Goal: Answer question/provide support: Share knowledge or assist other users

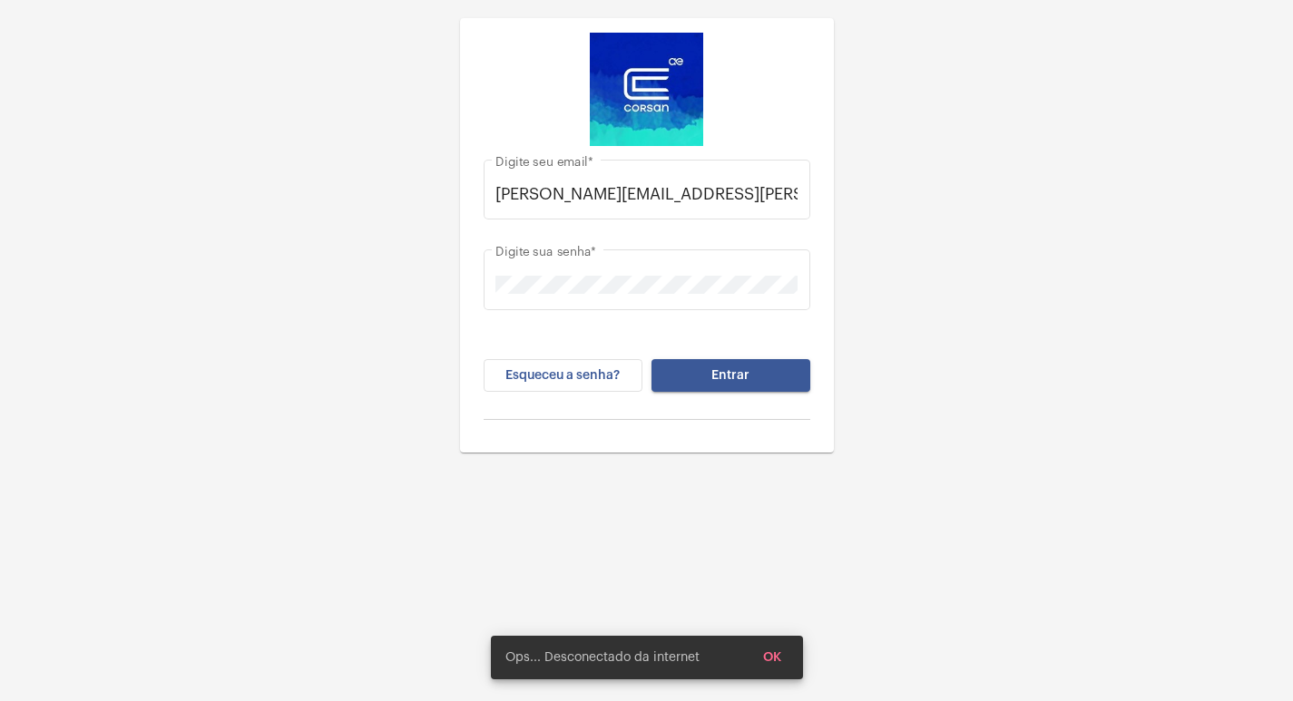
click at [667, 386] on button "Entrar" at bounding box center [730, 375] width 159 height 33
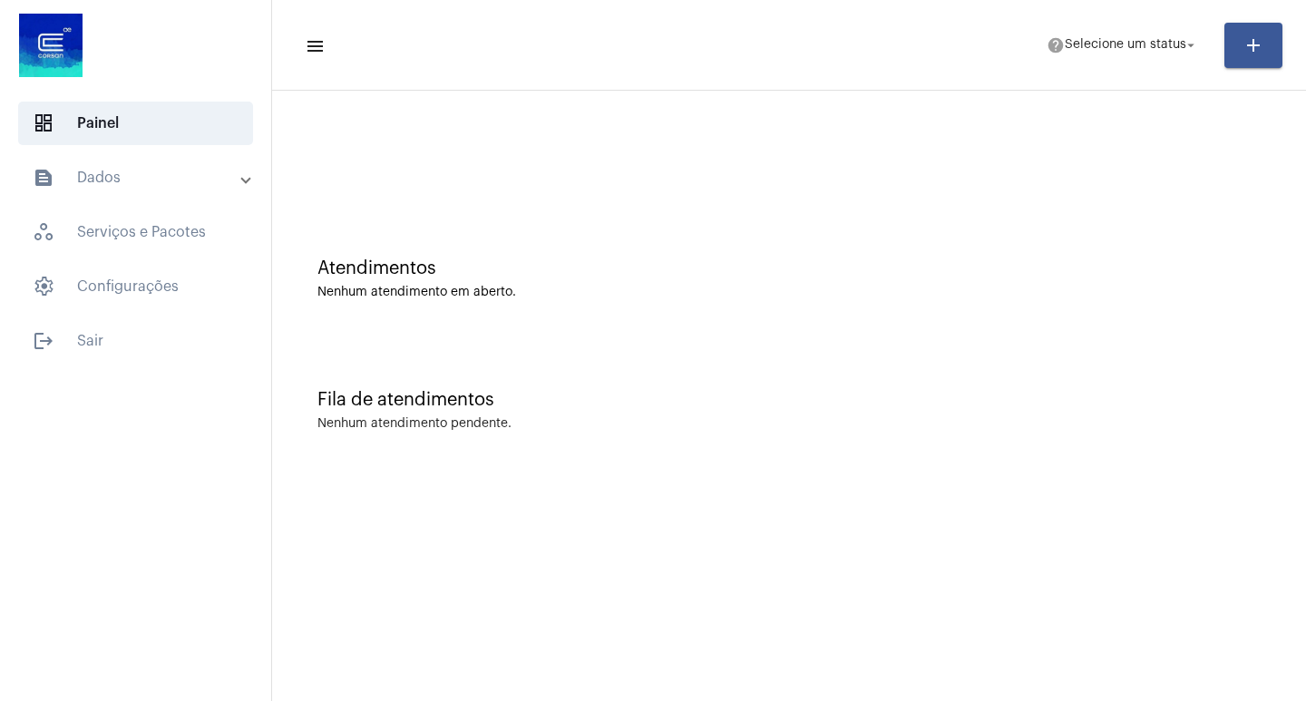
click at [108, 175] on mat-panel-title "text_snippet_outlined Dados" at bounding box center [138, 178] width 210 height 22
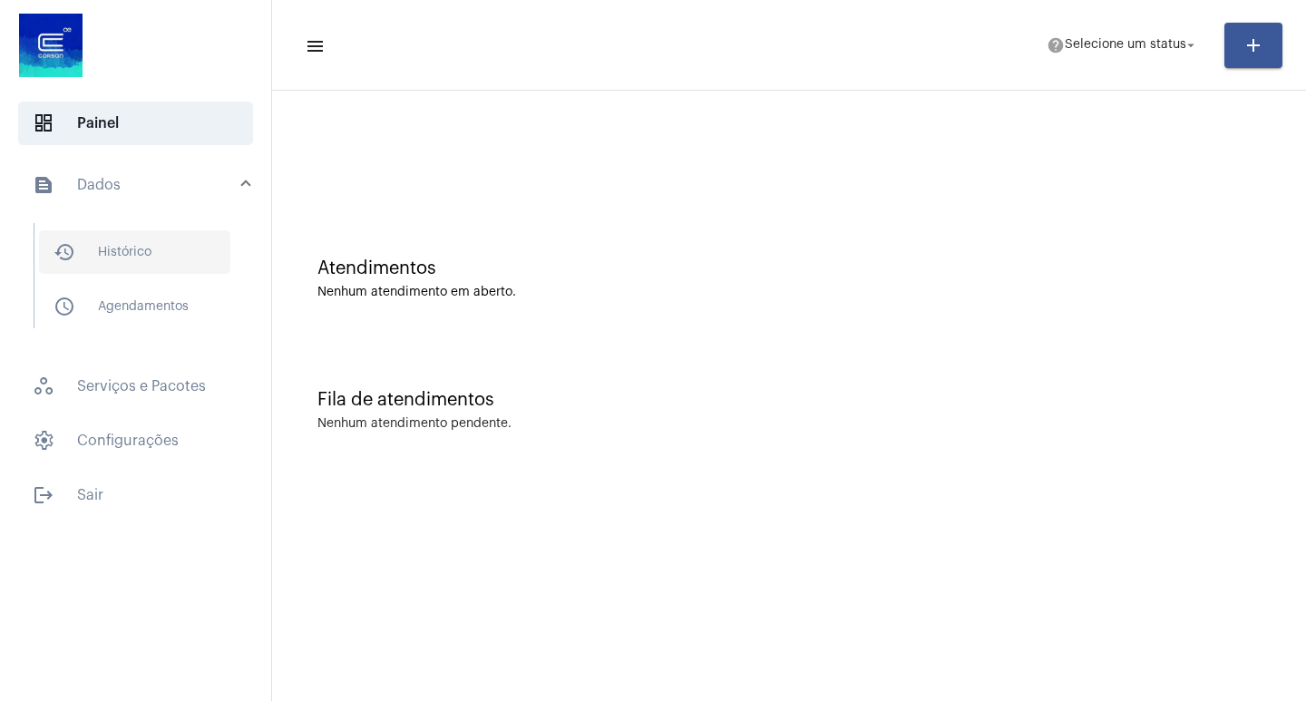
click at [99, 249] on span "history_outlined Histórico" at bounding box center [134, 252] width 191 height 44
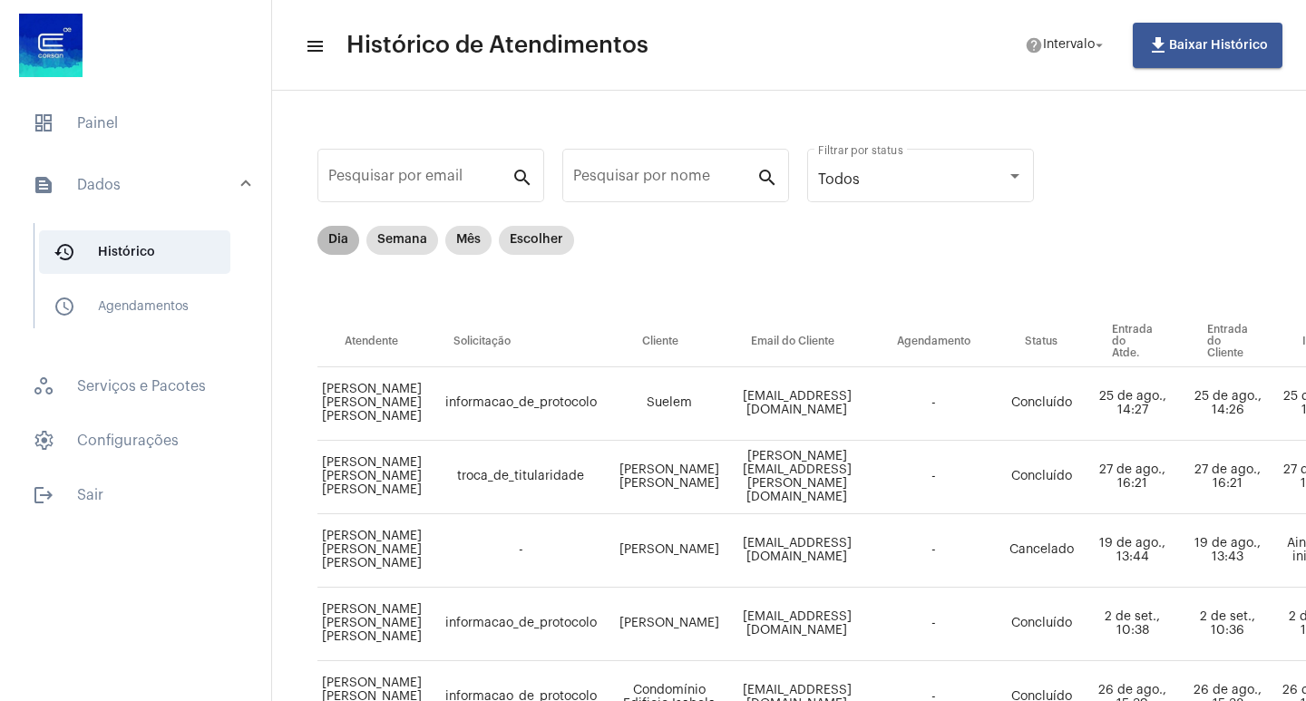
click at [348, 249] on mat-chip "Dia" at bounding box center [339, 240] width 42 height 29
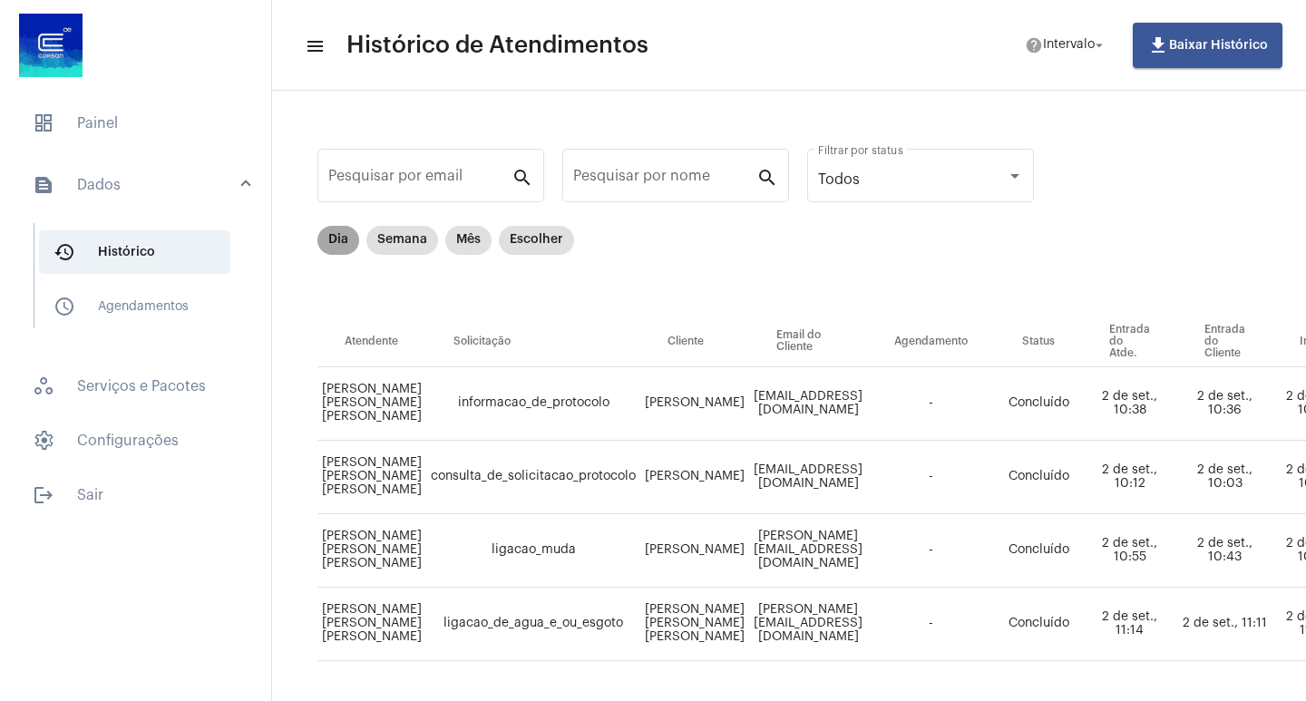
click at [341, 232] on mat-chip "Dia" at bounding box center [339, 240] width 42 height 29
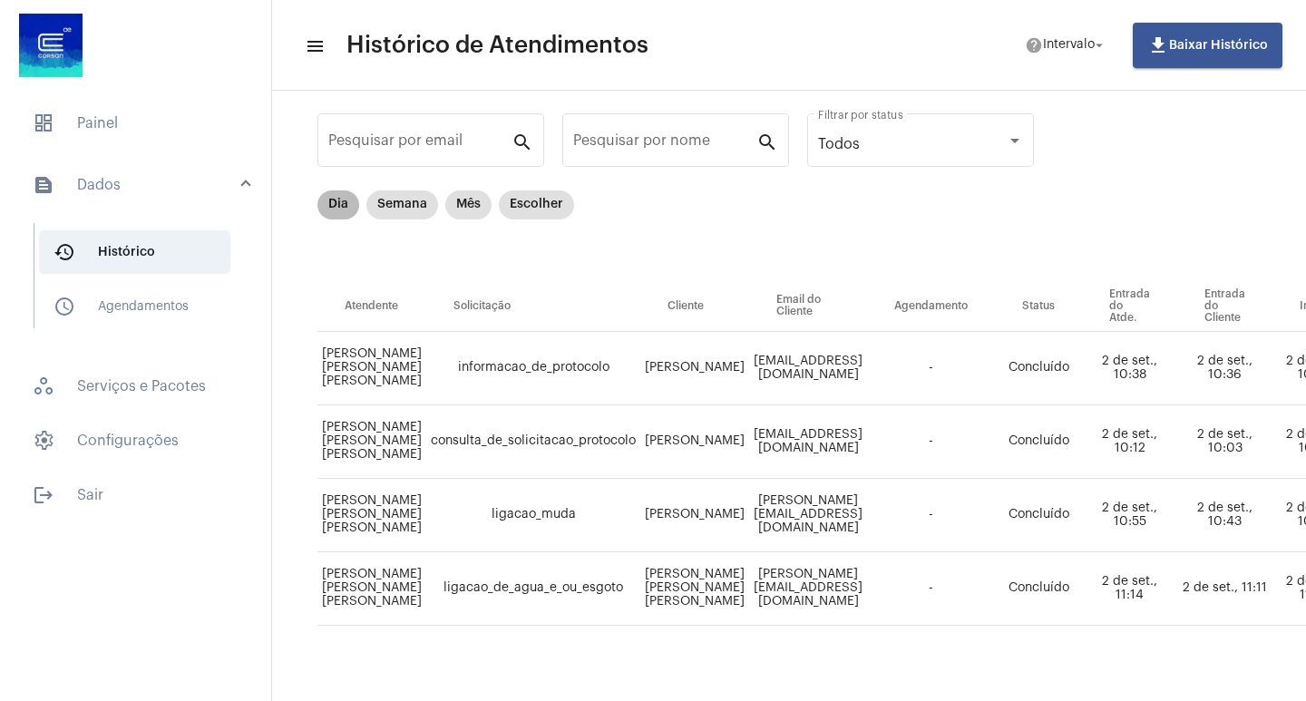
scroll to position [70, 0]
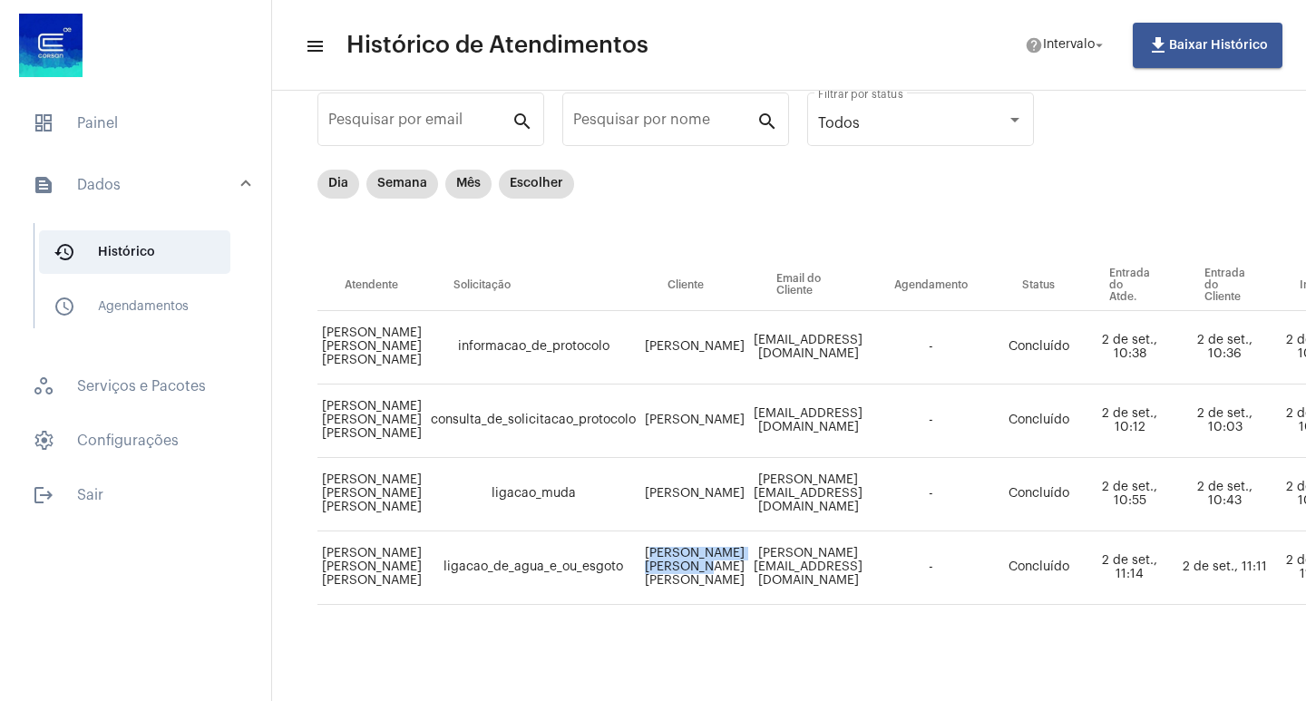
drag, startPoint x: 657, startPoint y: 537, endPoint x: 717, endPoint y: 581, distance: 74.0
click at [717, 581] on td "[PERSON_NAME] [PERSON_NAME] [PERSON_NAME]" at bounding box center [695, 568] width 109 height 73
copy td "[PERSON_NAME] [PERSON_NAME] [PERSON_NAME]"
click at [120, 142] on span "dashboard Painel" at bounding box center [135, 124] width 235 height 44
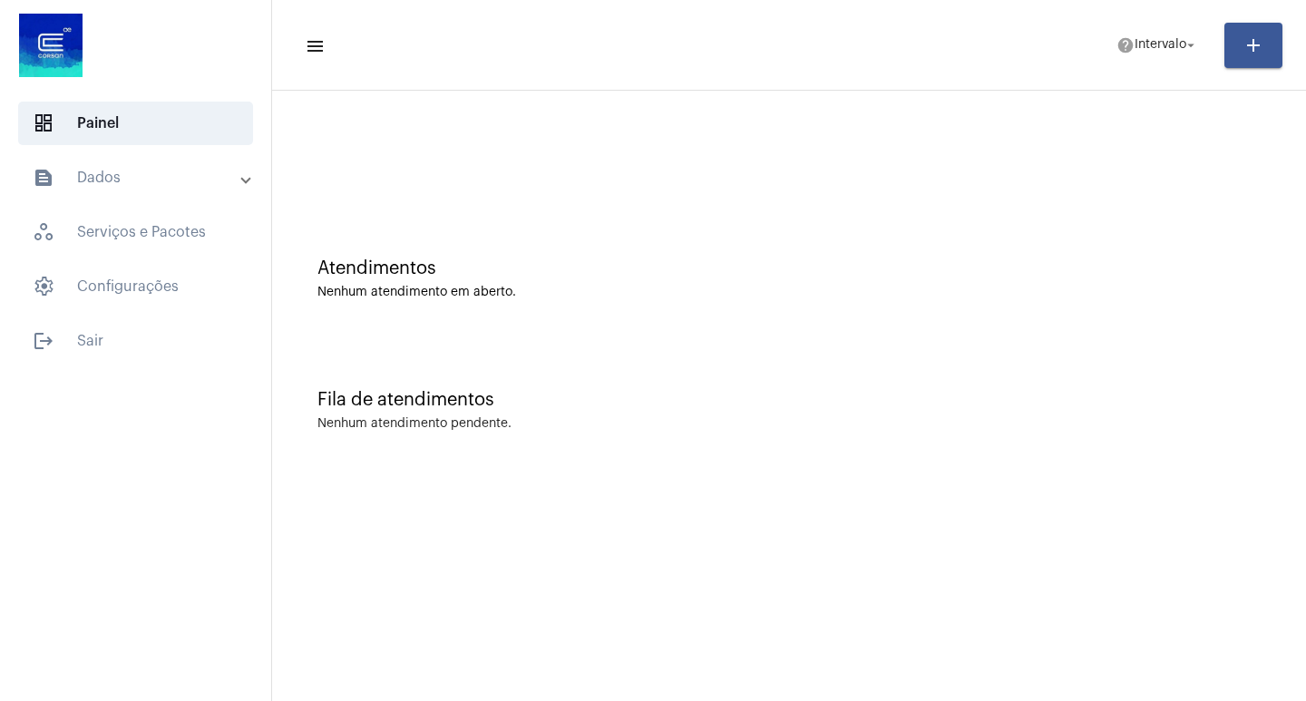
click at [1115, 25] on mat-toolbar-row "menu help Intervalo arrow_drop_down add" at bounding box center [789, 45] width 1034 height 58
click at [1121, 34] on span "help Intervalo arrow_drop_down" at bounding box center [1158, 44] width 83 height 33
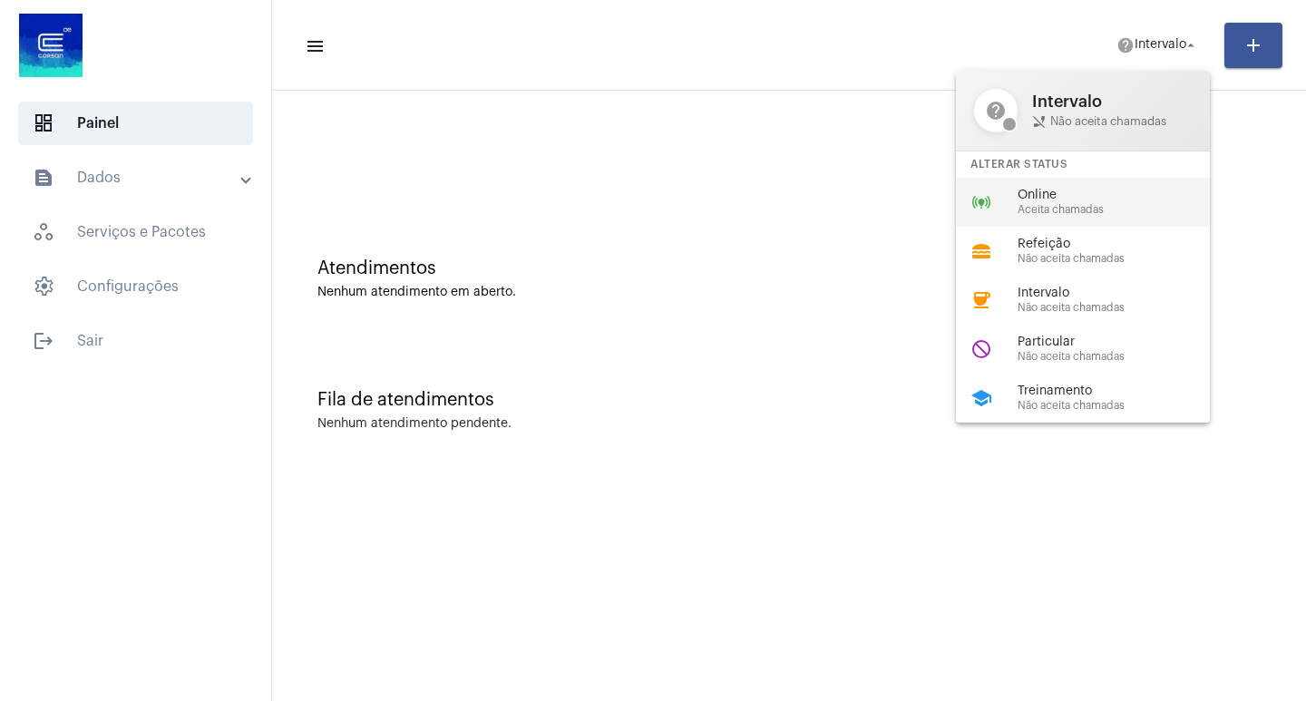
click at [1037, 210] on span "Aceita chamadas" at bounding box center [1121, 210] width 207 height 12
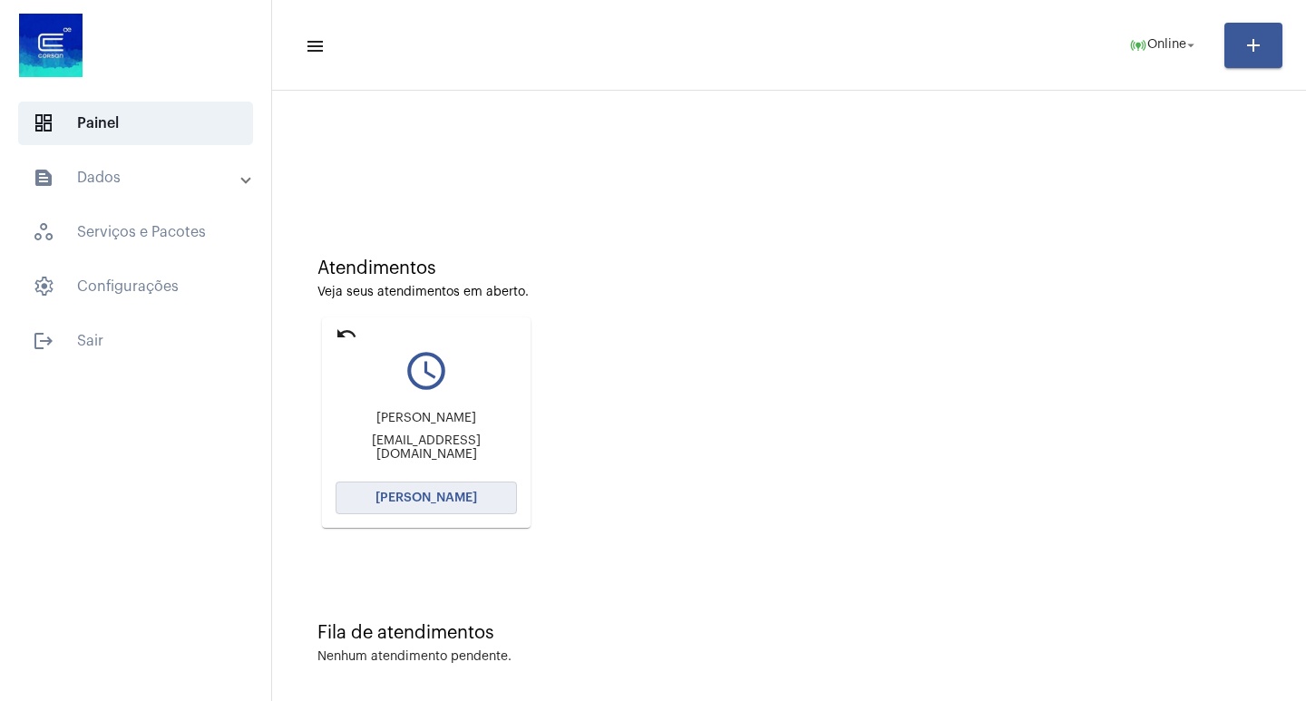
click at [442, 497] on span "[PERSON_NAME]" at bounding box center [427, 498] width 102 height 13
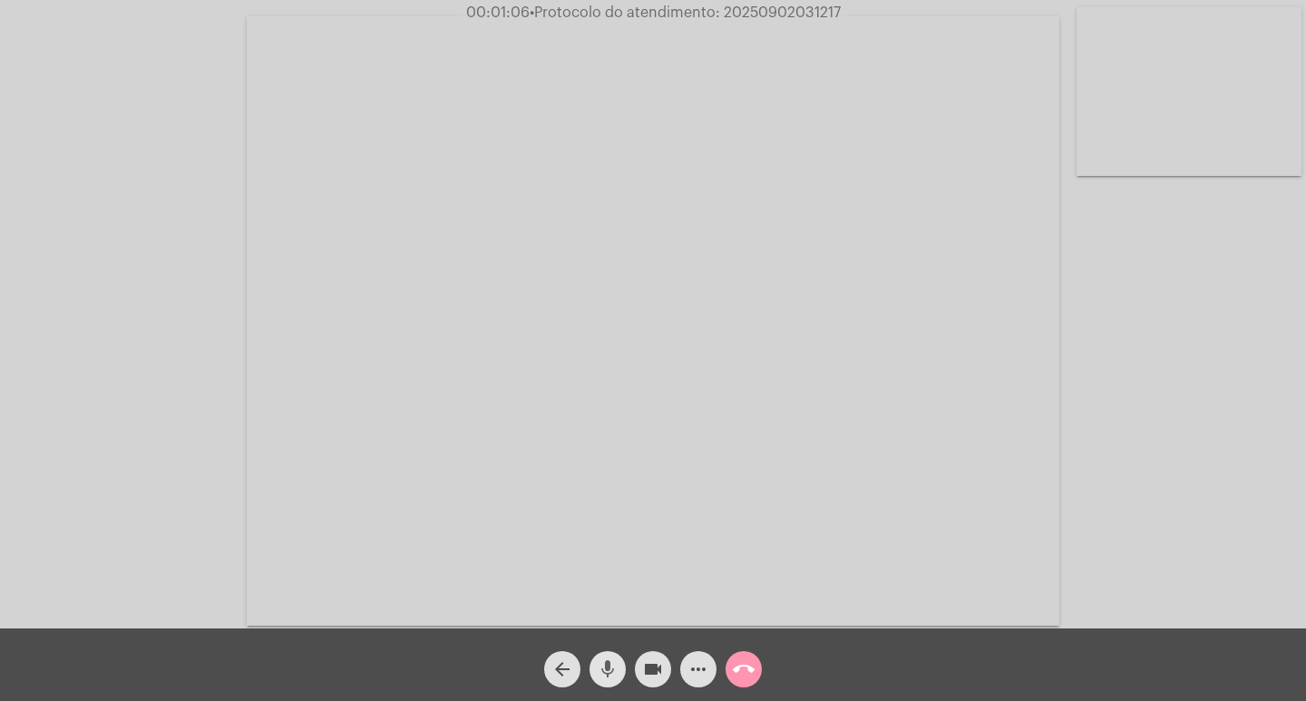
click at [614, 657] on span "mic" at bounding box center [608, 669] width 22 height 36
click at [646, 670] on mat-icon "videocam" at bounding box center [653, 670] width 22 height 22
click at [651, 668] on mat-icon "videocam_off" at bounding box center [653, 670] width 22 height 22
click at [601, 661] on mat-icon "mic_off" at bounding box center [608, 670] width 22 height 22
click at [604, 656] on span "mic" at bounding box center [608, 669] width 22 height 36
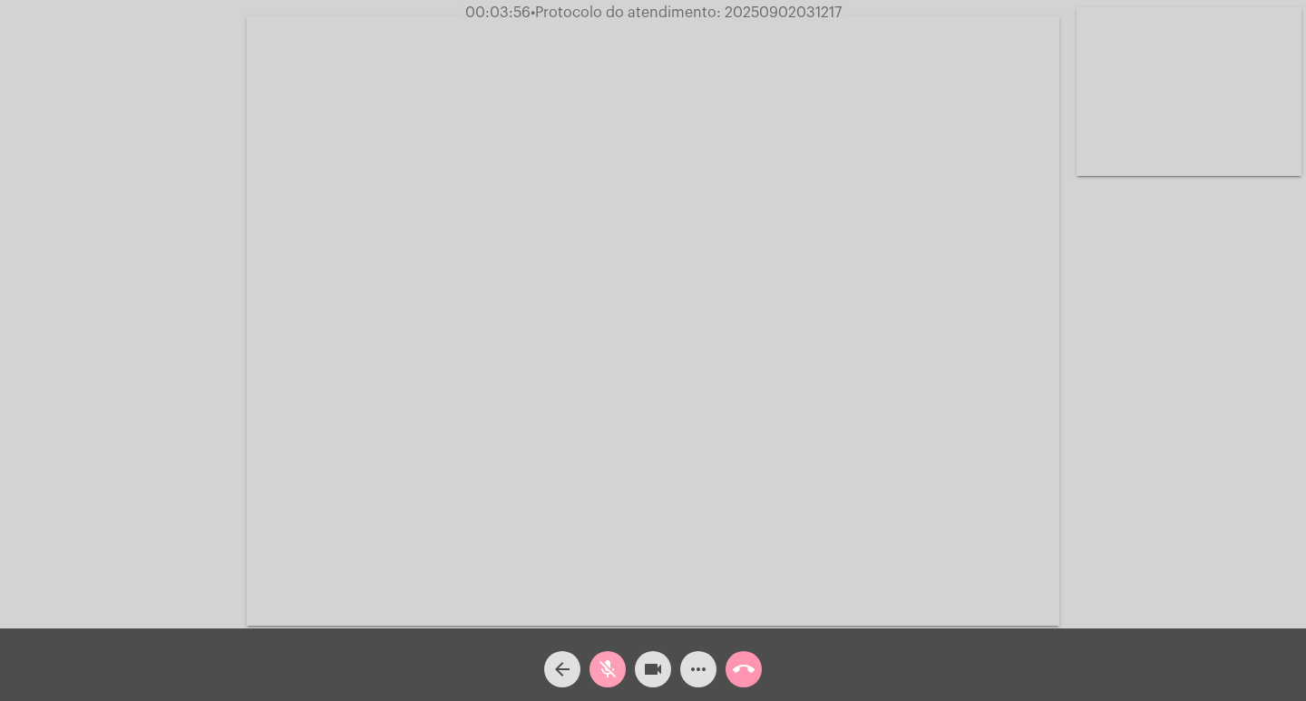
click at [604, 656] on span "mic_off" at bounding box center [608, 669] width 22 height 36
click at [604, 656] on span "mic" at bounding box center [608, 669] width 22 height 36
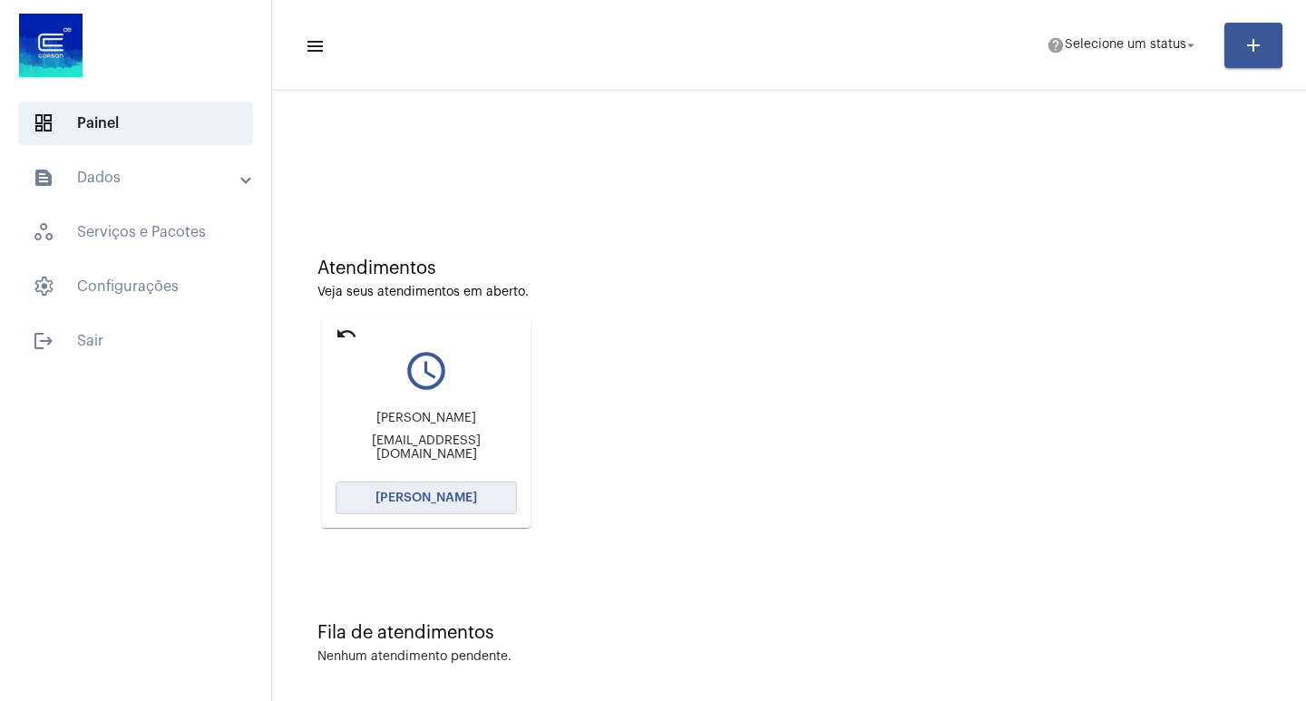
click at [455, 504] on span "[PERSON_NAME]" at bounding box center [427, 498] width 102 height 13
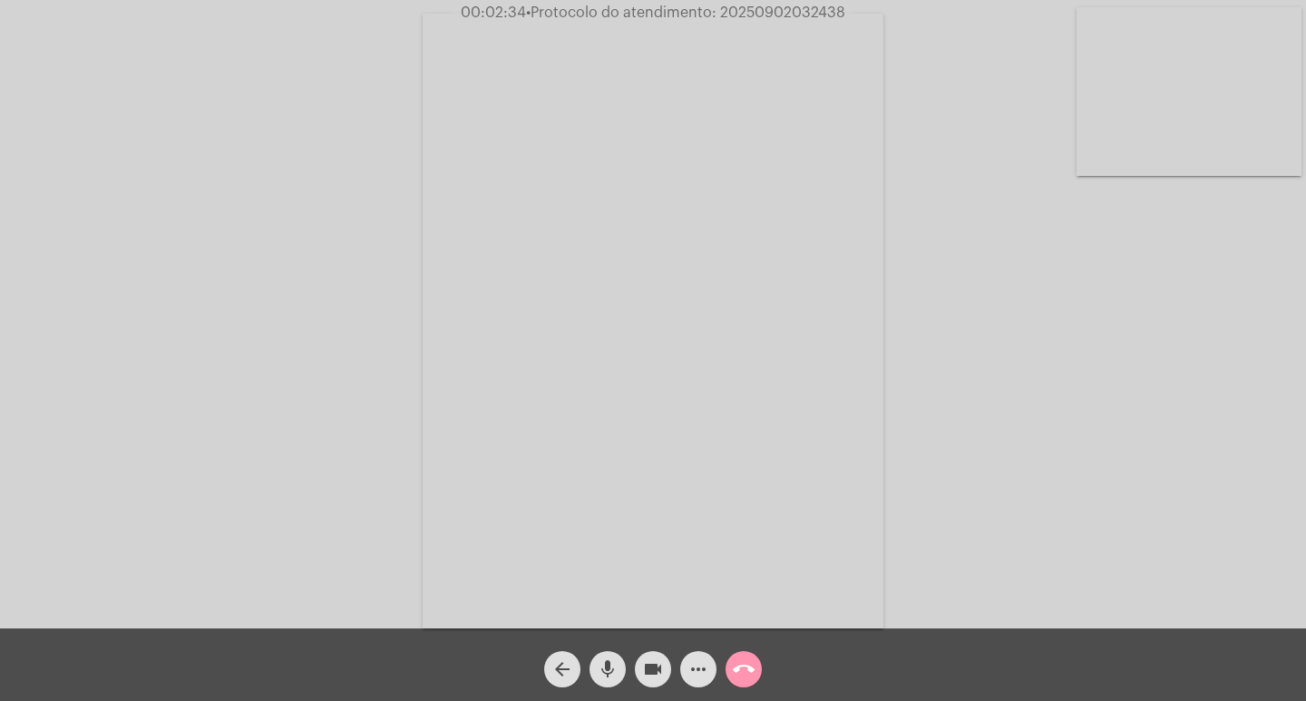
click at [603, 662] on mat-icon "mic" at bounding box center [608, 670] width 22 height 22
click at [596, 659] on button "mic_off" at bounding box center [608, 669] width 36 height 36
click at [596, 659] on button "mic" at bounding box center [608, 669] width 36 height 36
click at [601, 677] on mat-icon "mic_off" at bounding box center [608, 670] width 22 height 22
click at [612, 654] on span "mic" at bounding box center [608, 669] width 22 height 36
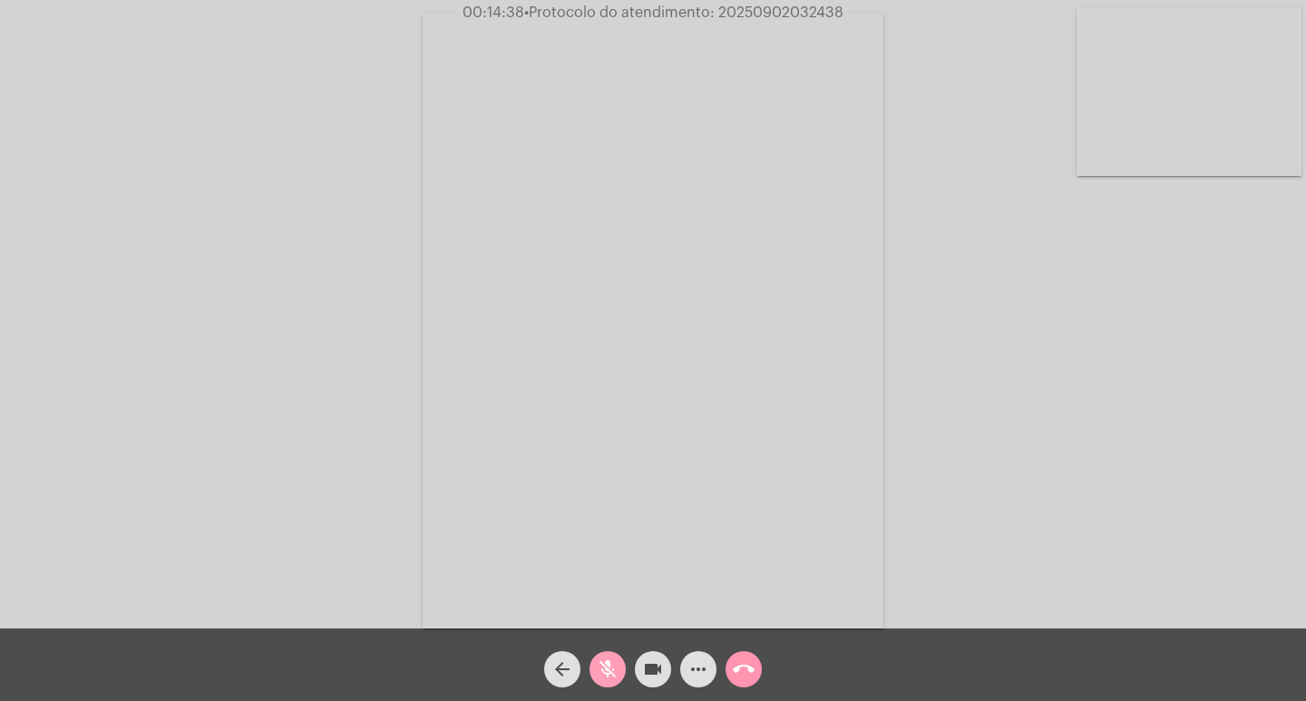
click at [612, 655] on span "mic_off" at bounding box center [608, 669] width 22 height 36
drag, startPoint x: 618, startPoint y: 668, endPoint x: 634, endPoint y: 667, distance: 16.4
click at [623, 668] on button "mic" at bounding box center [608, 669] width 36 height 36
click at [649, 672] on mat-icon "videocam" at bounding box center [653, 670] width 22 height 22
click at [643, 664] on mat-icon "videocam_off" at bounding box center [653, 670] width 22 height 22
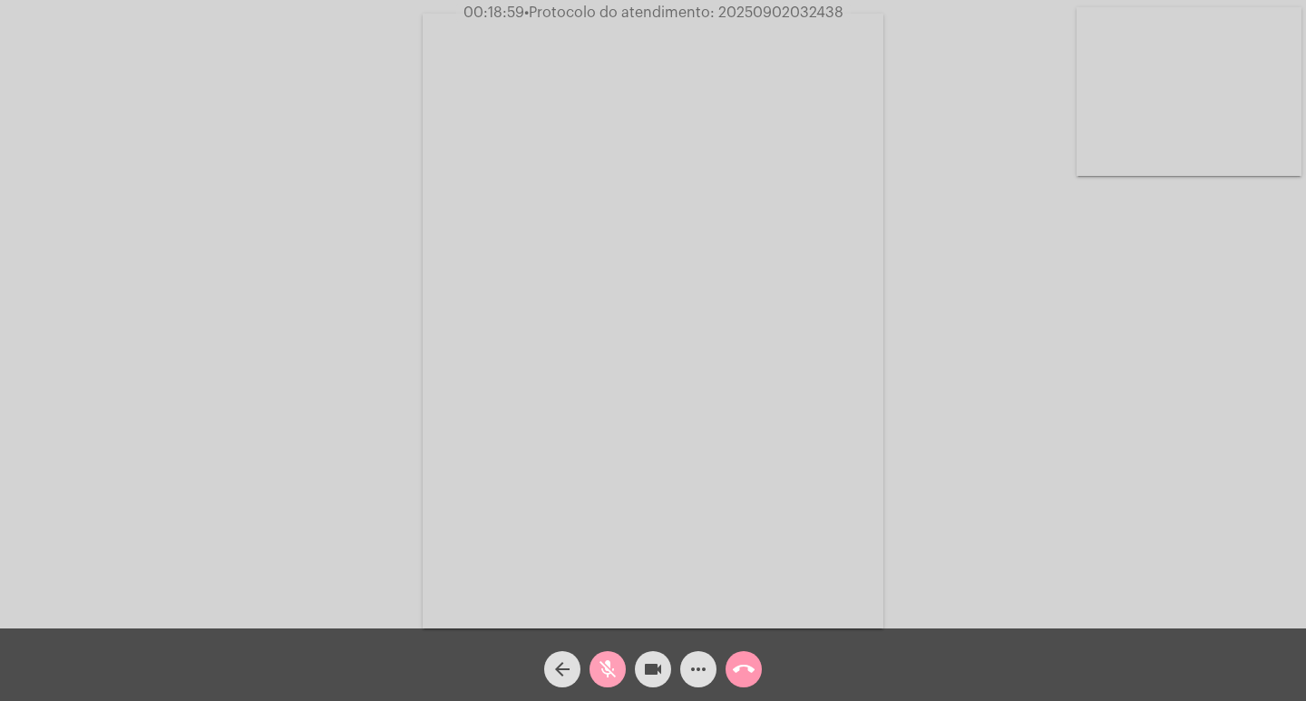
click at [614, 659] on mat-icon "mic_off" at bounding box center [608, 670] width 22 height 22
click at [610, 671] on mat-icon "mic" at bounding box center [608, 670] width 22 height 22
click at [644, 670] on mat-icon "videocam" at bounding box center [653, 670] width 22 height 22
click at [657, 655] on span "videocam_off" at bounding box center [653, 669] width 22 height 36
click at [599, 676] on mat-icon "mic_off" at bounding box center [608, 670] width 22 height 22
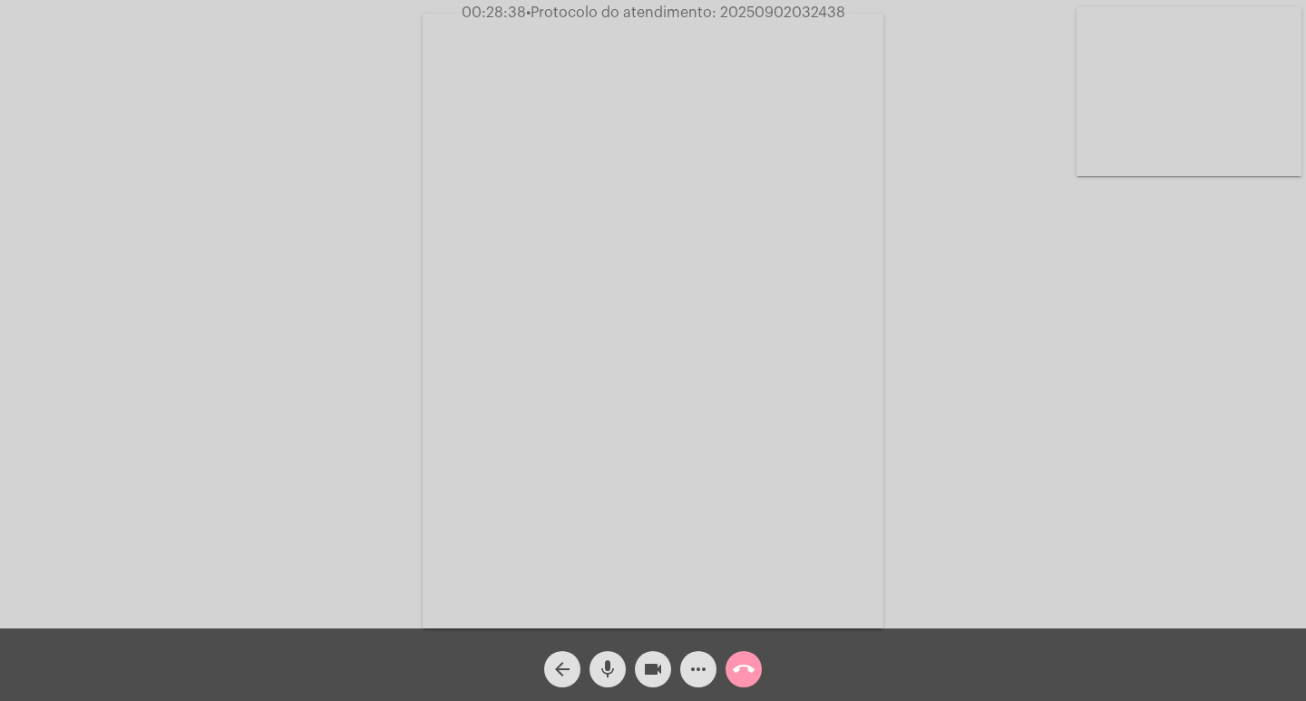
click at [747, 673] on mat-icon "call_end" at bounding box center [744, 670] width 22 height 22
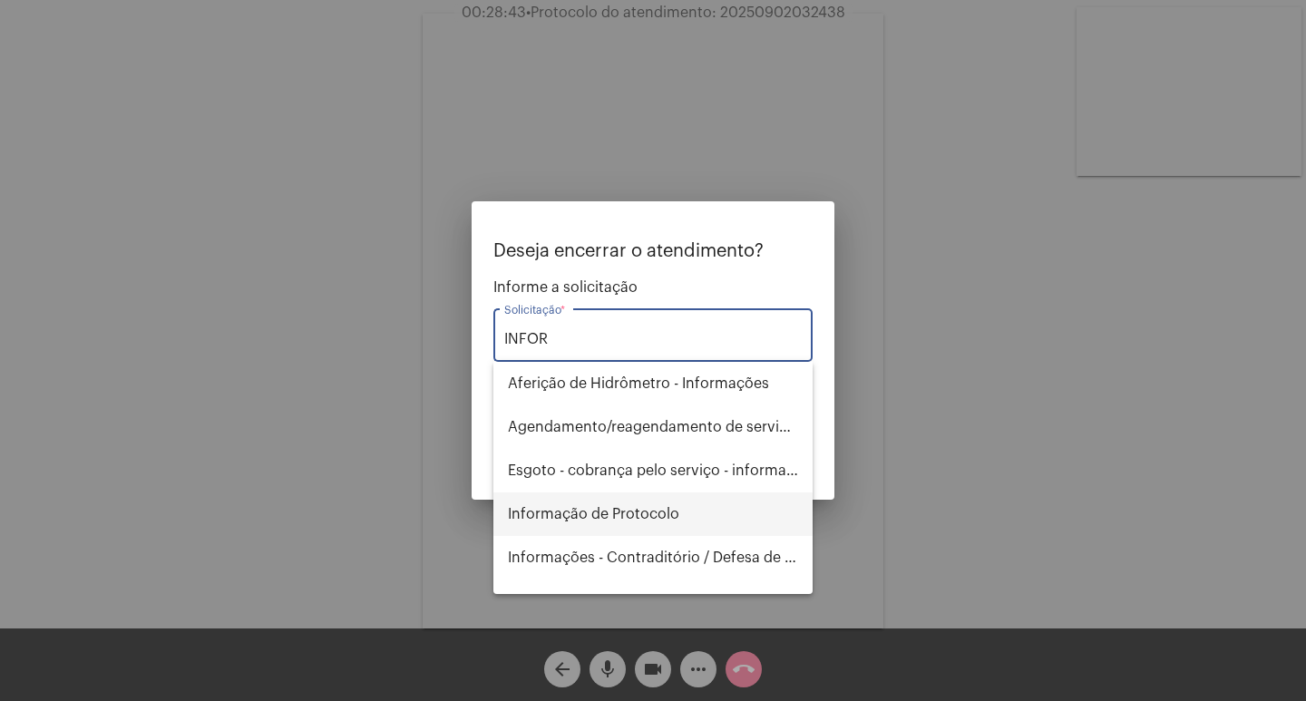
click at [675, 509] on span "Informação de Protocolo" at bounding box center [653, 515] width 290 height 44
type input "Informação de Protocolo"
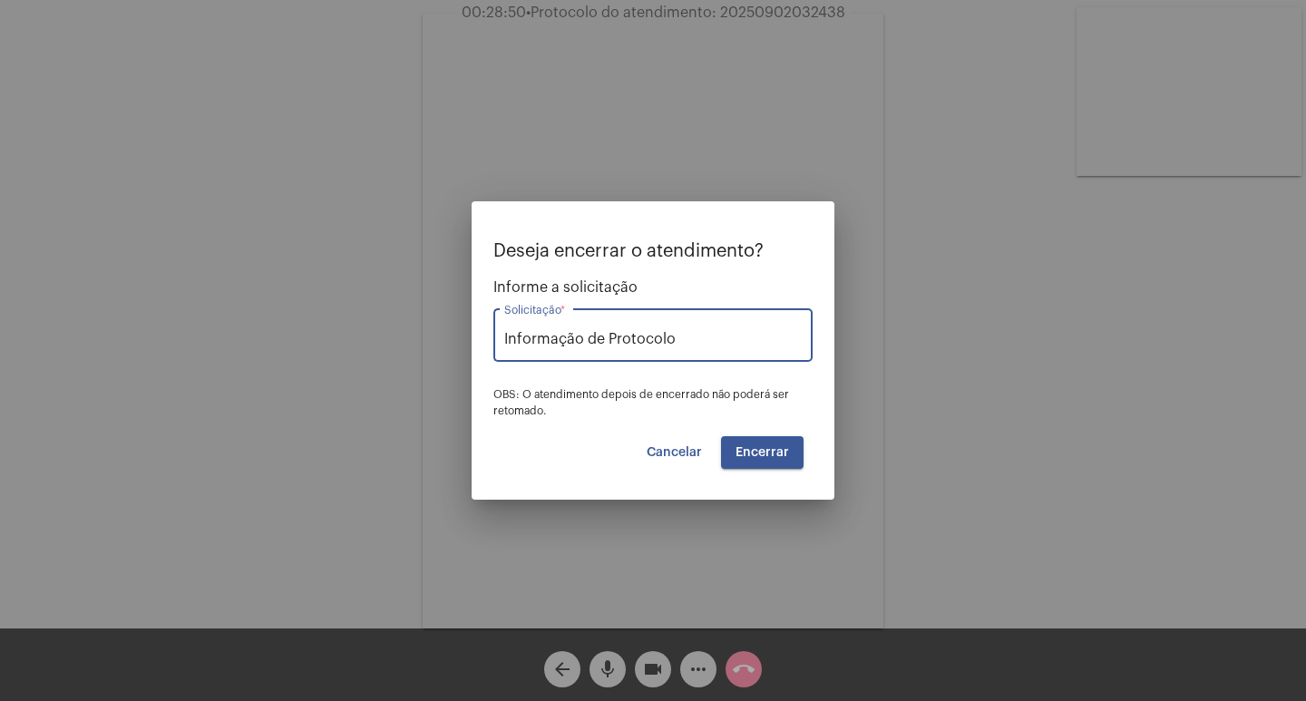
click at [757, 455] on span "Encerrar" at bounding box center [763, 452] width 54 height 13
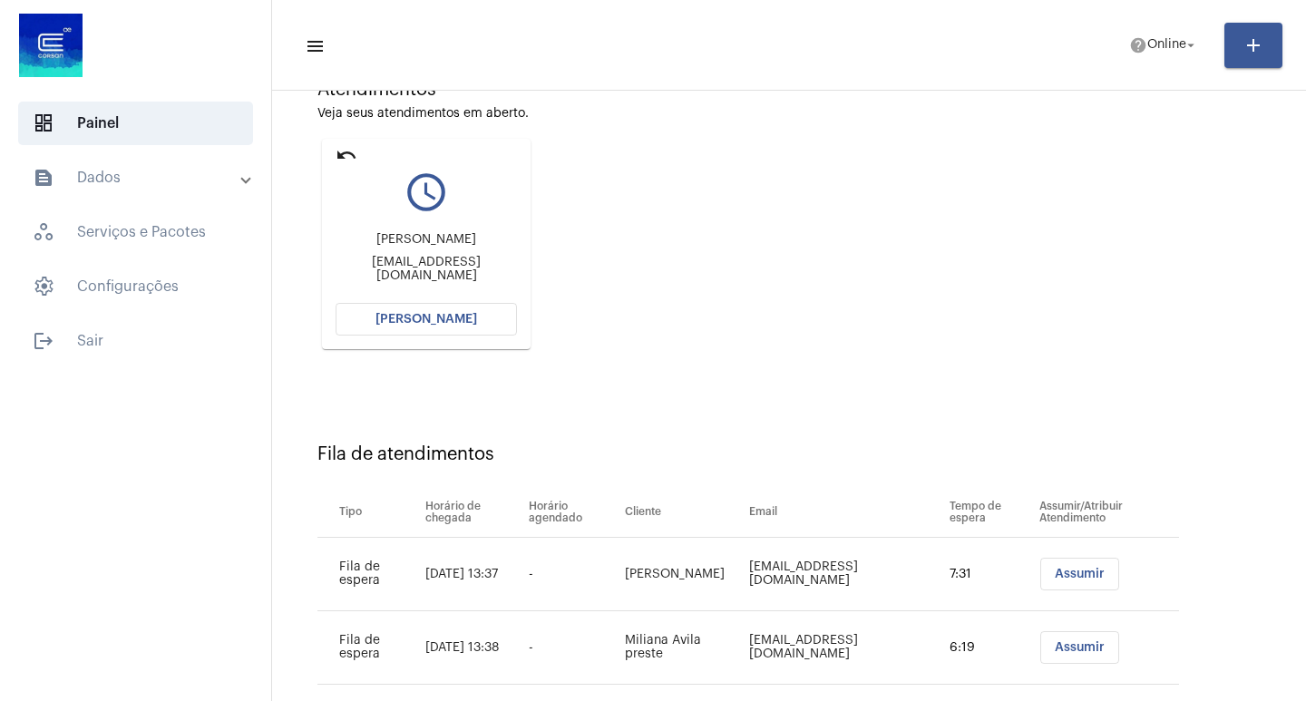
scroll to position [211, 0]
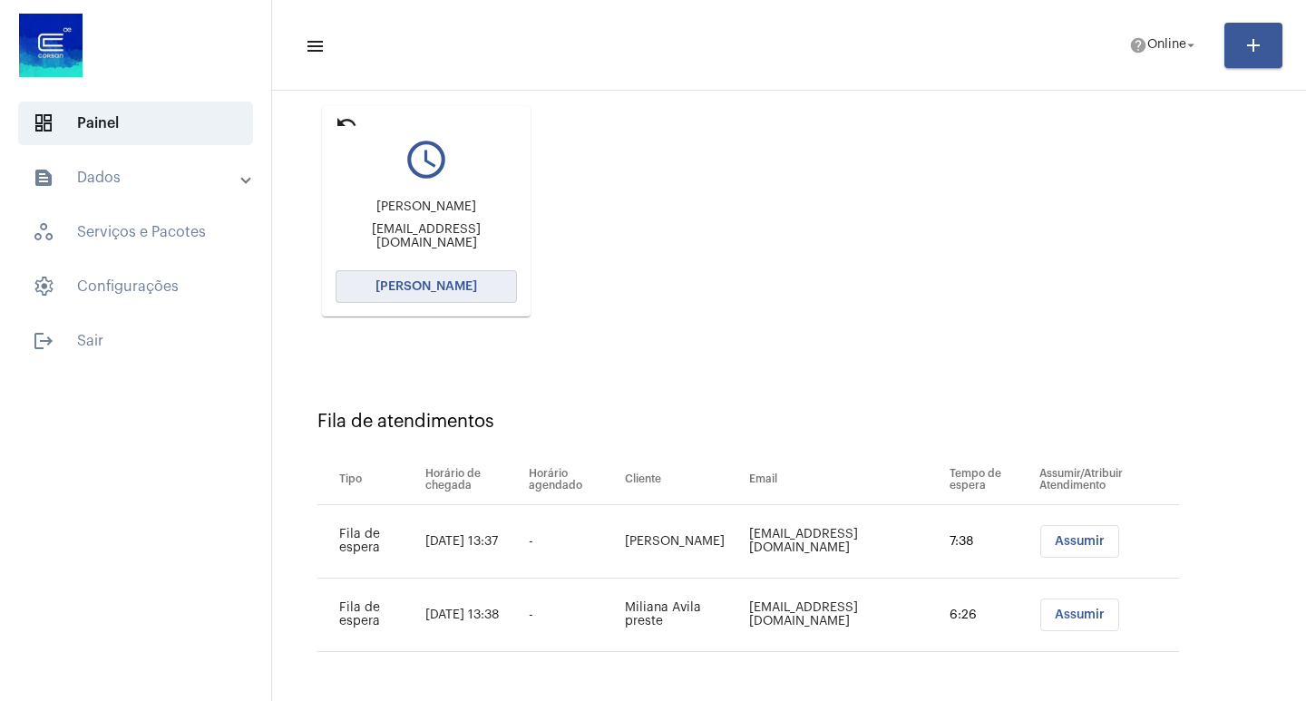
click at [403, 295] on button "[PERSON_NAME]" at bounding box center [426, 286] width 181 height 33
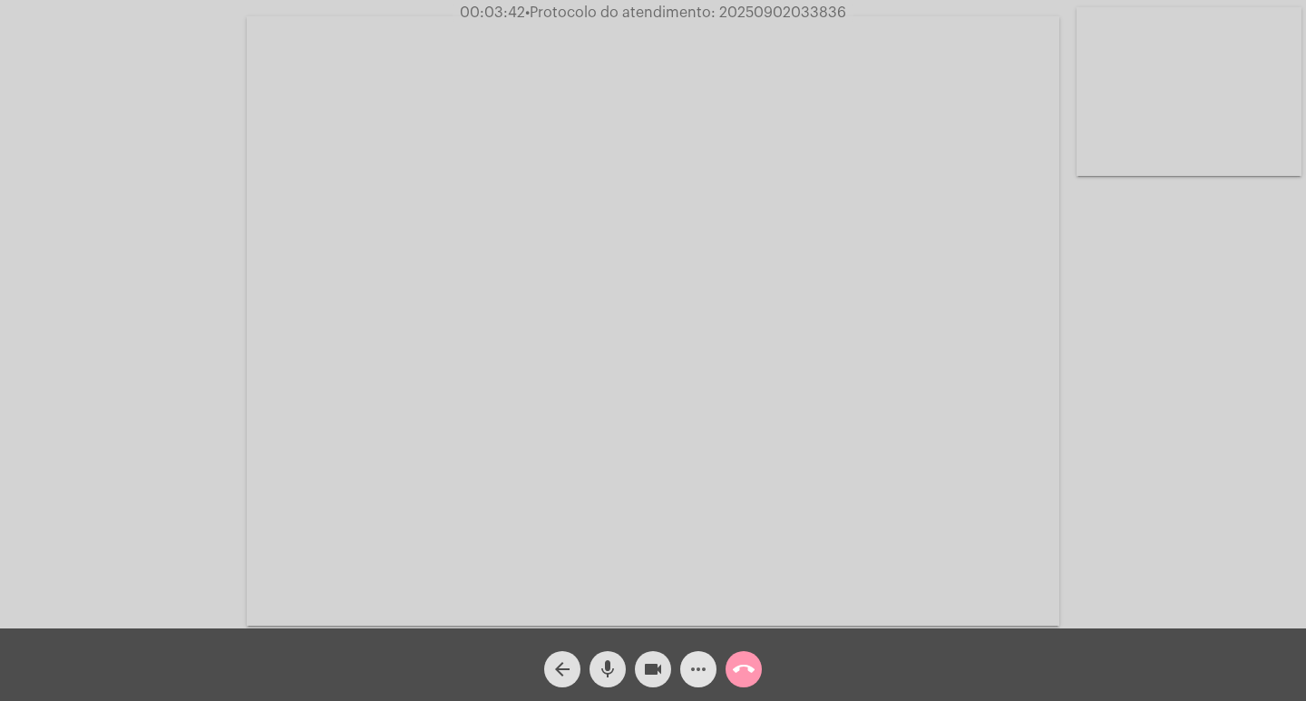
click at [700, 662] on mat-icon "more_horiz" at bounding box center [699, 670] width 22 height 22
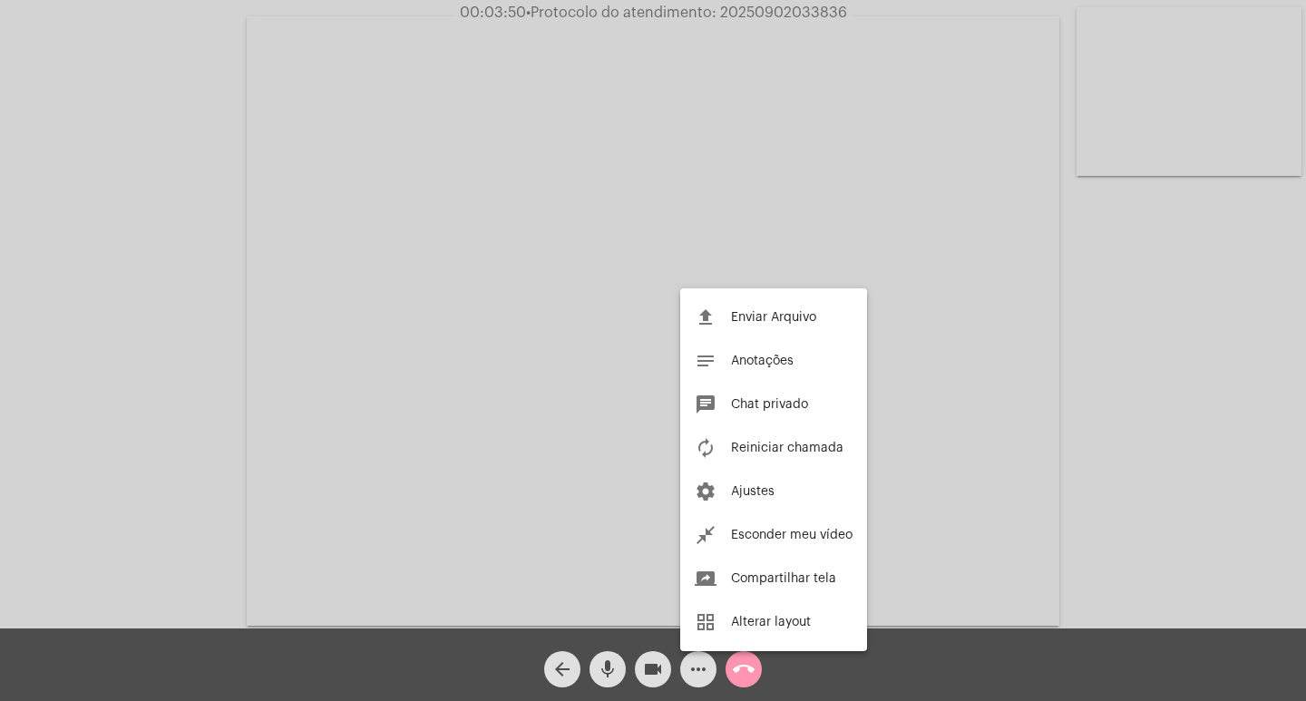
click at [1112, 480] on div at bounding box center [653, 350] width 1306 height 701
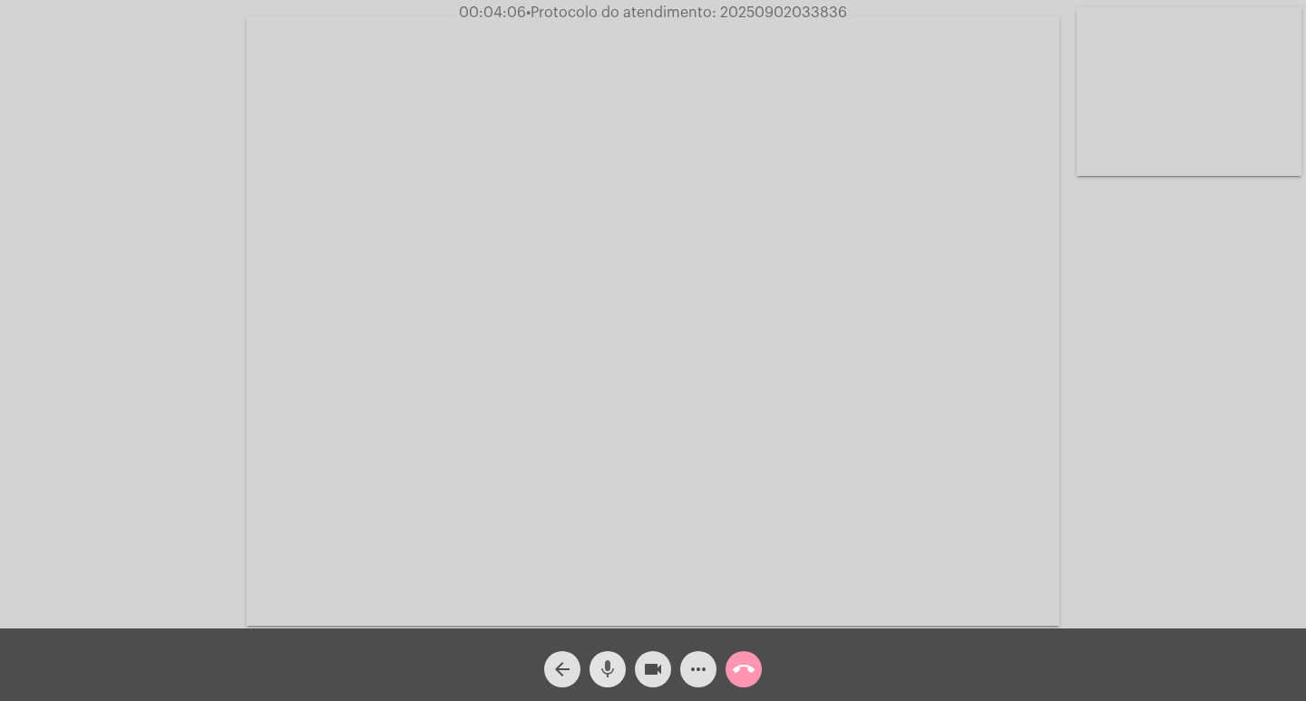
click at [596, 676] on button "mic" at bounding box center [608, 669] width 36 height 36
click at [603, 665] on mat-icon "mic_off" at bounding box center [608, 670] width 22 height 22
click at [593, 669] on button "mic" at bounding box center [608, 669] width 36 height 36
click at [603, 680] on mat-icon "mic_off" at bounding box center [608, 670] width 22 height 22
click at [599, 670] on mat-icon "mic" at bounding box center [608, 670] width 22 height 22
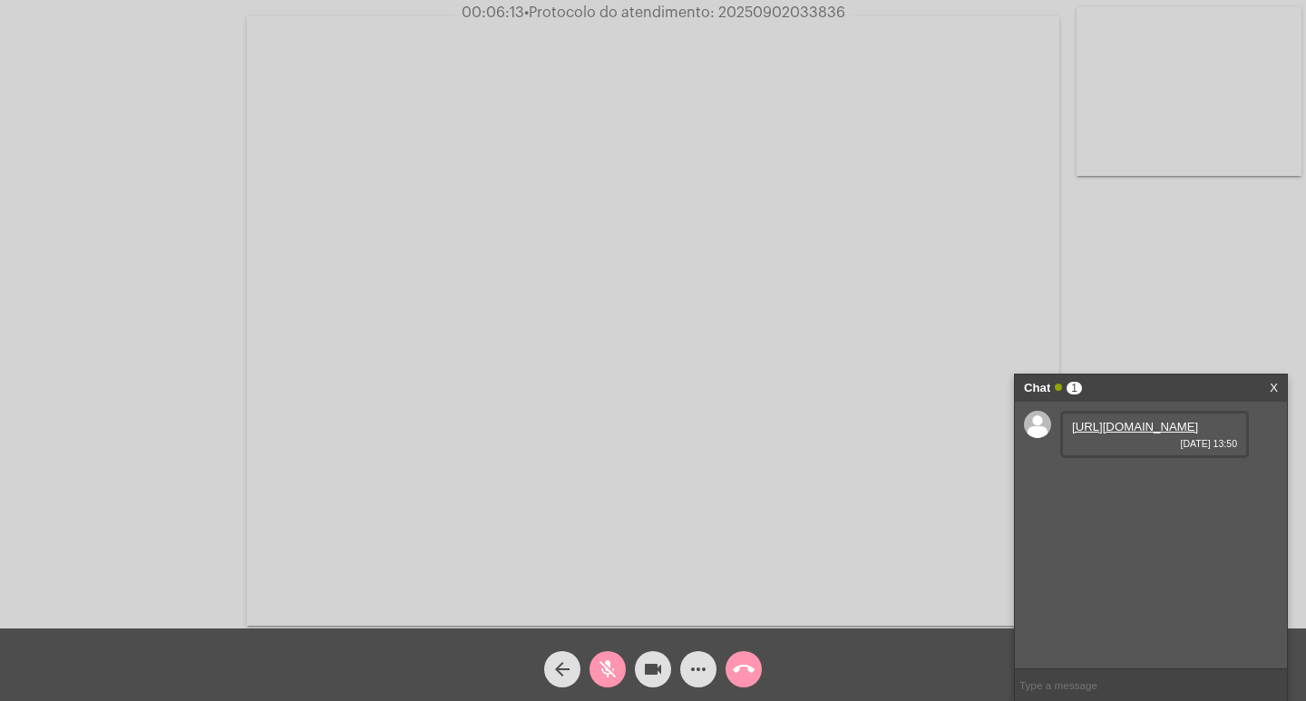
click at [604, 680] on mat-icon "mic_off" at bounding box center [608, 670] width 22 height 22
click at [604, 680] on mat-icon "mic" at bounding box center [608, 670] width 22 height 22
click at [1145, 434] on link "[URL][DOMAIN_NAME]" at bounding box center [1135, 427] width 126 height 14
click at [62, 337] on div "Acessando Câmera e Microfone..." at bounding box center [653, 319] width 1303 height 629
click at [617, 660] on mat-icon "mic_off" at bounding box center [608, 670] width 22 height 22
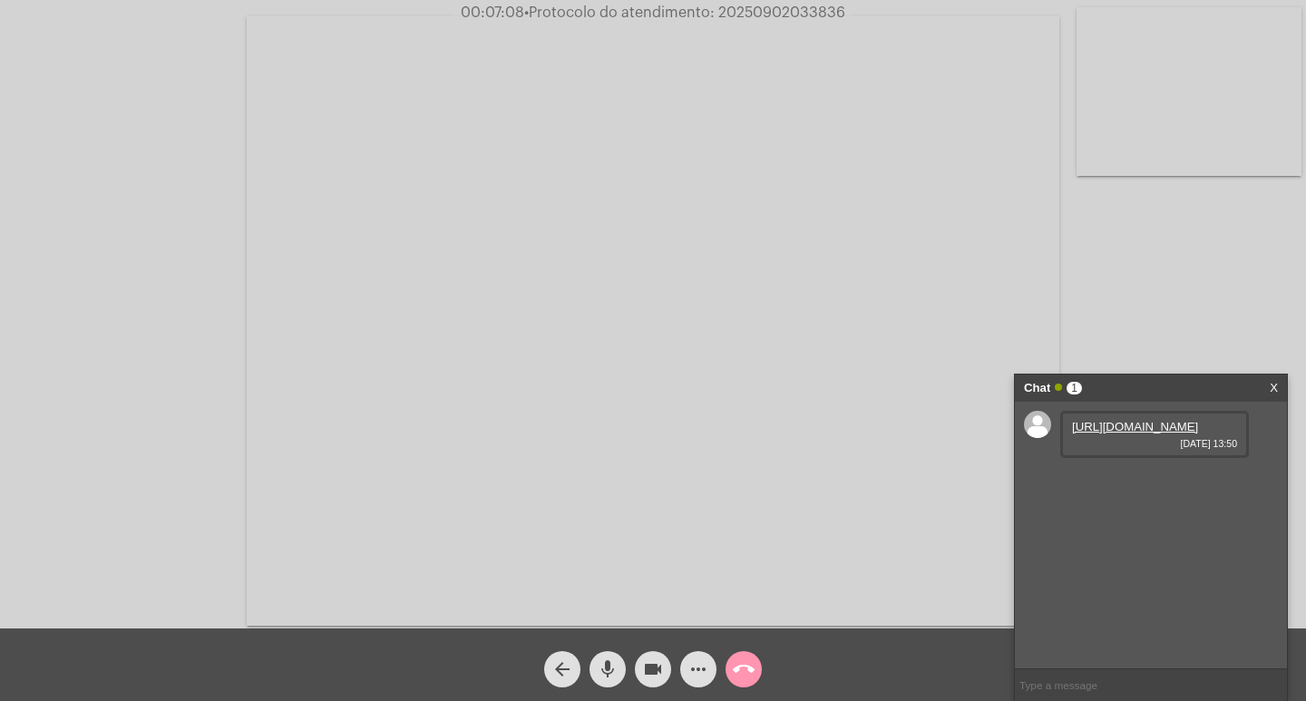
click at [1096, 434] on link "[URL][DOMAIN_NAME]" at bounding box center [1135, 427] width 126 height 14
click at [0, 220] on div "Acessando Câmera e Microfone..." at bounding box center [653, 314] width 1306 height 629
click at [607, 663] on mat-icon "mic" at bounding box center [608, 670] width 22 height 22
click at [1148, 485] on link "[URL][DOMAIN_NAME]" at bounding box center [1135, 479] width 126 height 14
click at [613, 663] on mat-icon "mic_off" at bounding box center [608, 670] width 22 height 22
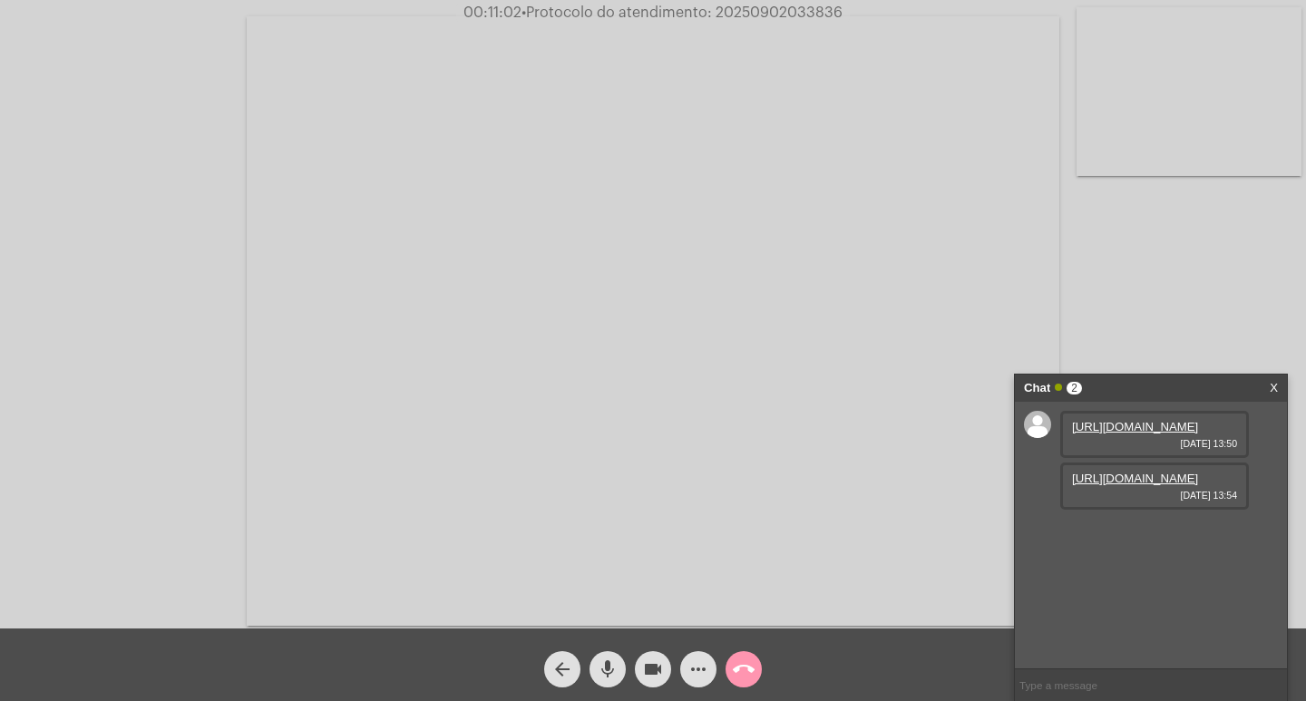
click at [613, 667] on mat-icon "mic" at bounding box center [608, 670] width 22 height 22
click at [612, 666] on mat-icon "mic_off" at bounding box center [608, 670] width 22 height 22
click at [698, 664] on mat-icon "more_horiz" at bounding box center [699, 670] width 22 height 22
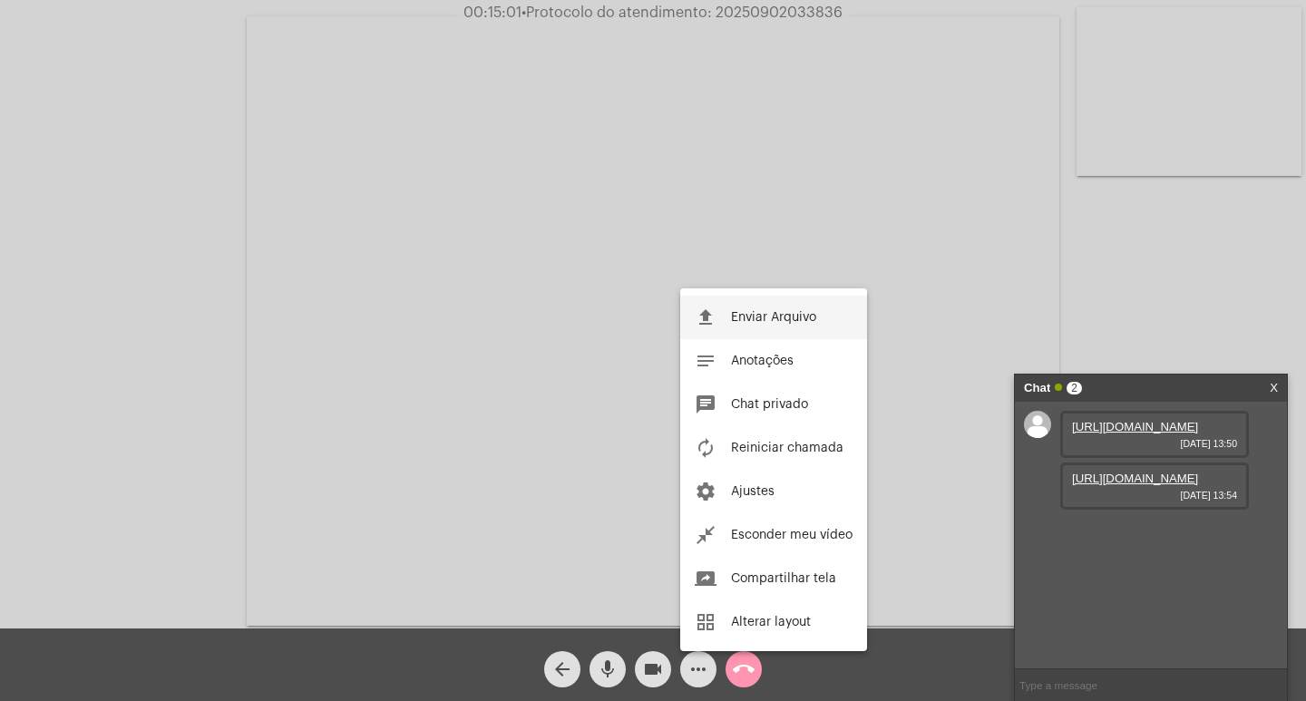
click at [746, 310] on button "file_upload Enviar Arquivo" at bounding box center [773, 318] width 187 height 44
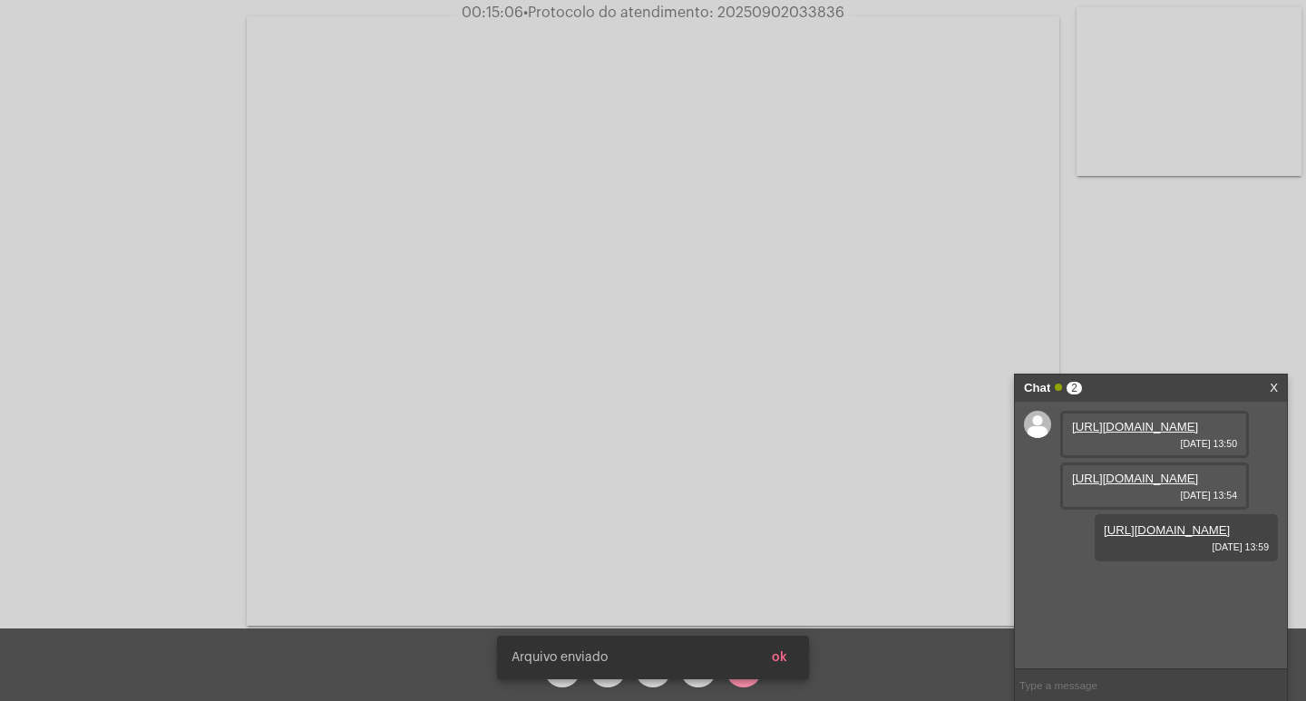
scroll to position [15, 0]
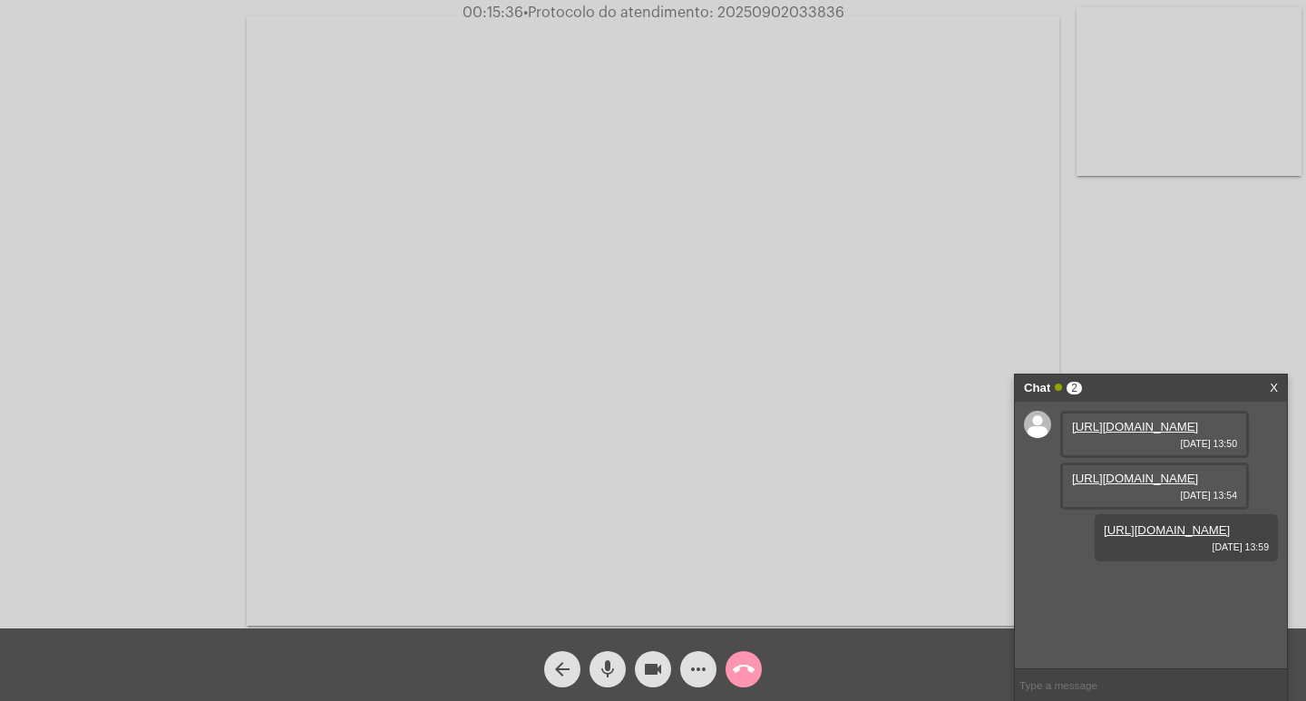
click at [621, 659] on button "mic" at bounding box center [608, 669] width 36 height 36
click at [608, 658] on span "mic_off" at bounding box center [608, 669] width 22 height 36
click at [609, 674] on mat-icon "mic" at bounding box center [608, 670] width 22 height 22
click at [643, 663] on mat-icon "videocam" at bounding box center [653, 670] width 22 height 22
click at [644, 663] on mat-icon "videocam_off" at bounding box center [653, 670] width 22 height 22
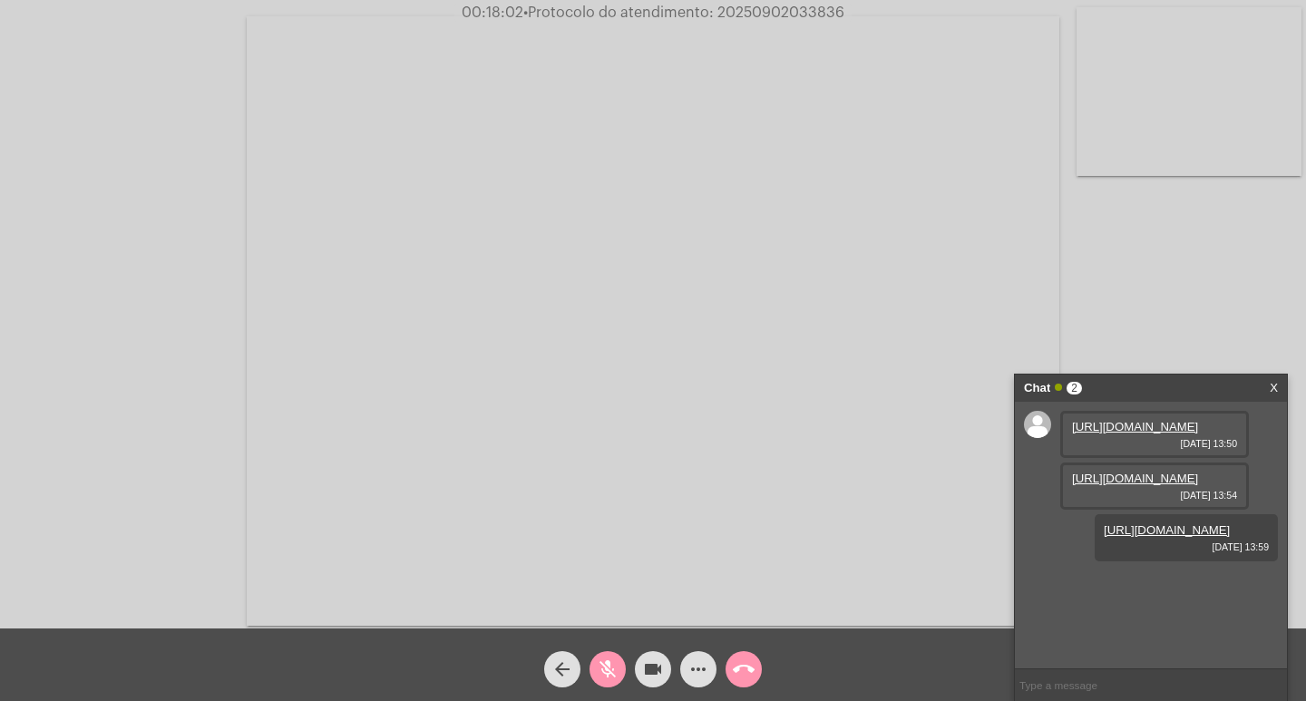
click at [618, 677] on mat-icon "mic_off" at bounding box center [608, 670] width 22 height 22
click at [754, 10] on span "• Protocolo do atendimento: 20250902033836" at bounding box center [682, 12] width 321 height 15
copy span "20250902033836"
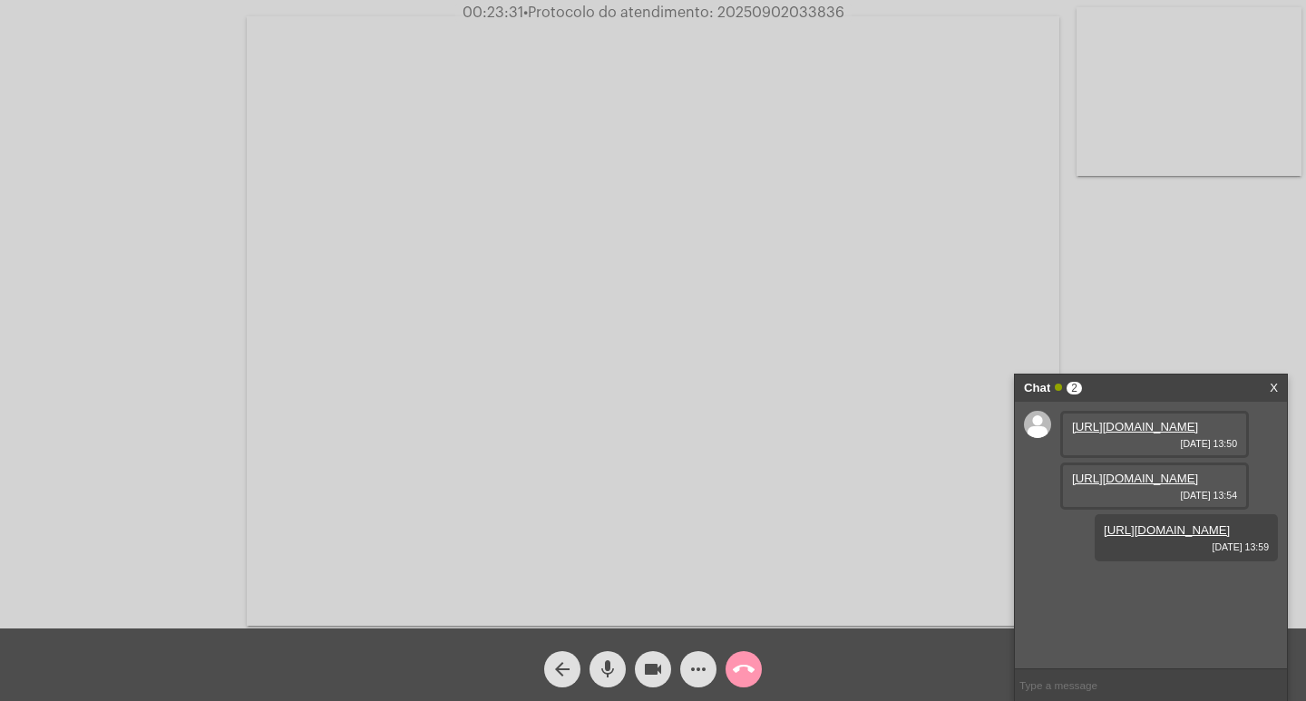
click at [873, 163] on video at bounding box center [653, 321] width 813 height 610
click at [603, 348] on video at bounding box center [331, 318] width 626 height 469
click at [758, 677] on button "call_end" at bounding box center [744, 669] width 36 height 36
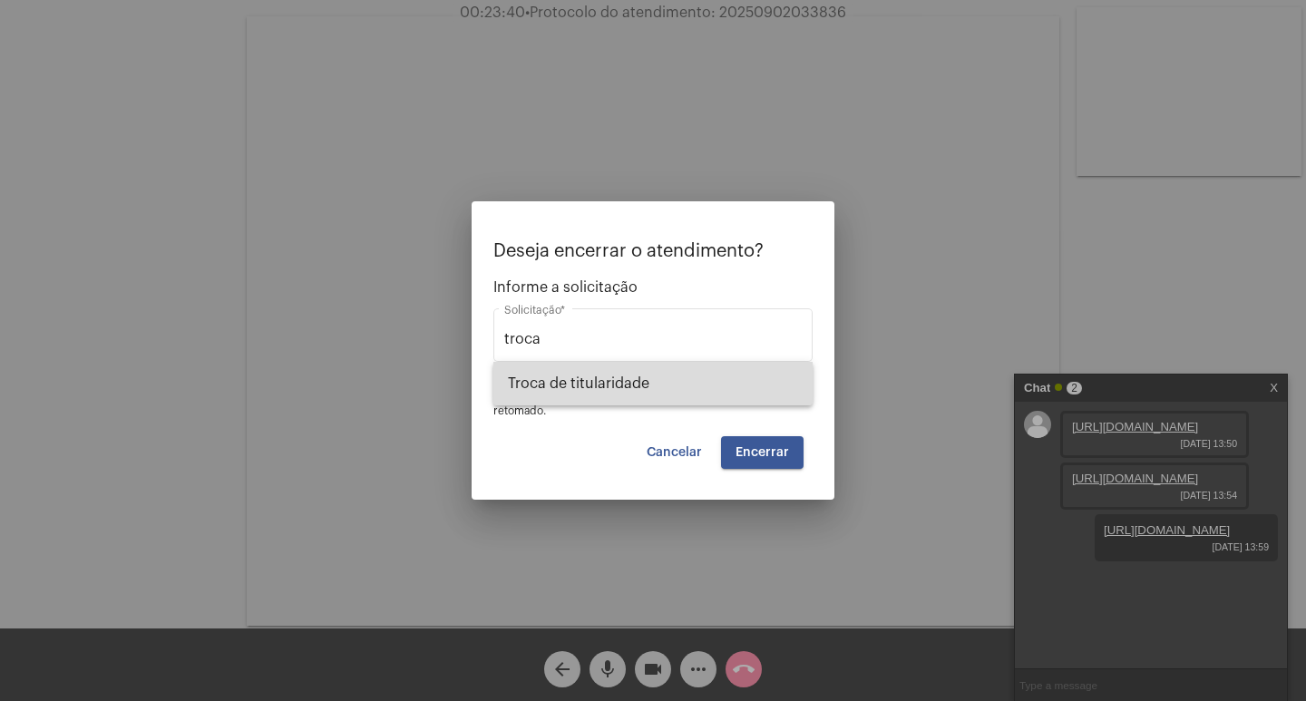
click at [662, 381] on span "Troca de titularidade" at bounding box center [653, 384] width 290 height 44
type input "Troca de titularidade"
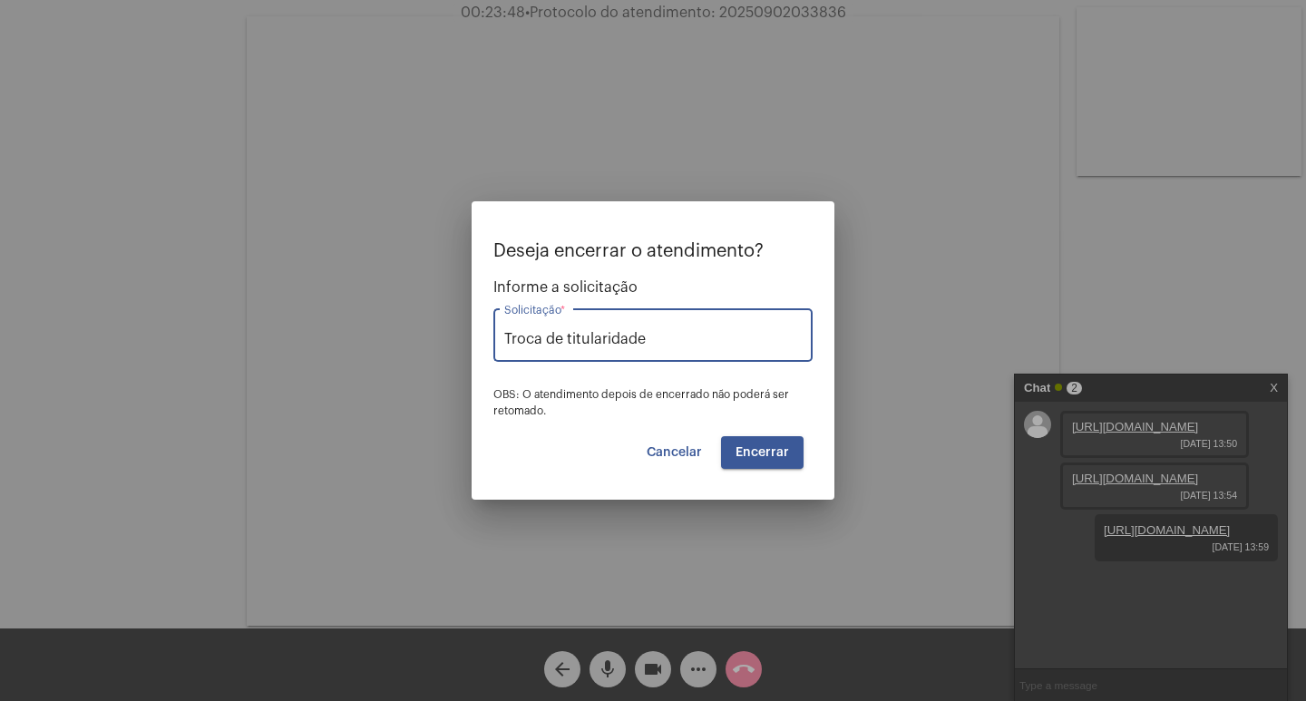
click at [740, 446] on span "Encerrar" at bounding box center [763, 452] width 54 height 13
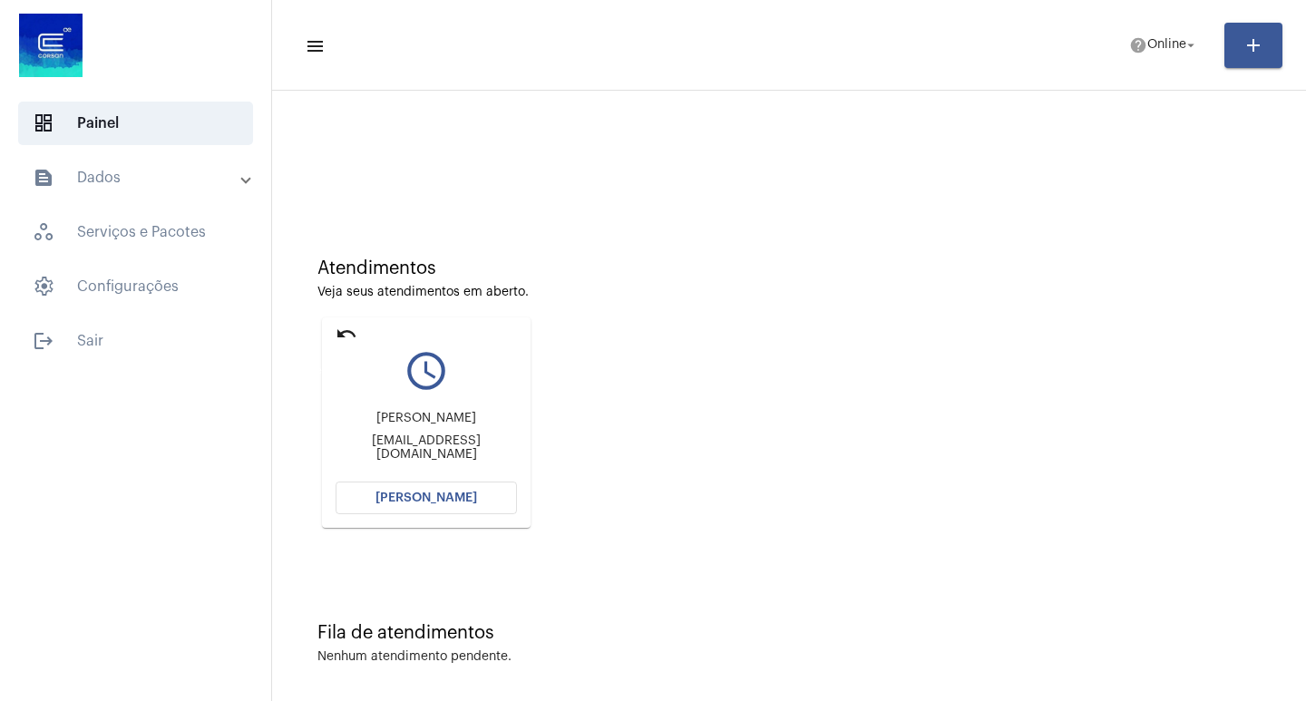
click at [346, 328] on mat-icon "undo" at bounding box center [347, 334] width 22 height 22
click at [375, 502] on button "[PERSON_NAME]" at bounding box center [426, 498] width 181 height 33
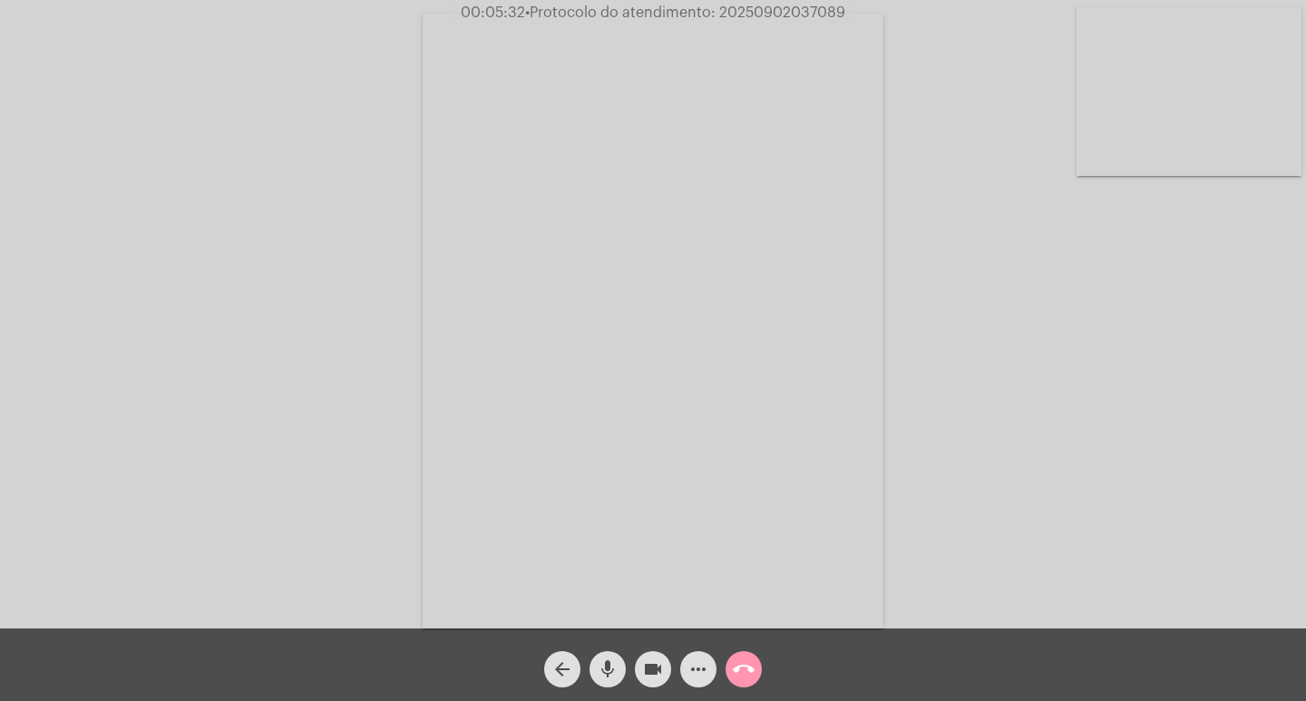
click at [690, 669] on mat-icon "more_horiz" at bounding box center [699, 670] width 22 height 22
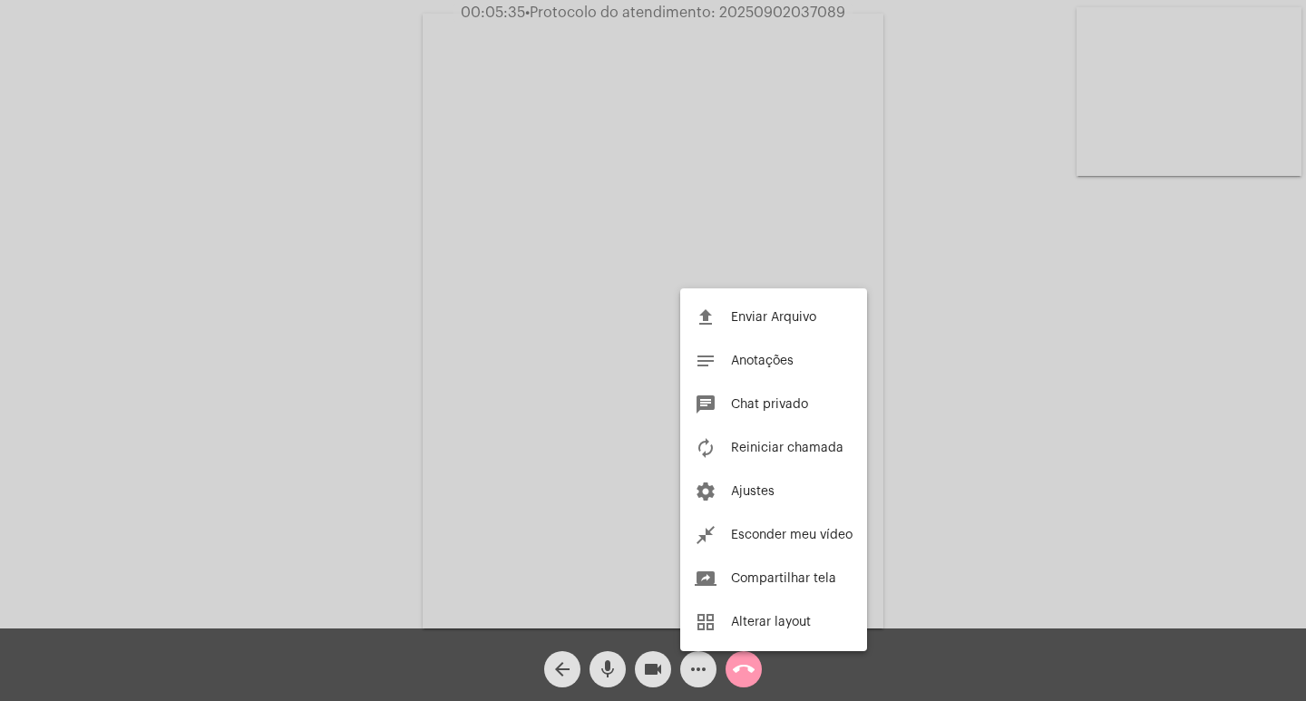
click at [361, 438] on div at bounding box center [653, 350] width 1306 height 701
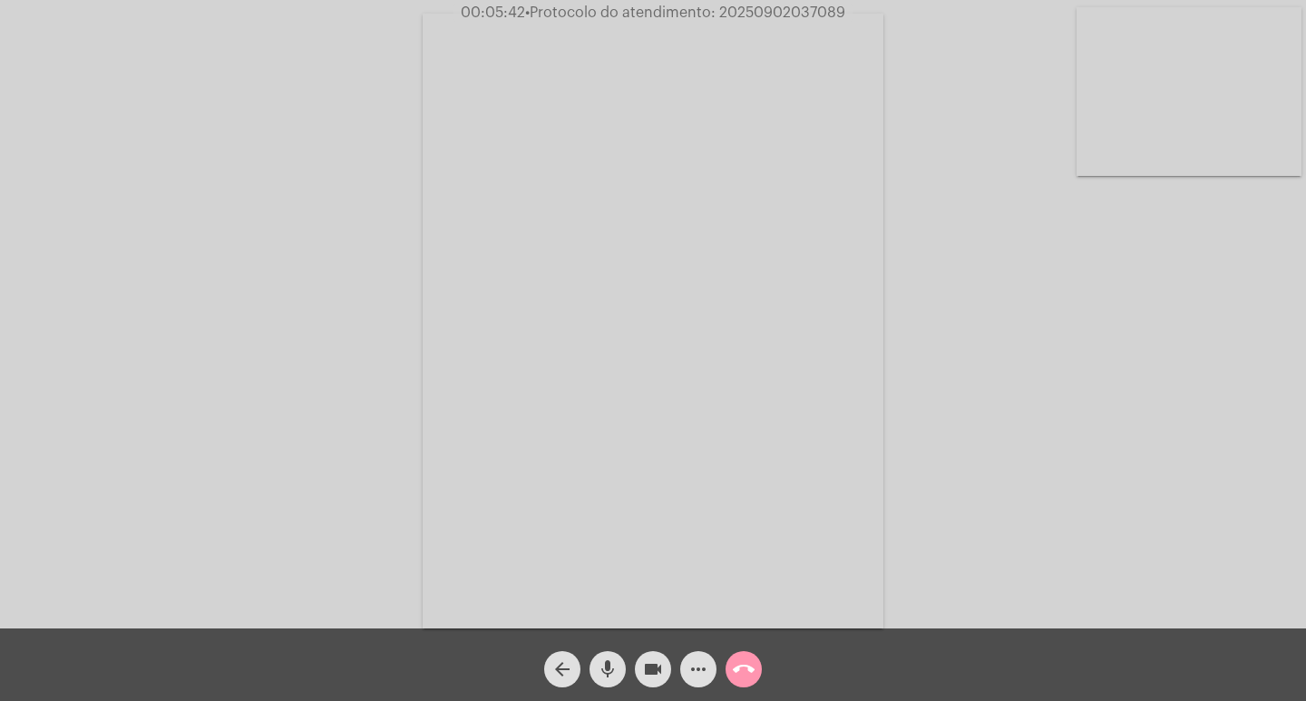
click at [603, 661] on mat-icon "mic" at bounding box center [608, 670] width 22 height 22
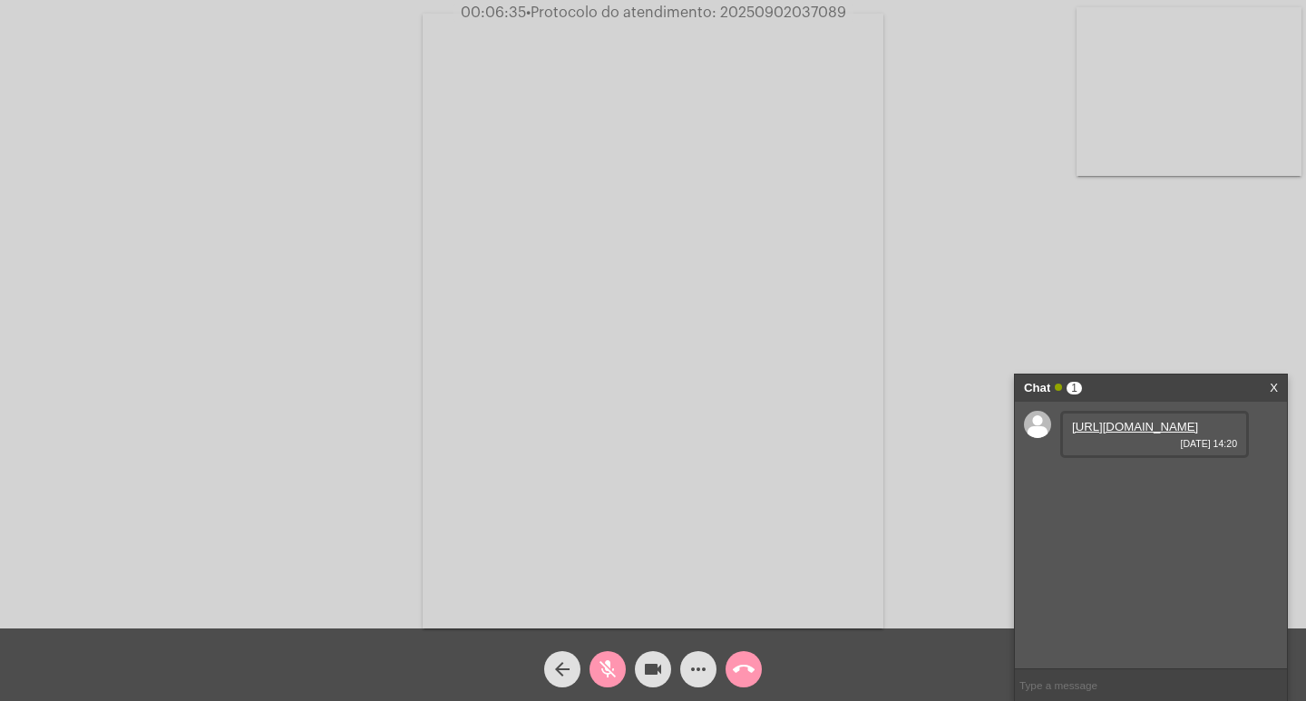
click at [1139, 434] on link "[URL][DOMAIN_NAME]" at bounding box center [1135, 427] width 126 height 14
drag, startPoint x: 801, startPoint y: 569, endPoint x: 749, endPoint y: 577, distance: 52.4
click at [791, 569] on video at bounding box center [653, 321] width 461 height 615
click at [597, 676] on mat-icon "mic_off" at bounding box center [608, 670] width 22 height 22
click at [597, 676] on mat-icon "mic" at bounding box center [608, 670] width 22 height 22
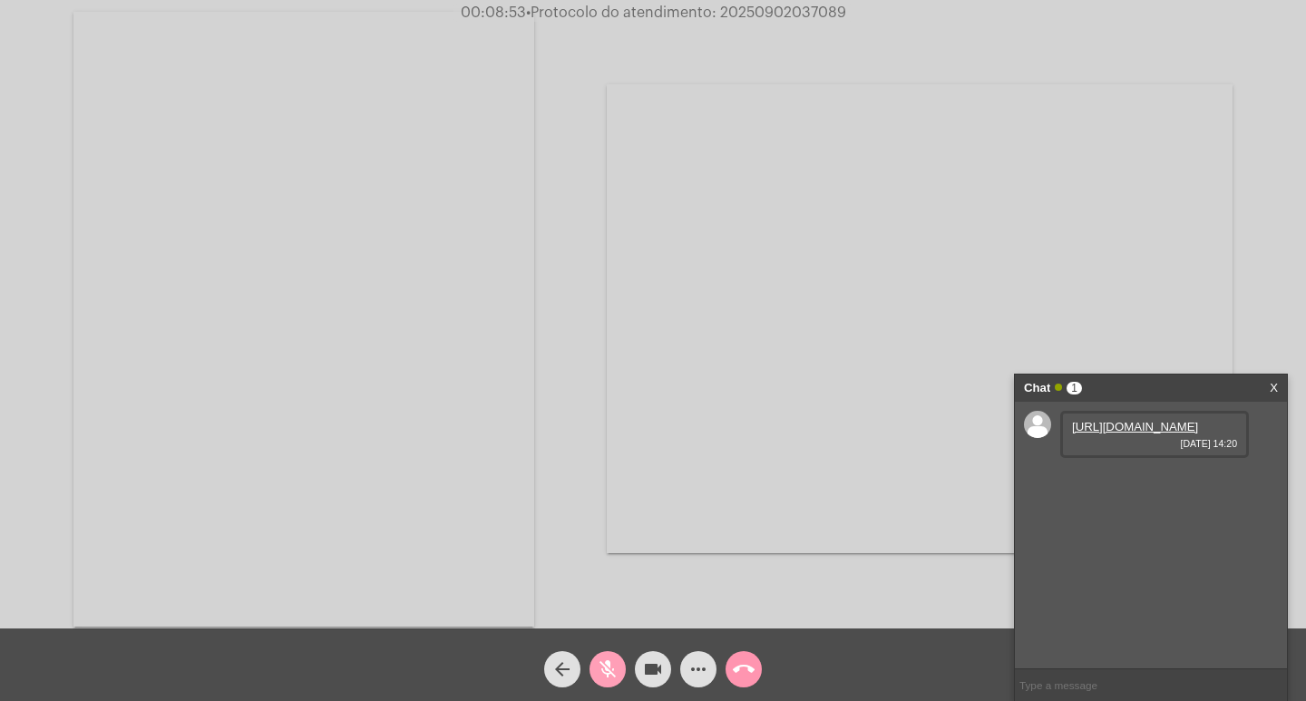
click at [609, 675] on mat-icon "mic_off" at bounding box center [608, 670] width 22 height 22
click at [609, 675] on mat-icon "mic" at bounding box center [608, 670] width 22 height 22
click at [634, 659] on div "videocam" at bounding box center [653, 664] width 45 height 45
click at [641, 659] on button "videocam_off" at bounding box center [653, 669] width 36 height 36
click at [641, 659] on button "videocam" at bounding box center [653, 669] width 36 height 36
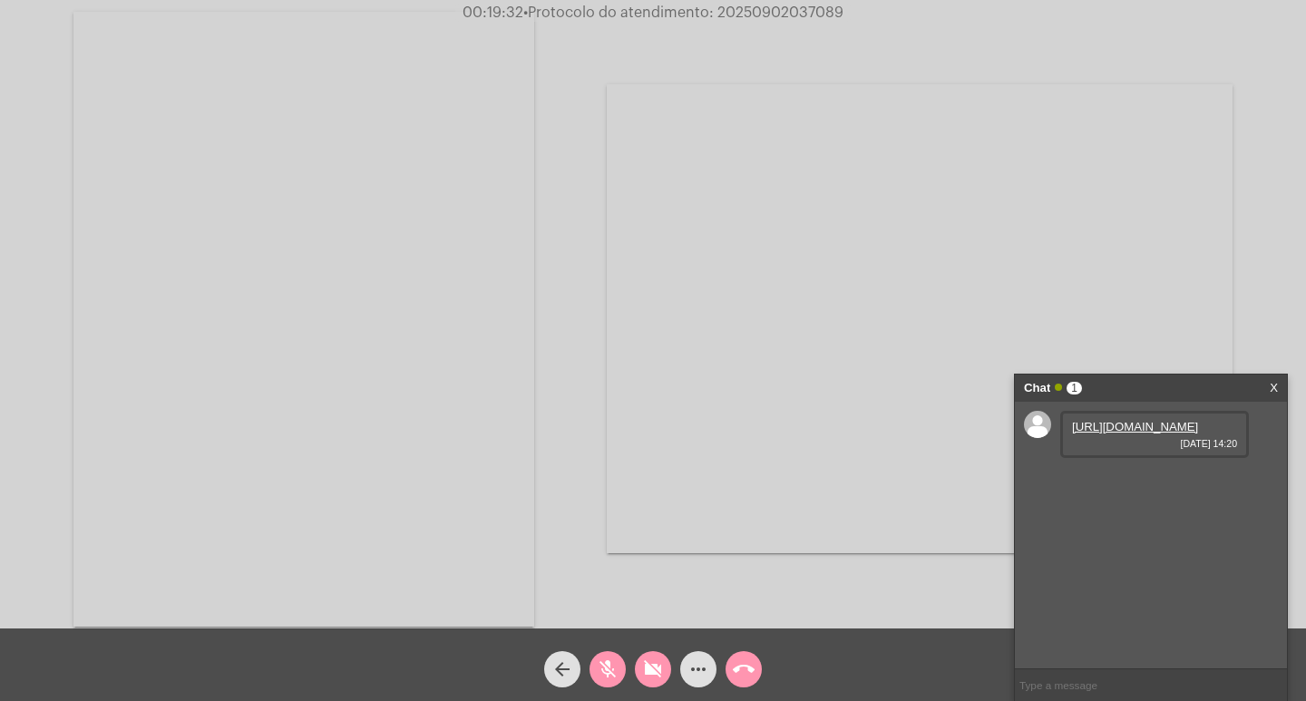
click at [665, 675] on button "videocam_off" at bounding box center [653, 669] width 36 height 36
click at [611, 667] on mat-icon "mic_off" at bounding box center [608, 670] width 22 height 22
click at [613, 666] on mat-icon "mic" at bounding box center [608, 670] width 22 height 22
click at [640, 666] on button "videocam" at bounding box center [653, 669] width 36 height 36
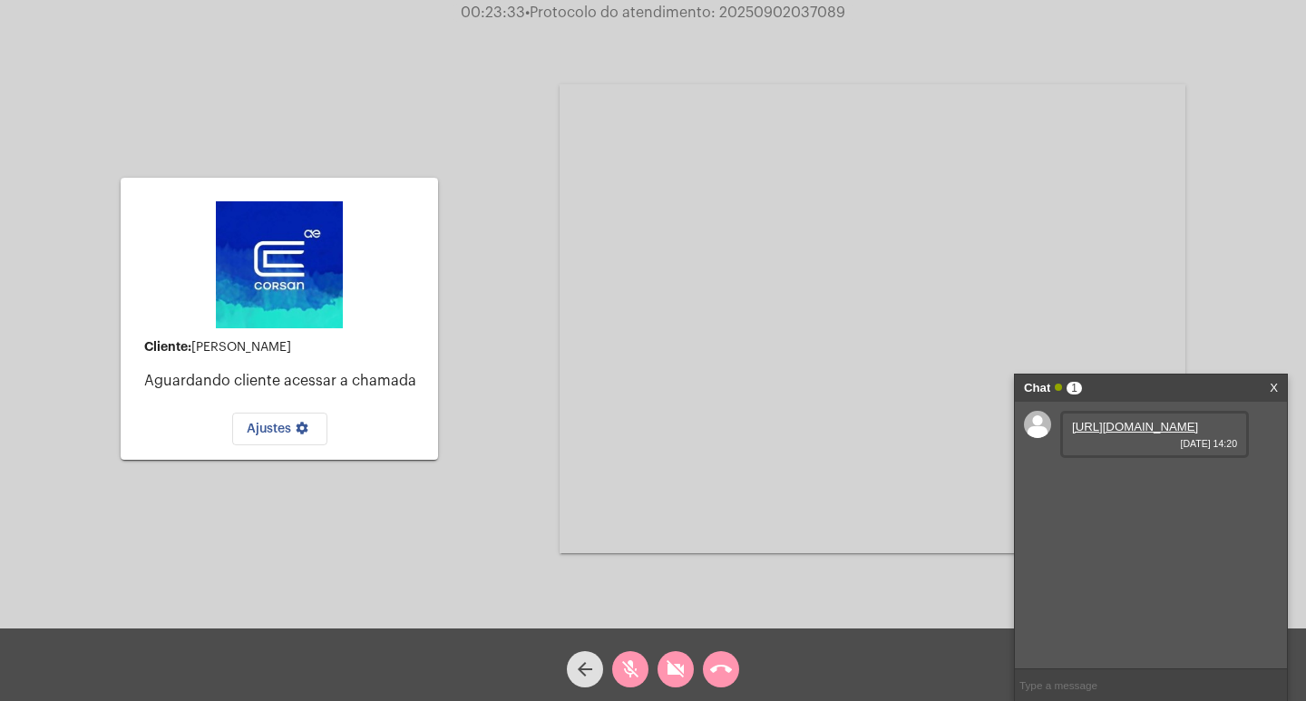
click at [635, 670] on mat-icon "mic_off" at bounding box center [631, 670] width 22 height 22
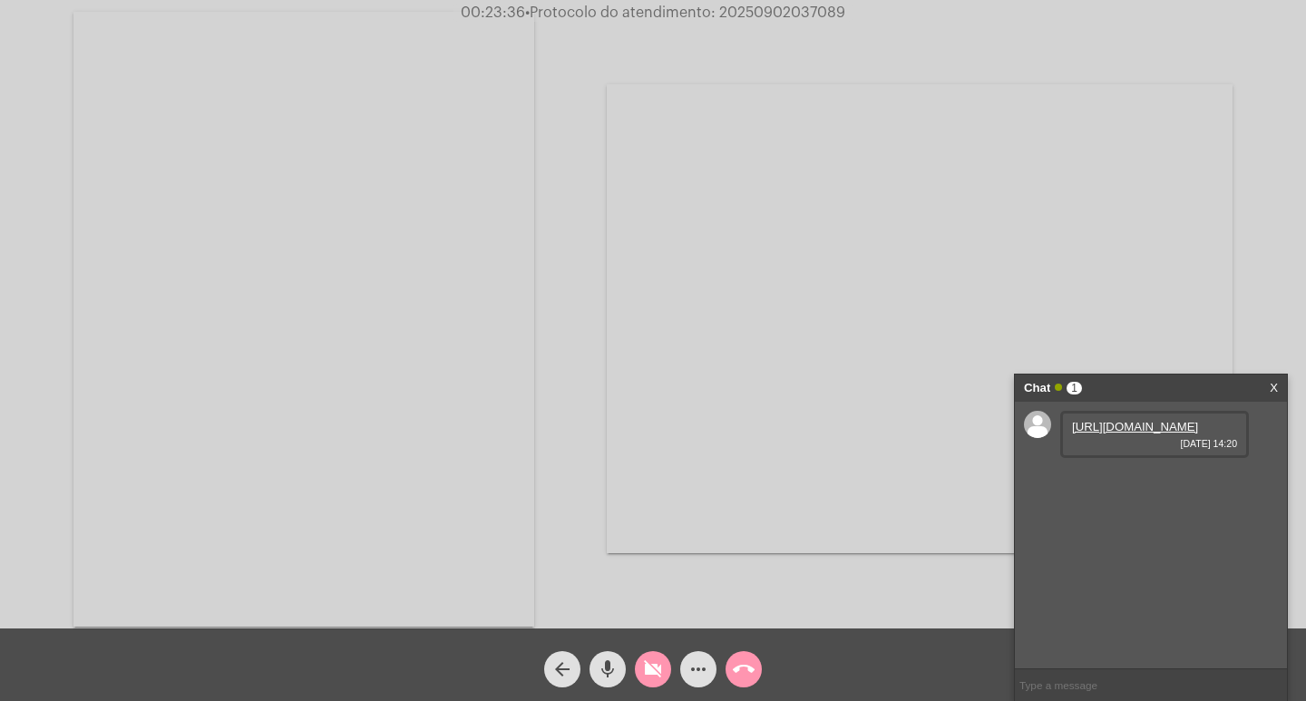
click at [642, 690] on div "arrow_back mic videocam_off more_horiz call_end" at bounding box center [653, 665] width 1306 height 73
click at [647, 677] on body "00:23:37 • Protocolo do atendimento: 20250902037089 Acessando Câmera e Microfon…" at bounding box center [653, 350] width 1306 height 701
click at [647, 677] on mat-icon "videocam_off" at bounding box center [653, 670] width 22 height 22
click at [451, 268] on video at bounding box center [303, 319] width 461 height 615
click at [752, 663] on mat-icon "call_end" at bounding box center [744, 670] width 22 height 22
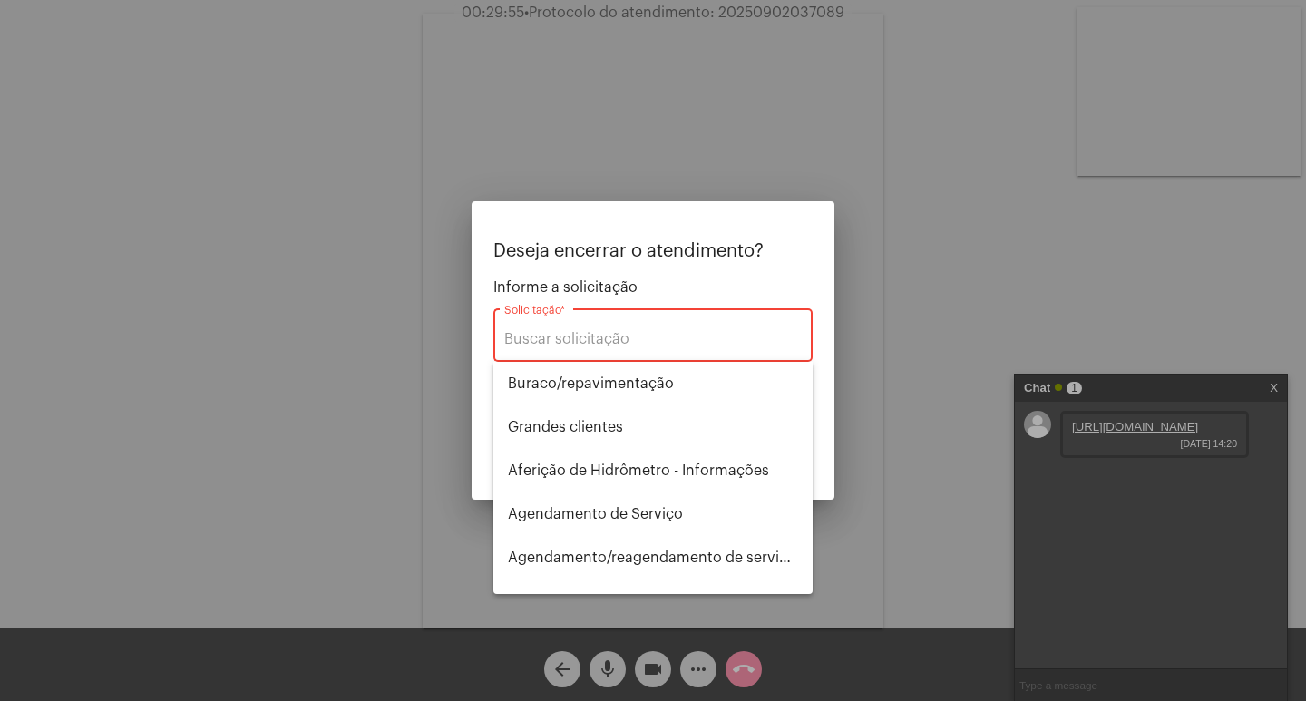
click at [912, 526] on div at bounding box center [653, 350] width 1306 height 701
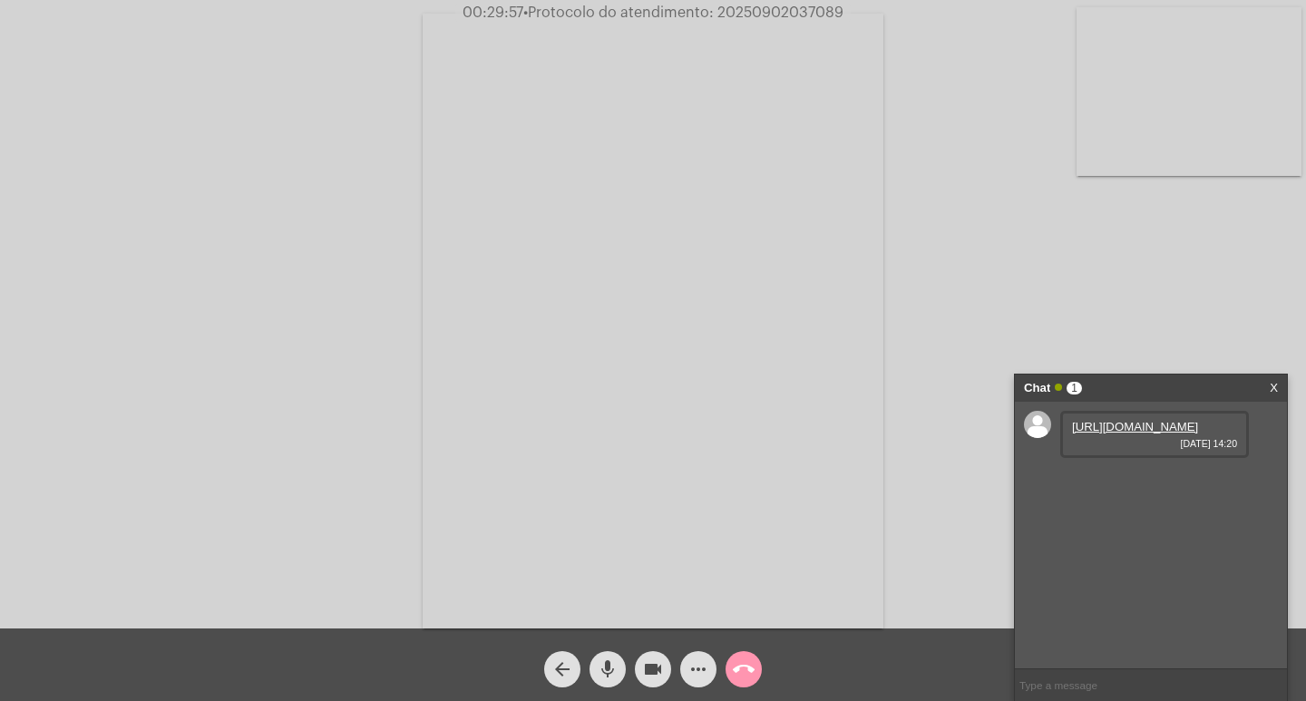
click at [749, 14] on span "• Protocolo do atendimento: 20250902037089" at bounding box center [684, 12] width 320 height 15
copy span "20250902037089"
click at [748, 669] on mat-icon "call_end" at bounding box center [744, 670] width 22 height 22
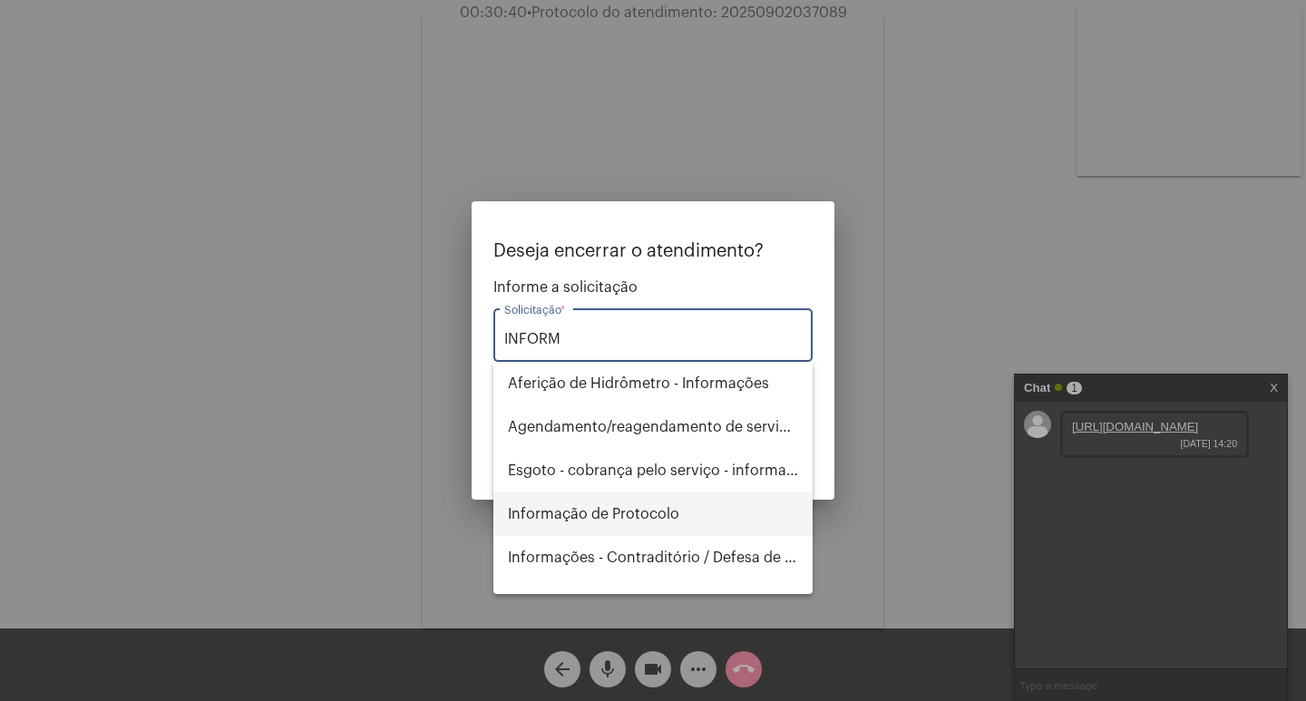
click at [596, 502] on span "Informação de Protocolo" at bounding box center [653, 515] width 290 height 44
type input "Informação de Protocolo"
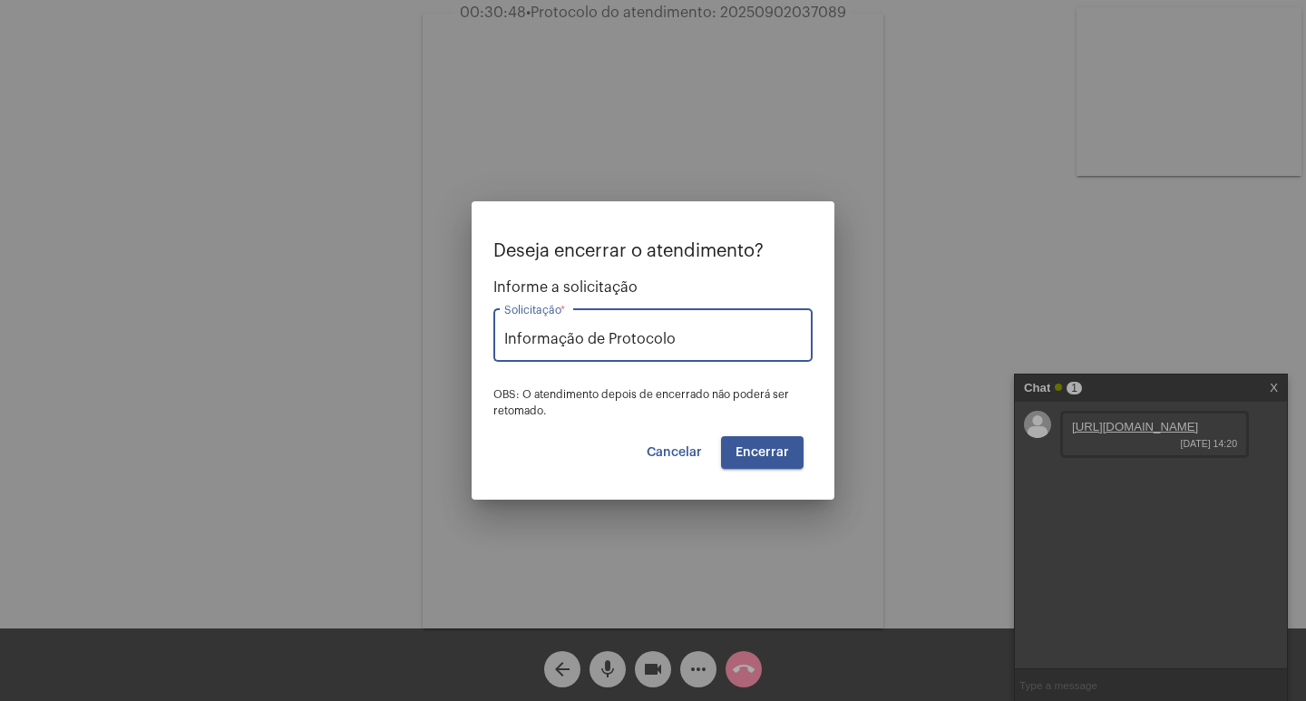
click at [785, 460] on button "Encerrar" at bounding box center [762, 452] width 83 height 33
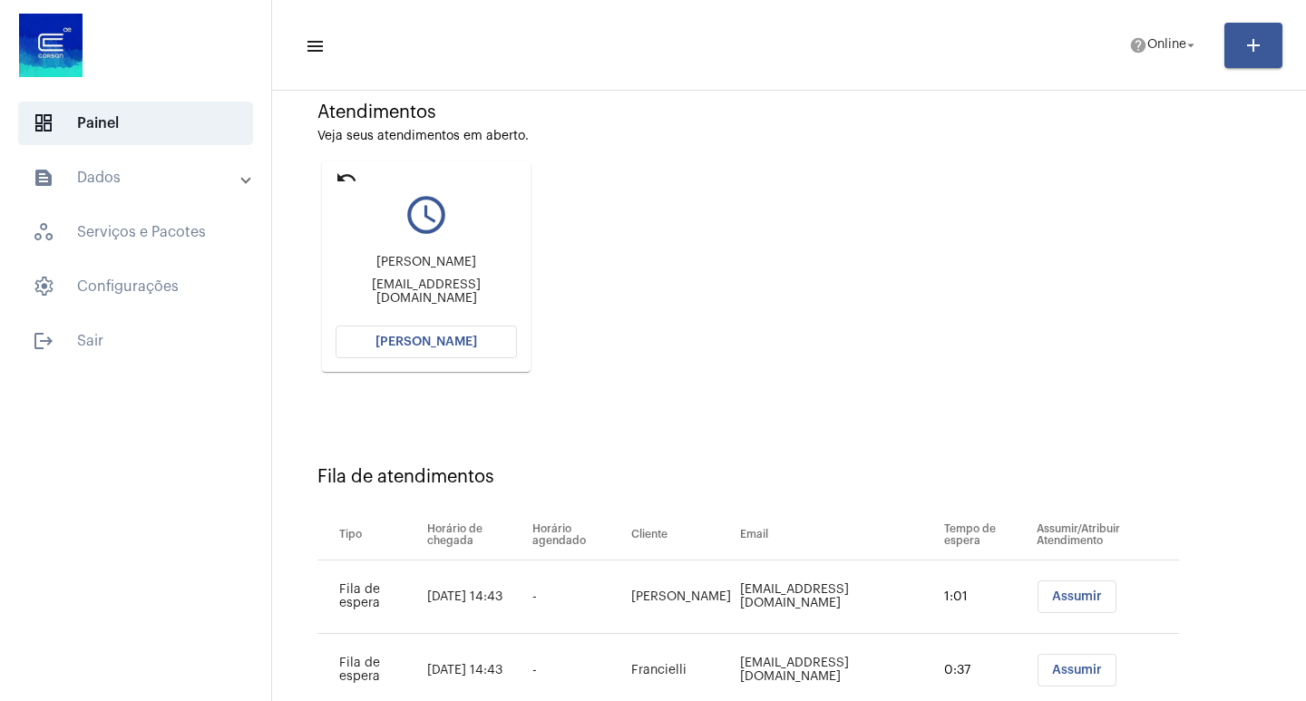
scroll to position [181, 0]
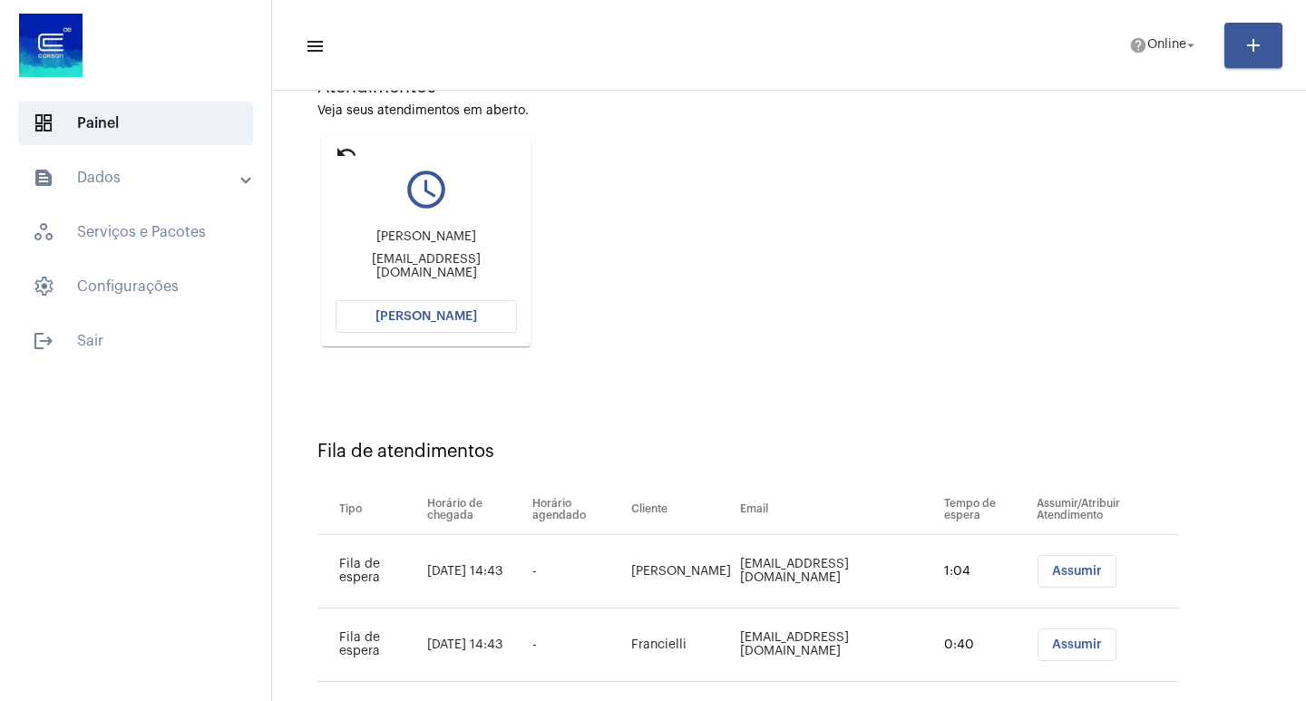
click at [421, 321] on span "[PERSON_NAME]" at bounding box center [427, 316] width 102 height 13
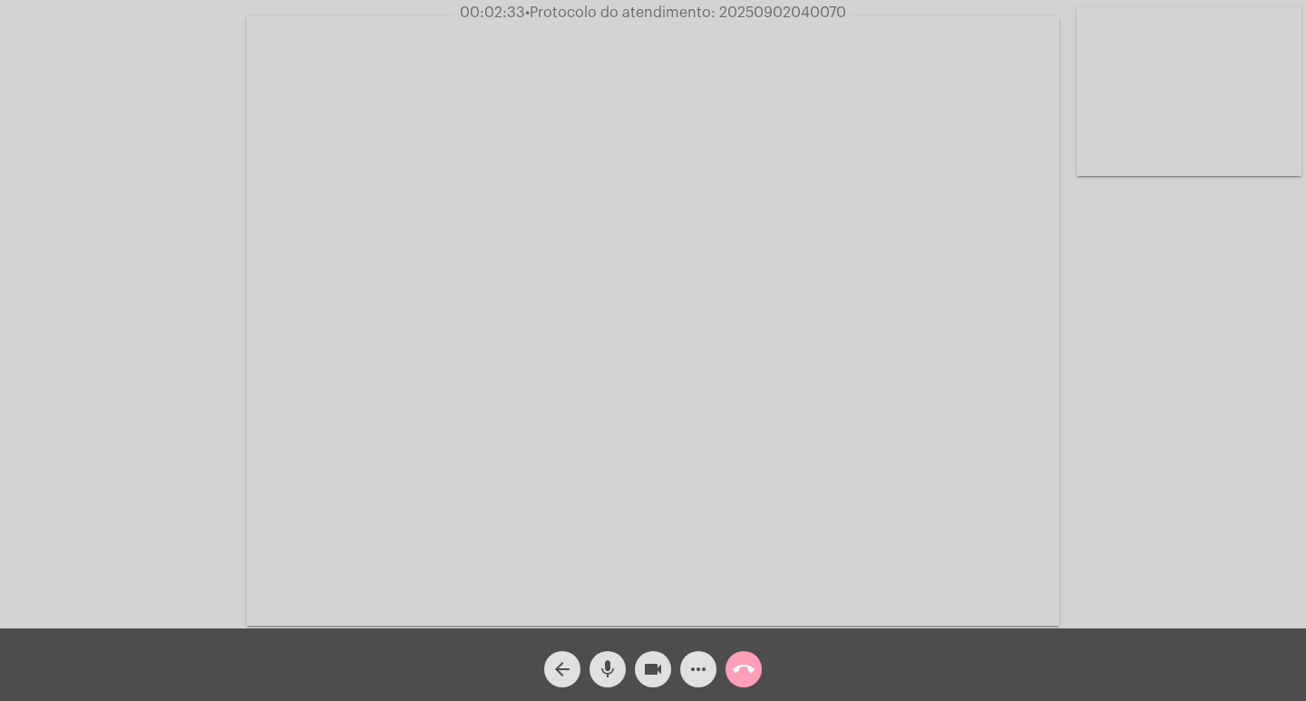
click at [741, 674] on mat-icon "call_end" at bounding box center [744, 670] width 22 height 22
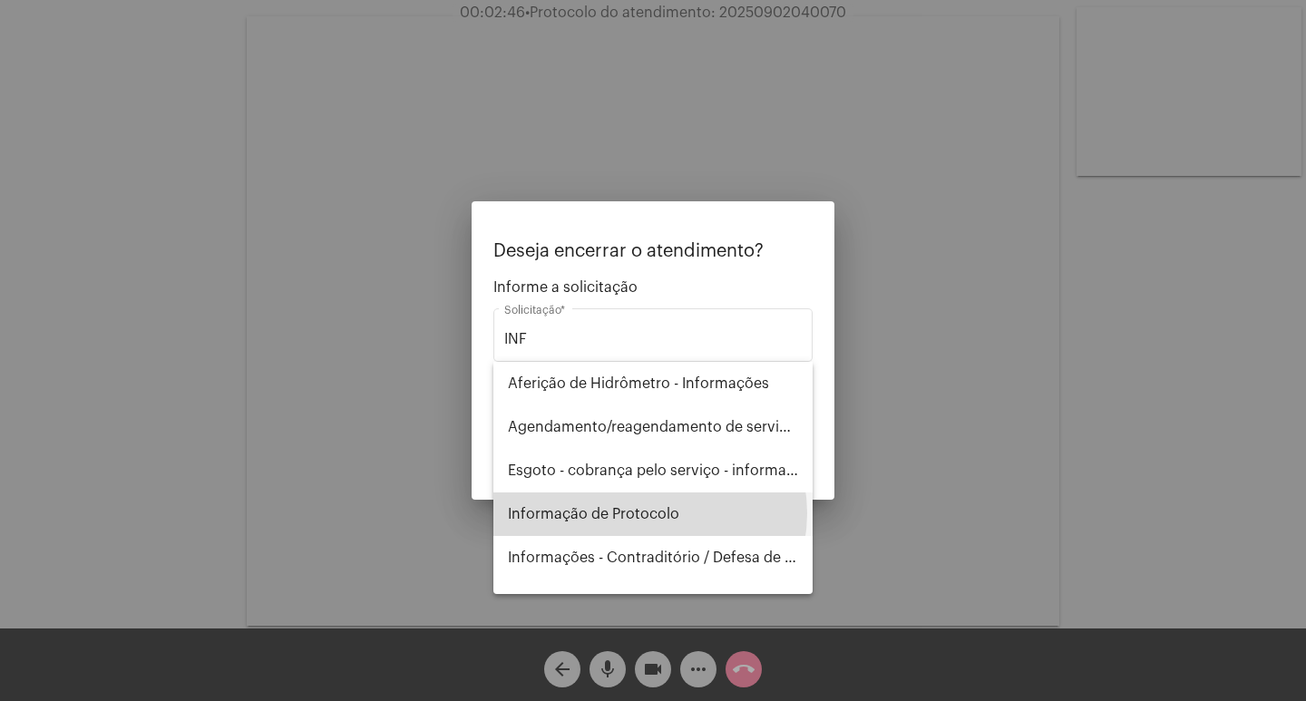
click at [650, 514] on span "Informação de Protocolo" at bounding box center [653, 515] width 290 height 44
type input "Informação de Protocolo"
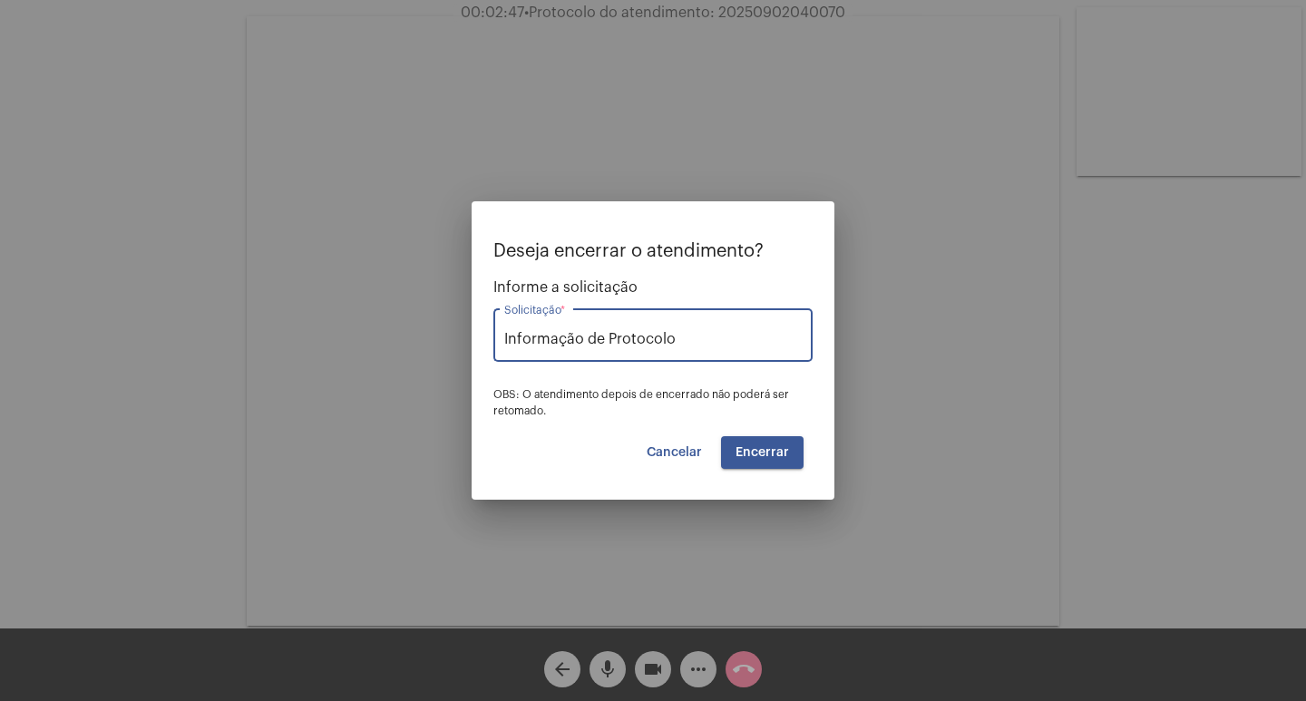
click at [725, 450] on button "Encerrar" at bounding box center [762, 452] width 83 height 33
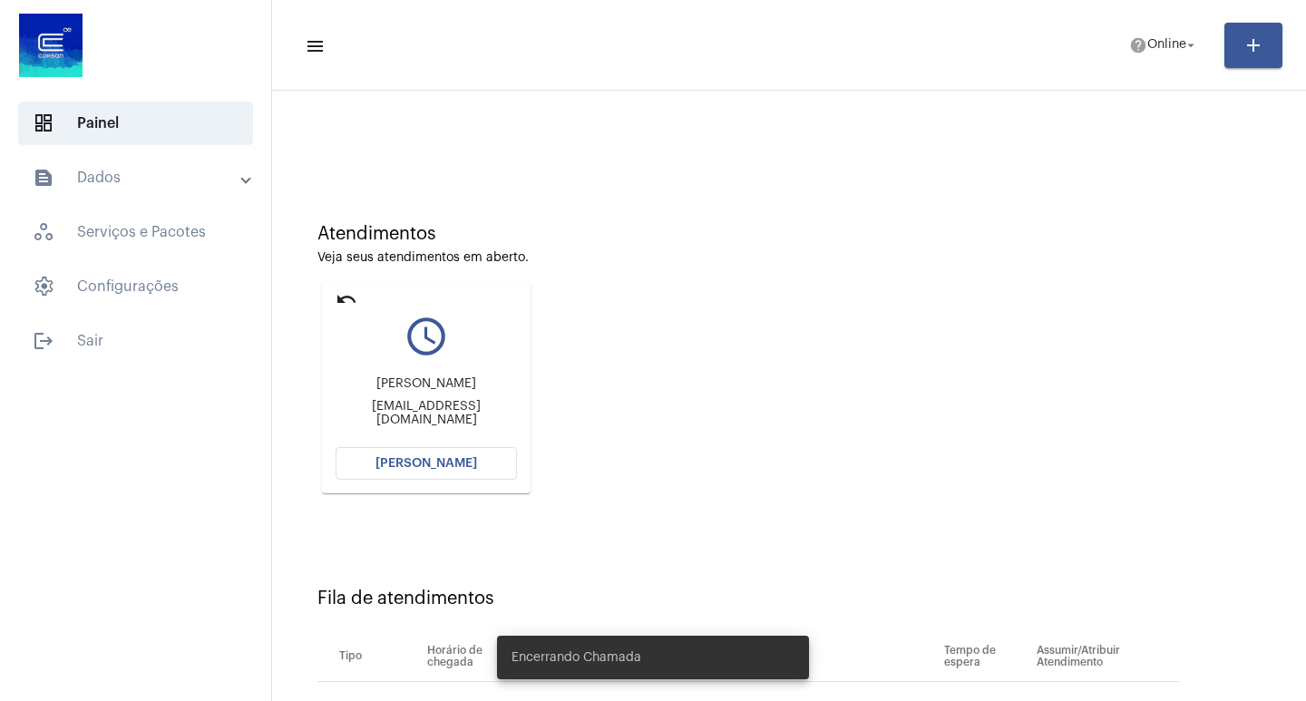
scroll to position [91, 0]
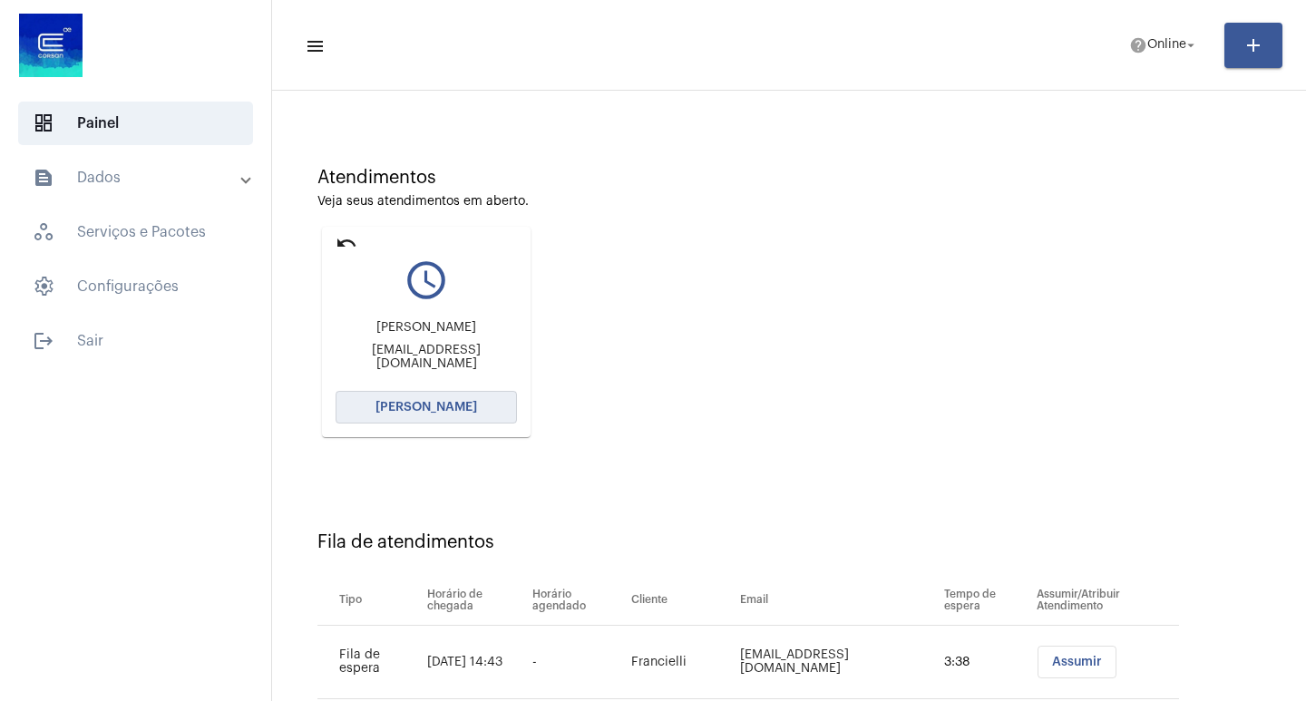
click at [387, 418] on button "[PERSON_NAME]" at bounding box center [426, 407] width 181 height 33
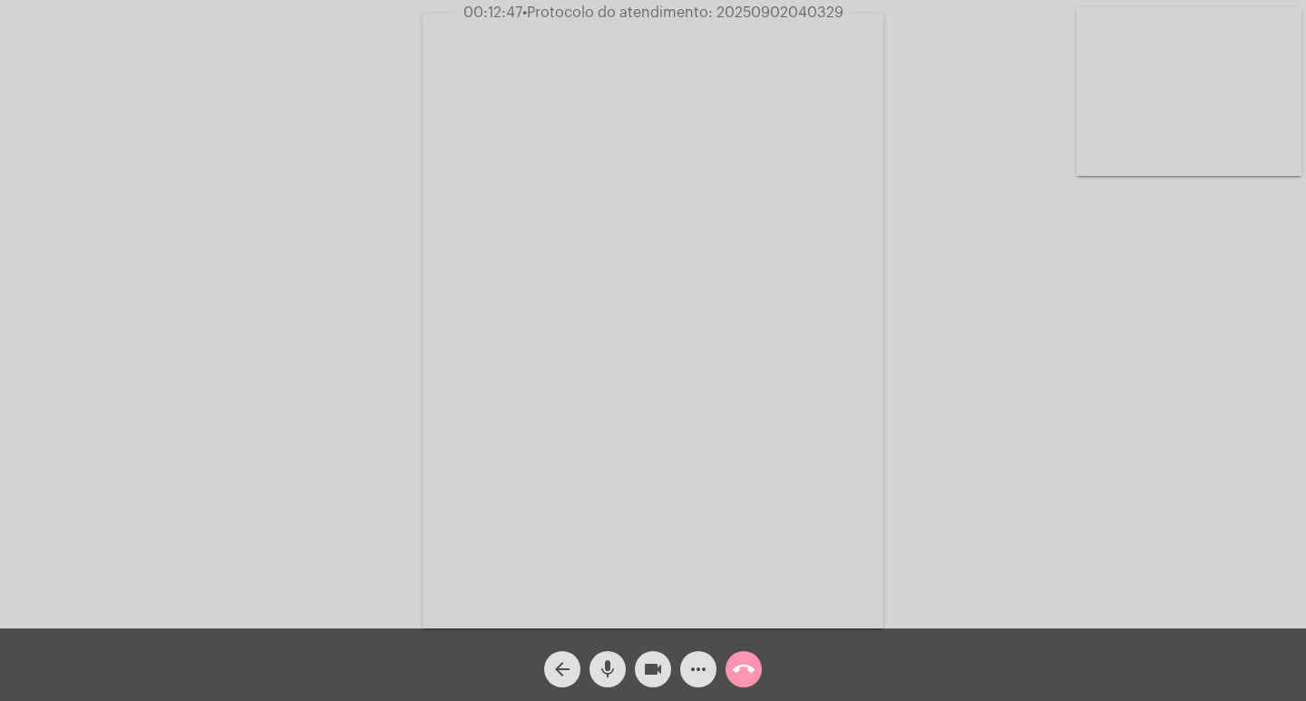
click at [68, 455] on div "Acessando Câmera e Microfone..." at bounding box center [653, 319] width 1303 height 629
click at [692, 664] on mat-icon "more_horiz" at bounding box center [699, 670] width 22 height 22
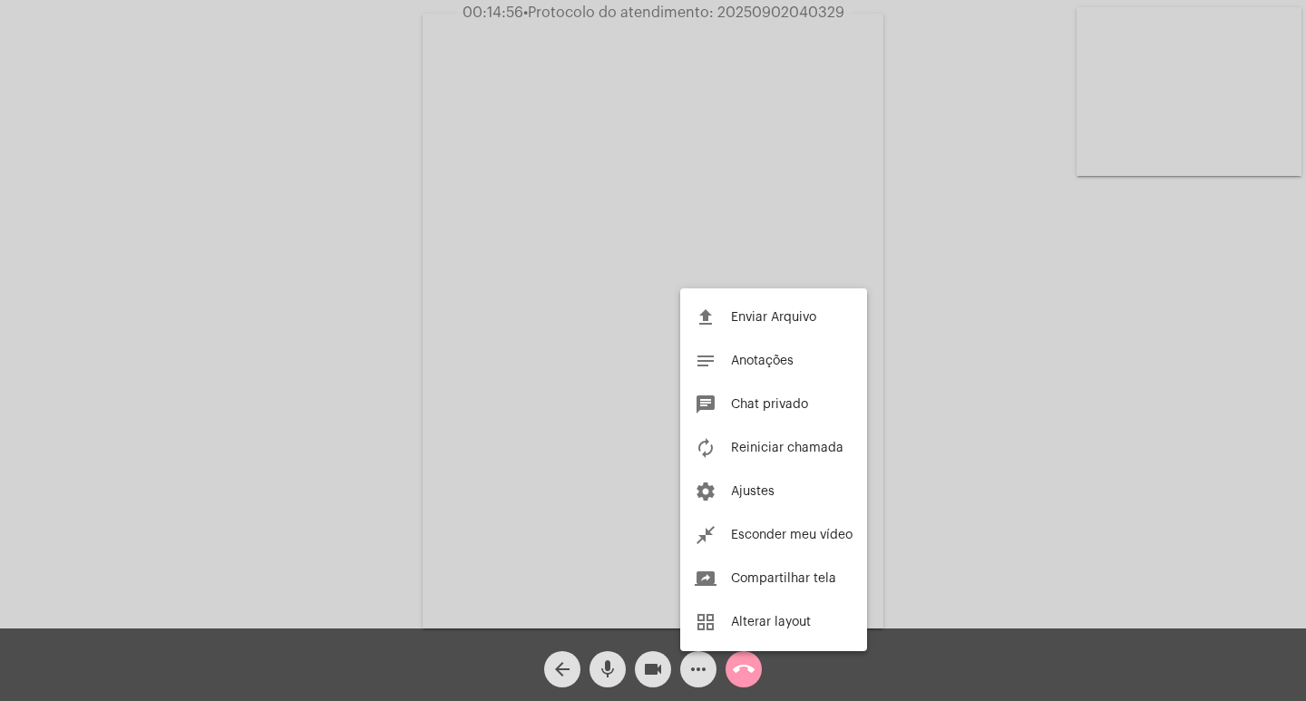
click at [289, 390] on div at bounding box center [653, 350] width 1306 height 701
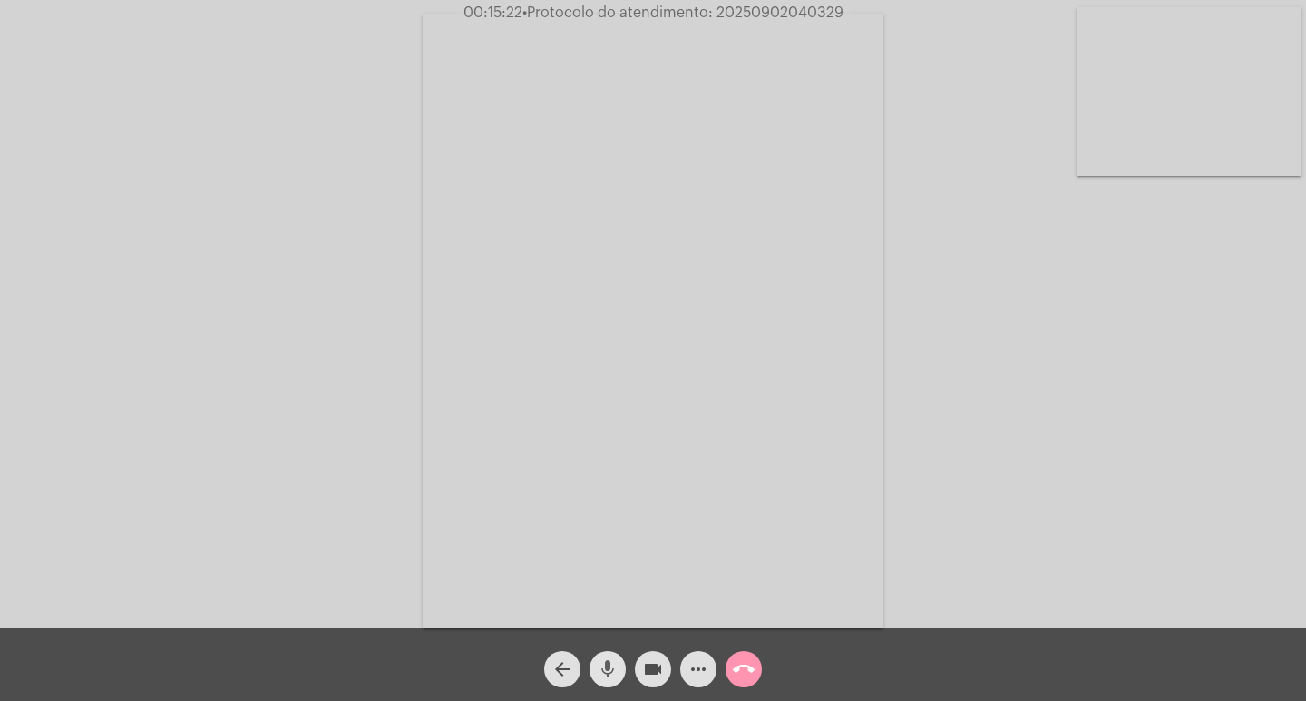
click at [608, 660] on mat-icon "mic" at bounding box center [608, 670] width 22 height 22
click at [603, 666] on mat-icon "mic_off" at bounding box center [608, 670] width 22 height 22
click at [603, 666] on mat-icon "mic" at bounding box center [608, 670] width 22 height 22
click at [644, 657] on span "videocam" at bounding box center [653, 669] width 22 height 36
click at [644, 671] on mat-icon "videocam_off" at bounding box center [653, 670] width 22 height 22
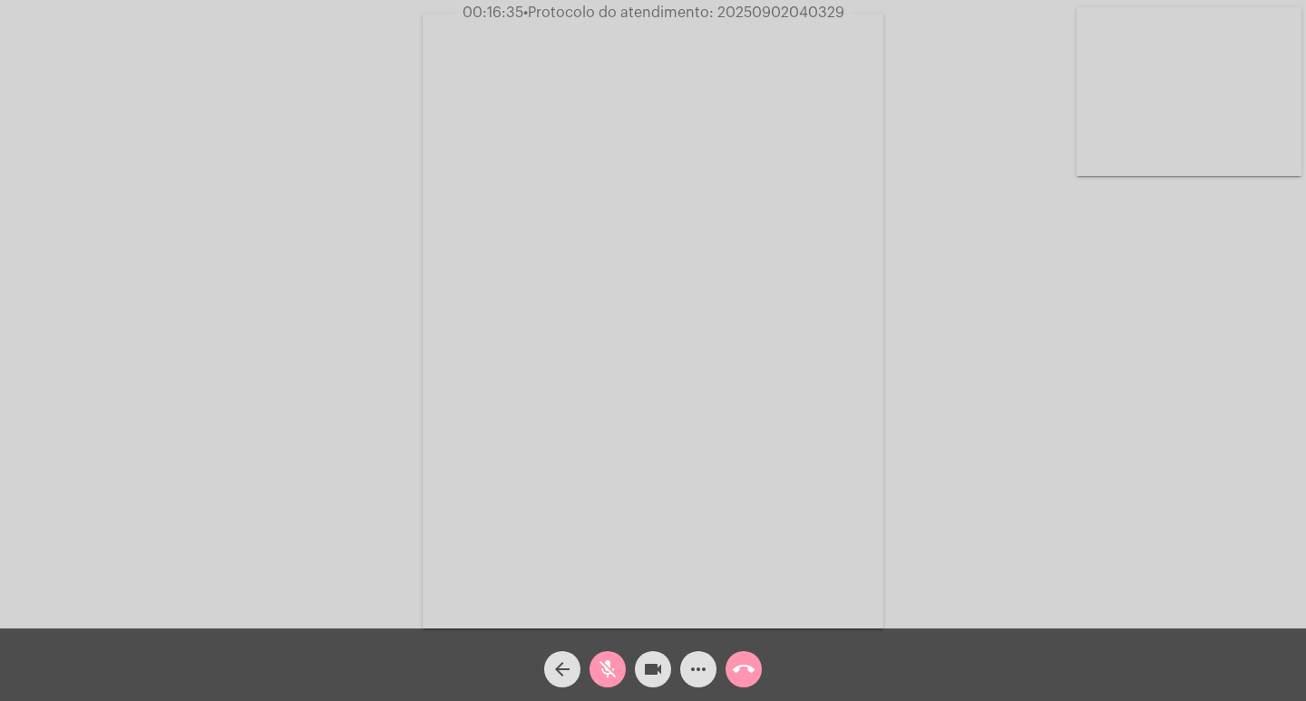
click at [605, 661] on mat-icon "mic_off" at bounding box center [608, 670] width 22 height 22
click at [621, 661] on button "mic" at bounding box center [608, 669] width 36 height 36
click at [653, 673] on mat-icon "videocam" at bounding box center [653, 670] width 22 height 22
click at [661, 675] on mat-icon "videocam_off" at bounding box center [653, 670] width 22 height 22
click at [612, 664] on mat-icon "mic_off" at bounding box center [608, 670] width 22 height 22
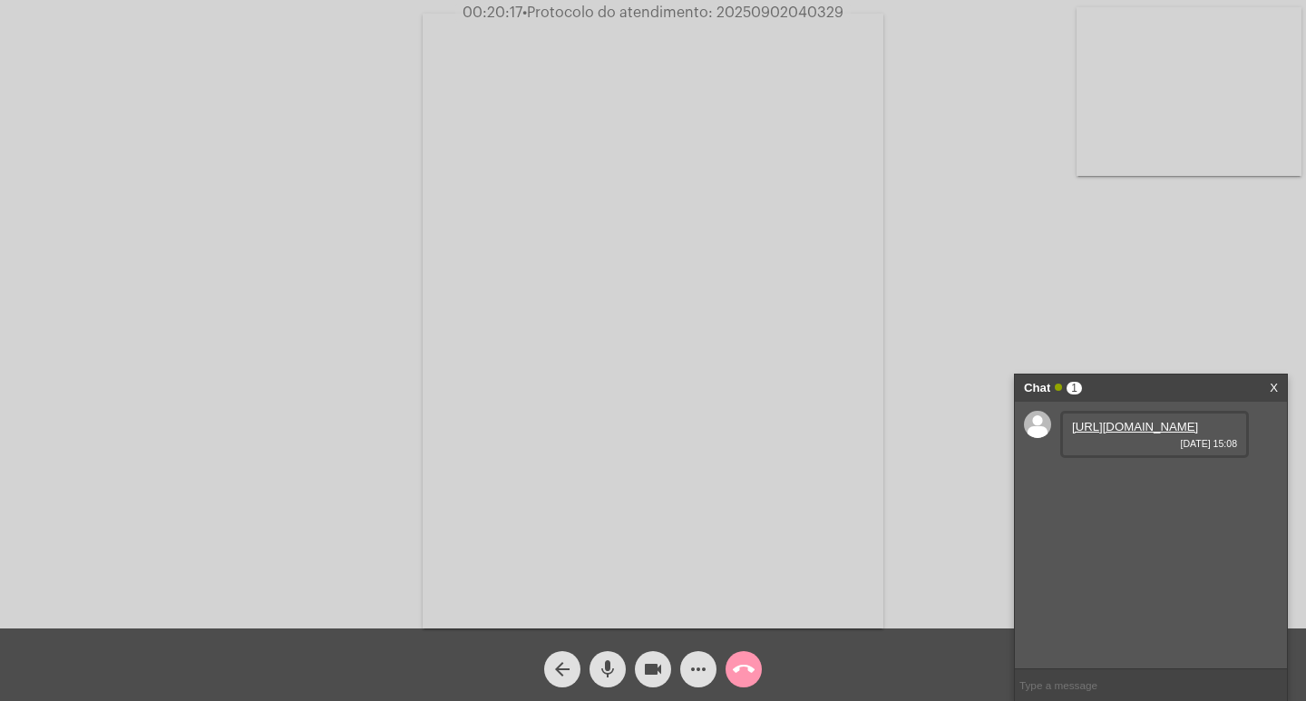
click at [1132, 434] on link "https://neft-transfer-bucket.s3.amazonaws.com/temp-bfaaeff5-d942-1818-ee93-8c9e…" at bounding box center [1135, 427] width 126 height 14
click at [33, 396] on div "Acessando Câmera e Microfone..." at bounding box center [653, 319] width 1303 height 629
click at [750, 670] on mat-icon "call_end" at bounding box center [744, 670] width 22 height 22
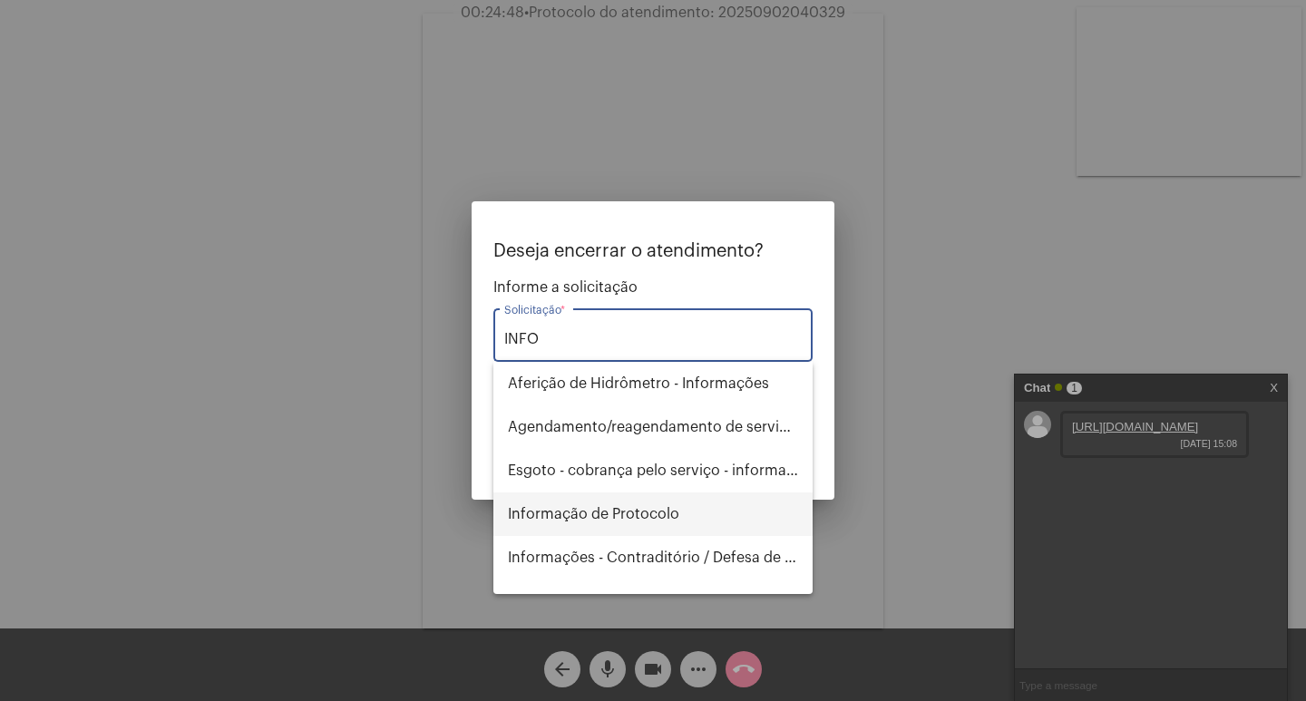
click at [692, 516] on span "Informação de Protocolo" at bounding box center [653, 515] width 290 height 44
type input "Informação de Protocolo"
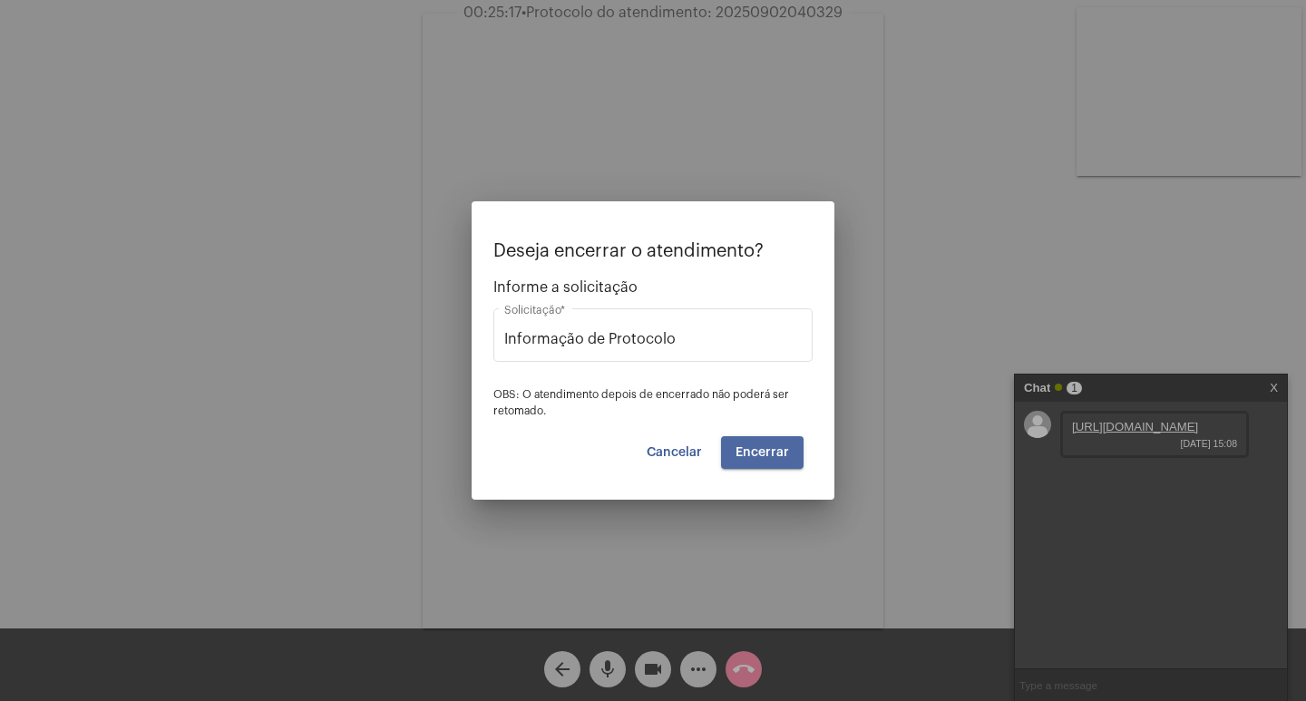
click at [753, 455] on span "Encerrar" at bounding box center [763, 452] width 54 height 13
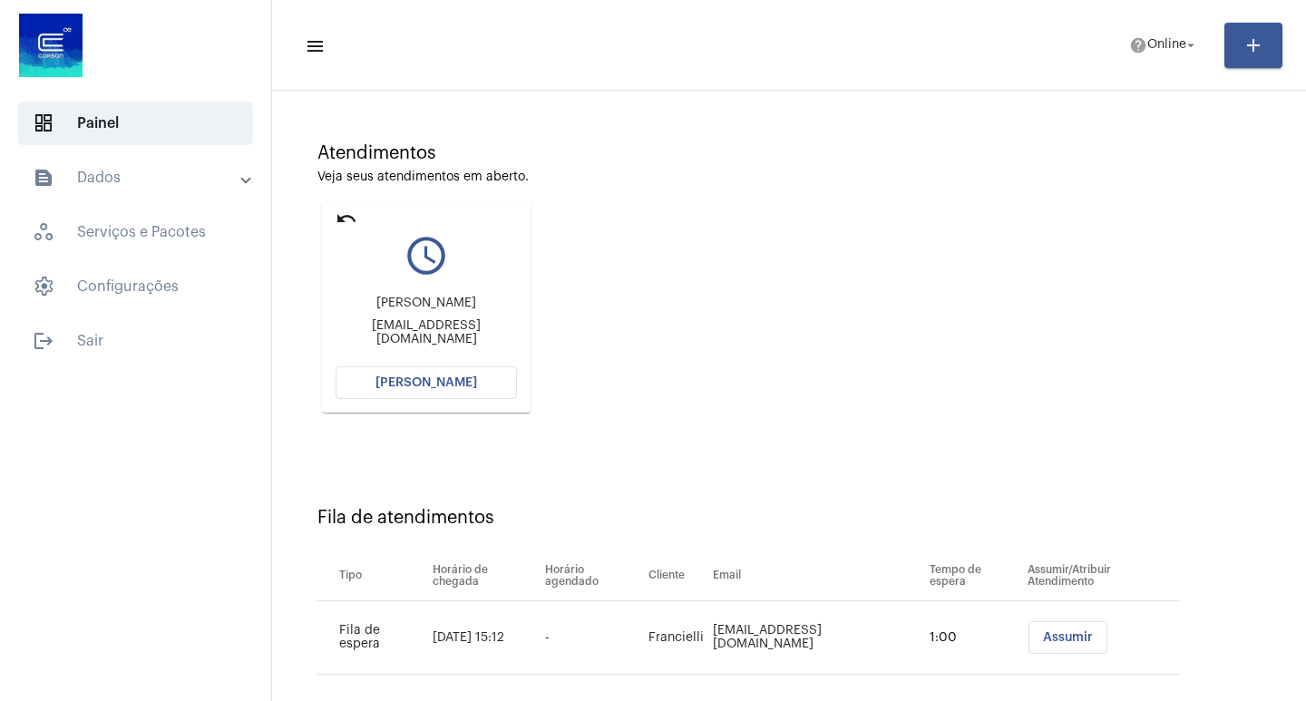
scroll to position [138, 0]
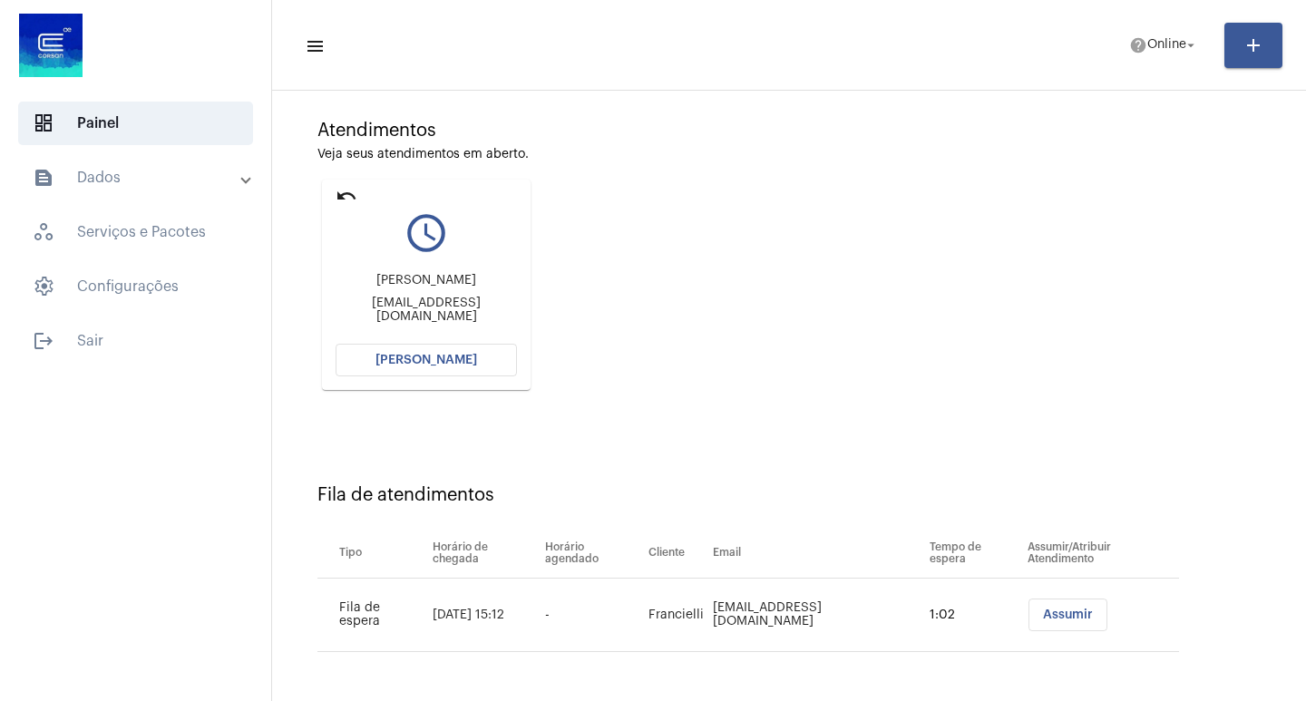
click at [409, 365] on span "[PERSON_NAME]" at bounding box center [427, 360] width 102 height 13
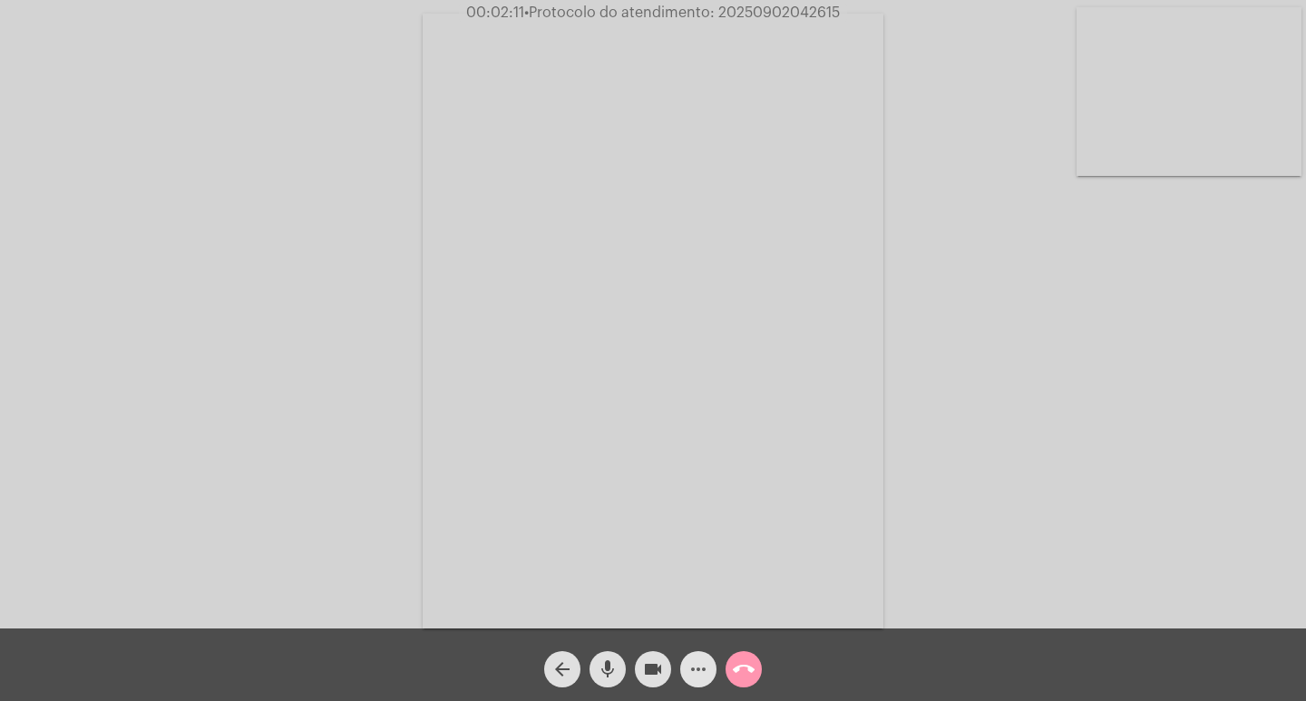
click at [688, 666] on mat-icon "more_horiz" at bounding box center [699, 670] width 22 height 22
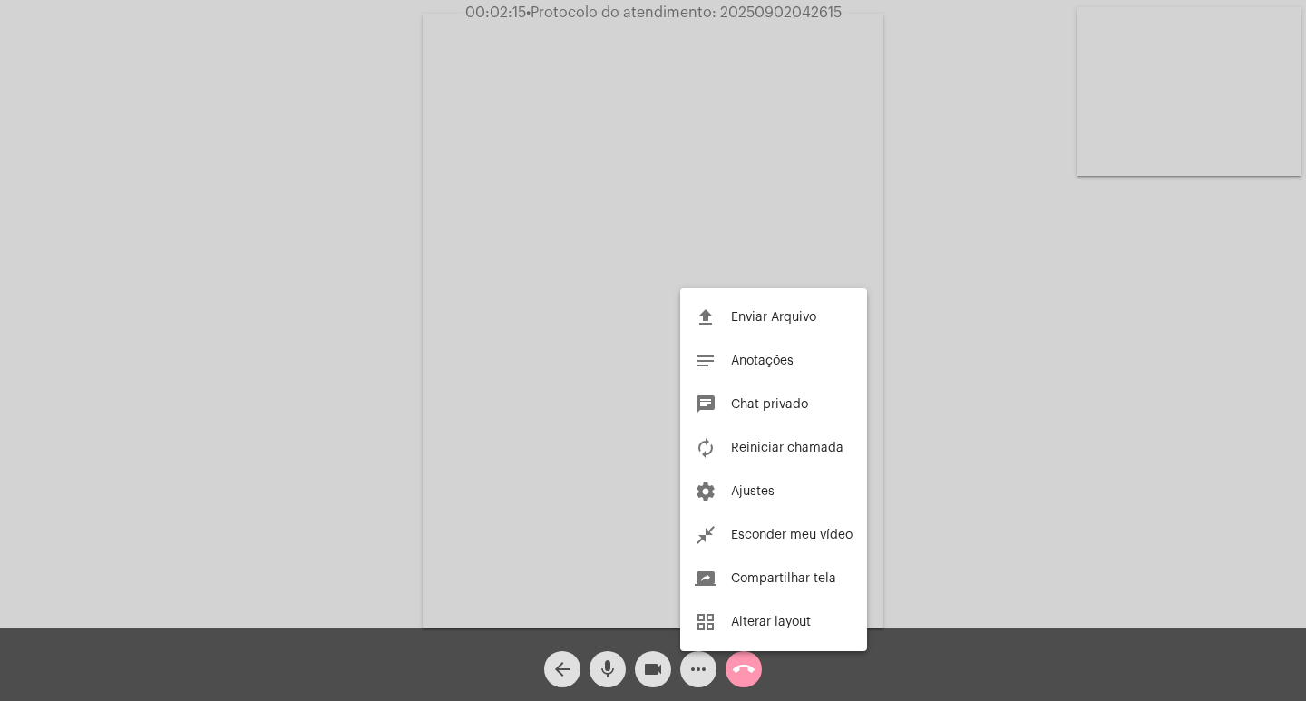
click at [262, 402] on div at bounding box center [653, 350] width 1306 height 701
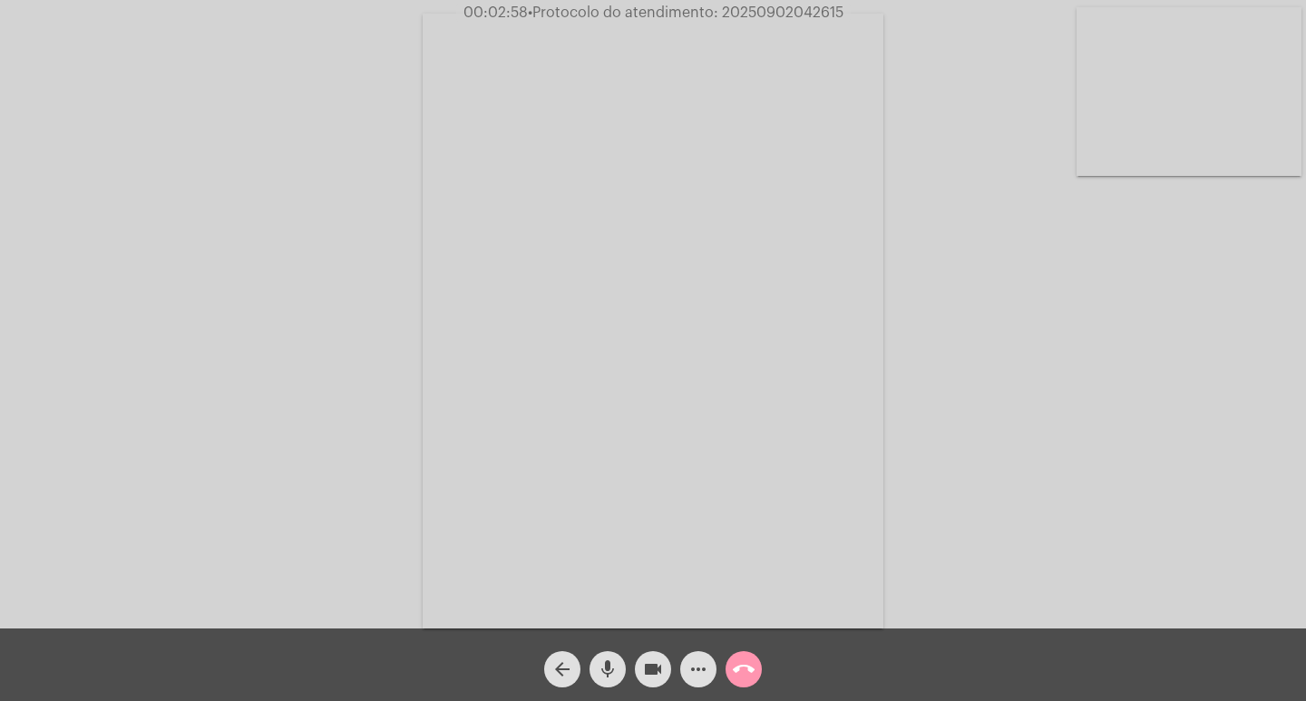
click at [599, 672] on mat-icon "mic" at bounding box center [608, 670] width 22 height 22
click at [650, 669] on mat-icon "videocam" at bounding box center [653, 670] width 22 height 22
click at [597, 680] on mat-icon "mic_off" at bounding box center [608, 670] width 22 height 22
click at [650, 673] on mat-icon "videocam_off" at bounding box center [653, 670] width 22 height 22
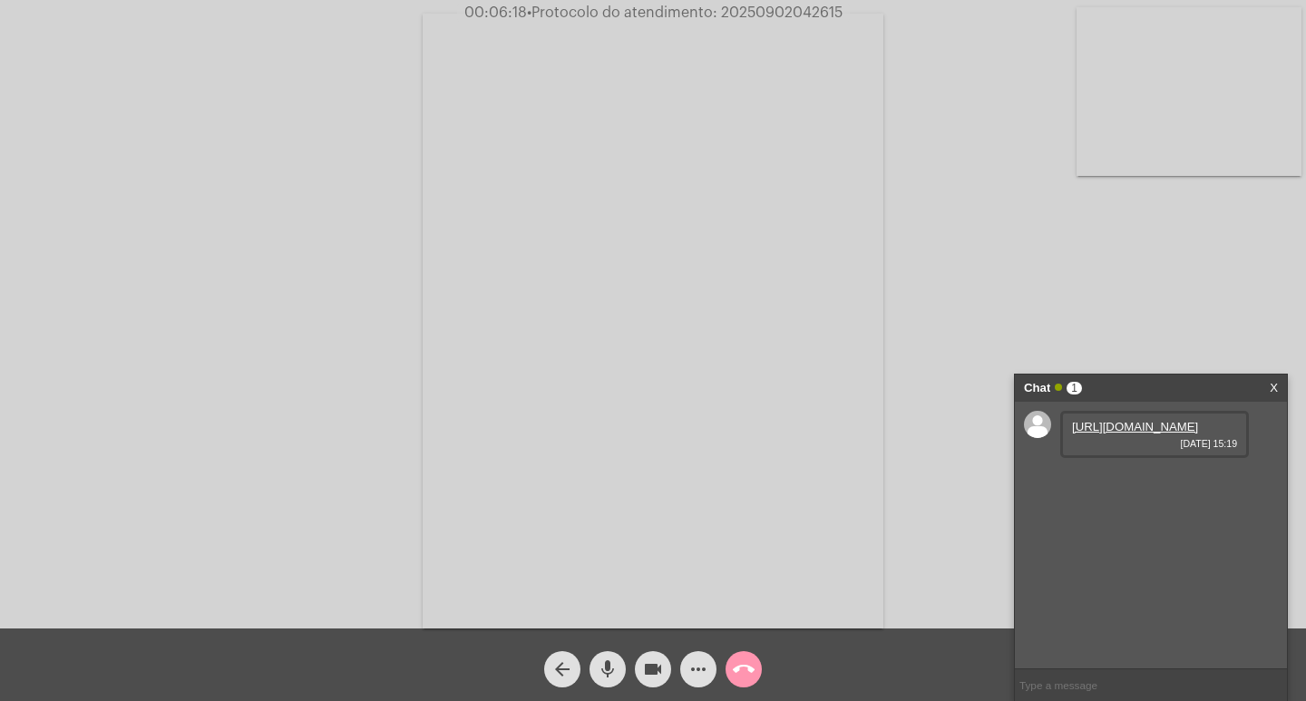
click at [1108, 434] on link "https://neft-transfer-bucket.s3.amazonaws.com/temp-504e381b-cdd6-5279-8a87-2197…" at bounding box center [1135, 427] width 126 height 14
click at [920, 578] on div "Acessando Câmera e Microfone..." at bounding box center [653, 319] width 1303 height 629
click at [1115, 485] on link "https://neft-transfer-bucket.s3.amazonaws.com/temp-d28d65b3-a432-2d27-2435-4eed…" at bounding box center [1135, 479] width 126 height 14
click at [845, 575] on video at bounding box center [653, 321] width 461 height 615
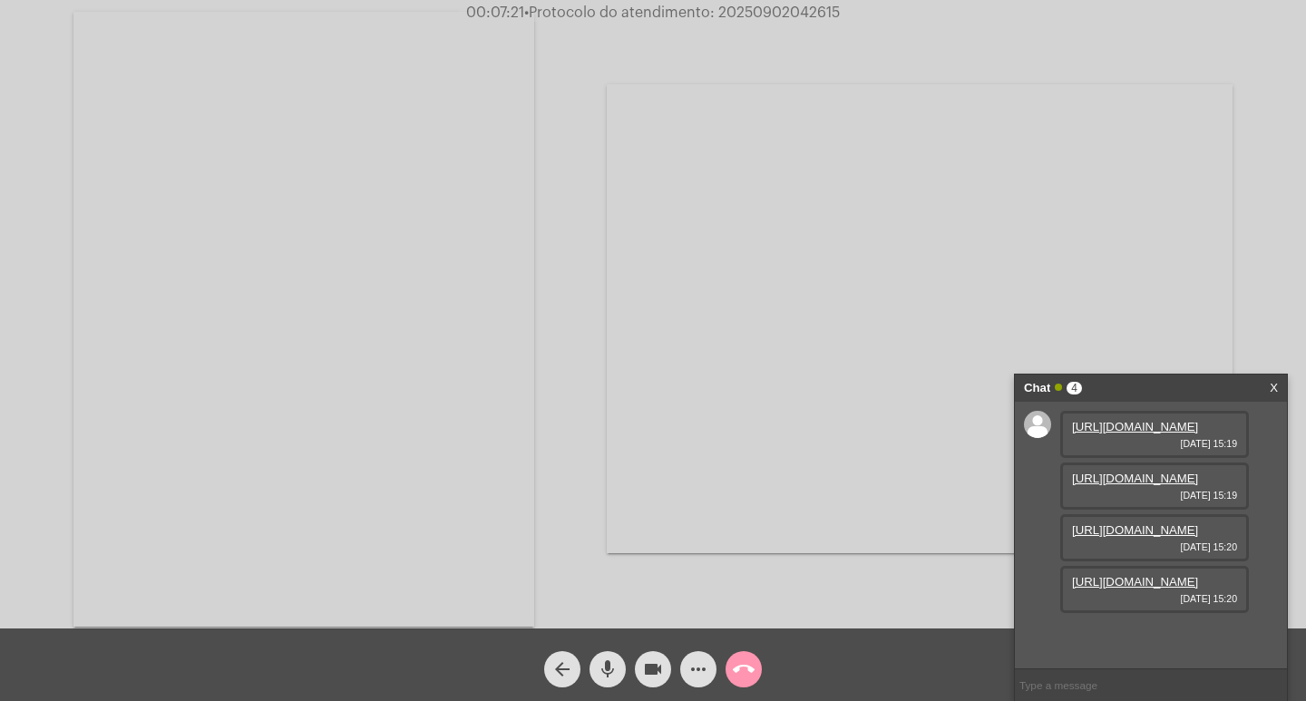
drag, startPoint x: 1173, startPoint y: 634, endPoint x: 866, endPoint y: 528, distance: 325.4
click at [1173, 537] on link "https://neft-transfer-bucket.s3.amazonaws.com/temp-ca792b54-0d90-05f2-610a-db4a…" at bounding box center [1135, 531] width 126 height 14
drag, startPoint x: 1183, startPoint y: 621, endPoint x: 1180, endPoint y: 586, distance: 34.6
click at [1183, 589] on link "https://neft-transfer-bucket.s3.amazonaws.com/temp-fa233416-7f48-fa16-12bc-b8c5…" at bounding box center [1135, 582] width 126 height 14
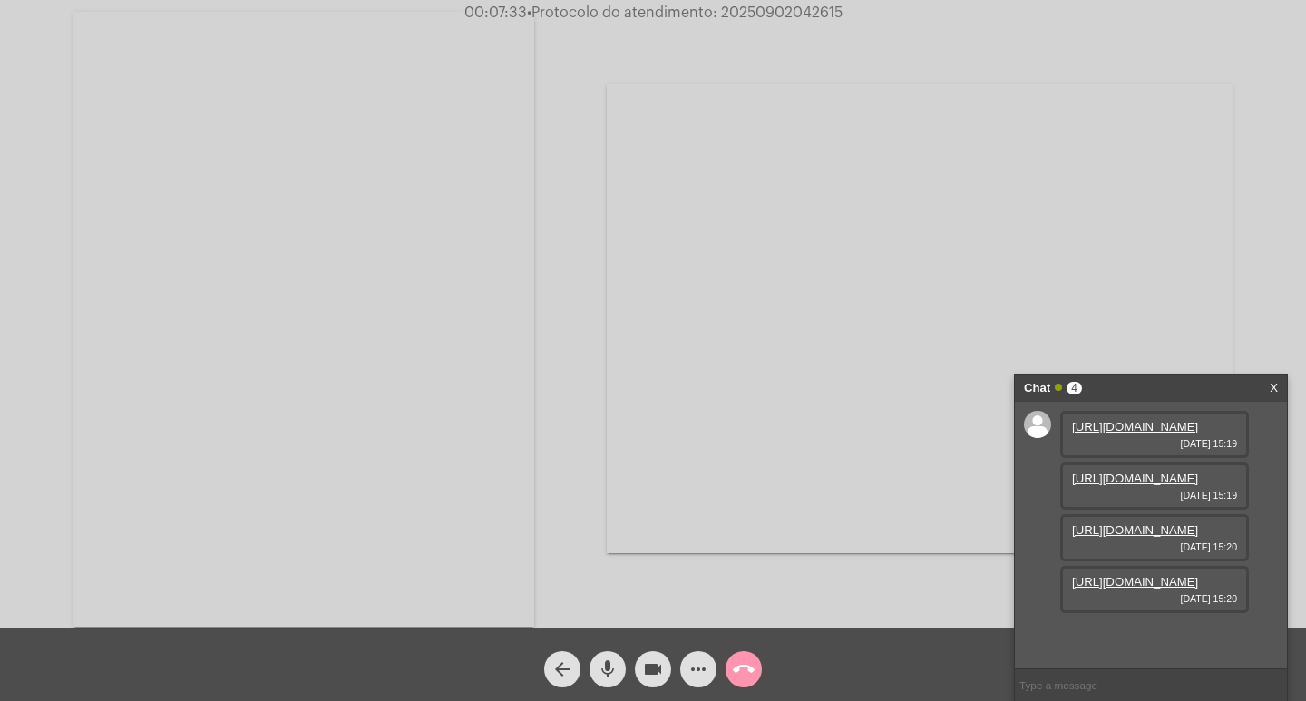
click at [83, 385] on video at bounding box center [303, 319] width 461 height 615
click at [1145, 627] on link "https://neft-transfer-bucket.s3.amazonaws.com/temp-0549e23b-e095-bfb1-c85e-0609…" at bounding box center [1135, 634] width 126 height 14
click at [619, 663] on button "mic" at bounding box center [608, 669] width 36 height 36
click at [607, 652] on span "mic_off" at bounding box center [608, 669] width 22 height 36
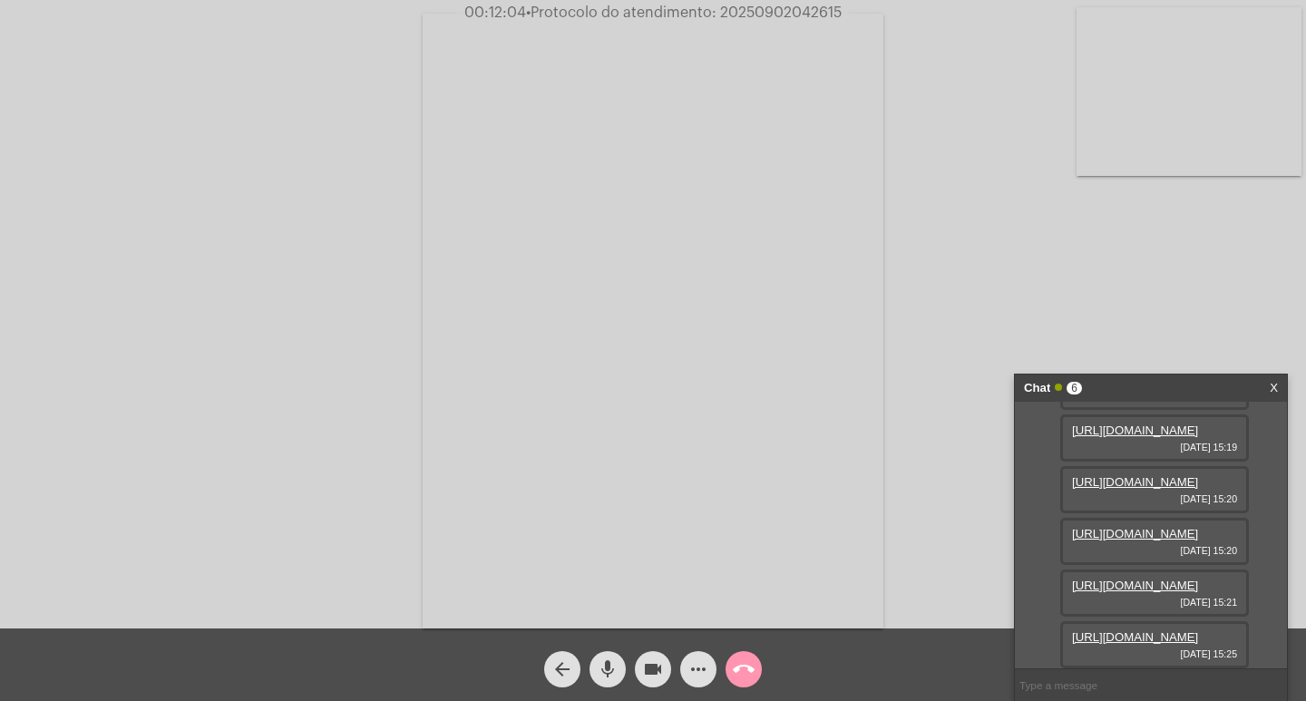
scroll to position [293, 0]
click at [1118, 631] on link "https://neft-transfer-bucket.s3.amazonaws.com/temp-9d17d5f2-2f80-247c-701b-601c…" at bounding box center [1135, 638] width 126 height 14
click at [181, 231] on div "Acessando Câmera e Microfone..." at bounding box center [653, 319] width 1303 height 629
click at [659, 674] on mat-icon "videocam" at bounding box center [653, 670] width 22 height 22
click at [612, 661] on mat-icon "mic" at bounding box center [608, 670] width 22 height 22
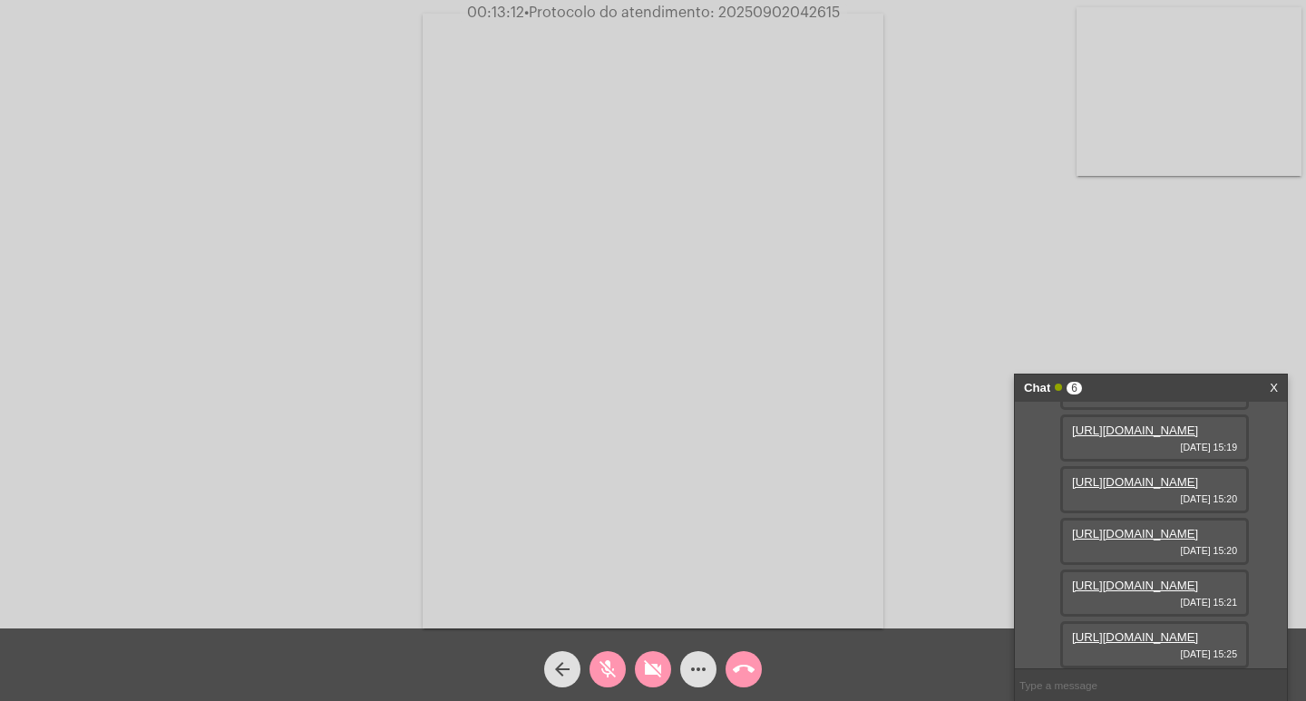
click at [596, 669] on button "mic_off" at bounding box center [608, 669] width 36 height 36
click at [650, 670] on mat-icon "videocam_off" at bounding box center [653, 670] width 22 height 22
click at [650, 670] on mat-icon "videocam" at bounding box center [653, 670] width 22 height 22
click at [621, 668] on button "mic" at bounding box center [608, 669] width 36 height 36
click at [649, 666] on mat-icon "videocam_off" at bounding box center [653, 670] width 22 height 22
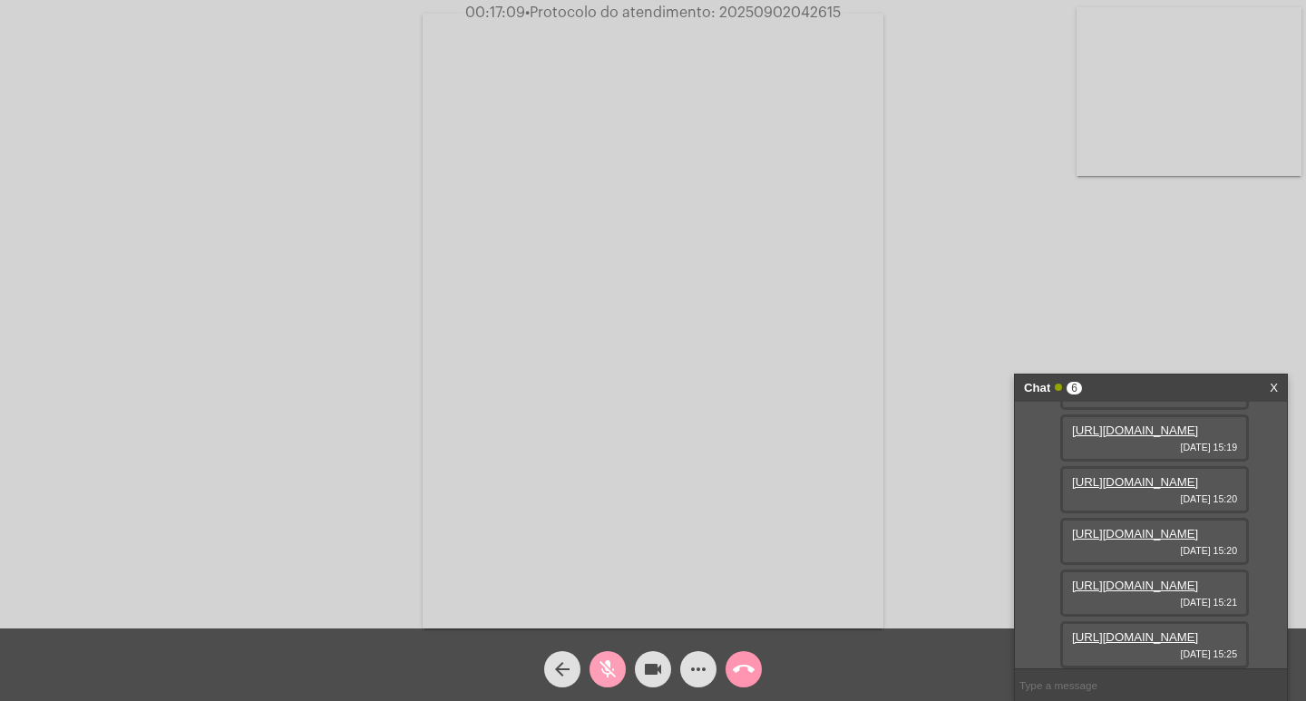
click at [614, 654] on span "mic_off" at bounding box center [608, 669] width 22 height 36
click at [747, 659] on mat-icon "call_end" at bounding box center [744, 670] width 22 height 22
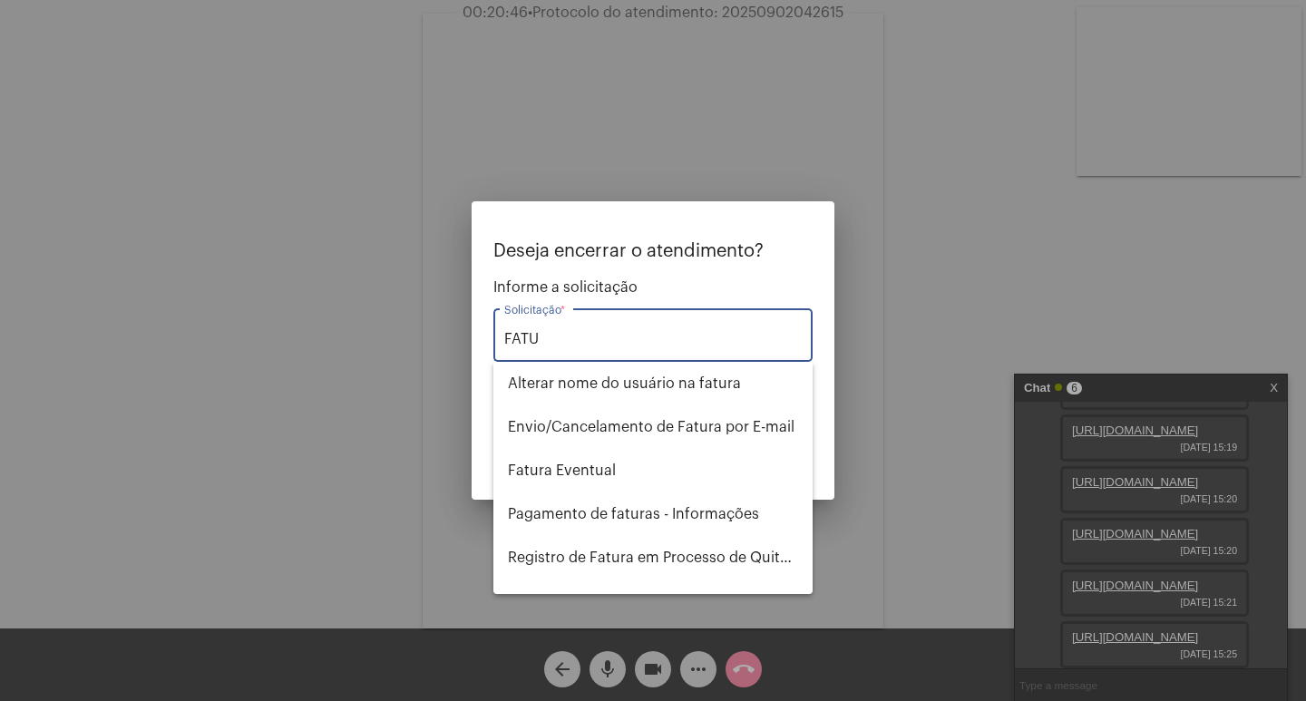
type input "FATU"
click at [729, 612] on div at bounding box center [653, 350] width 1306 height 701
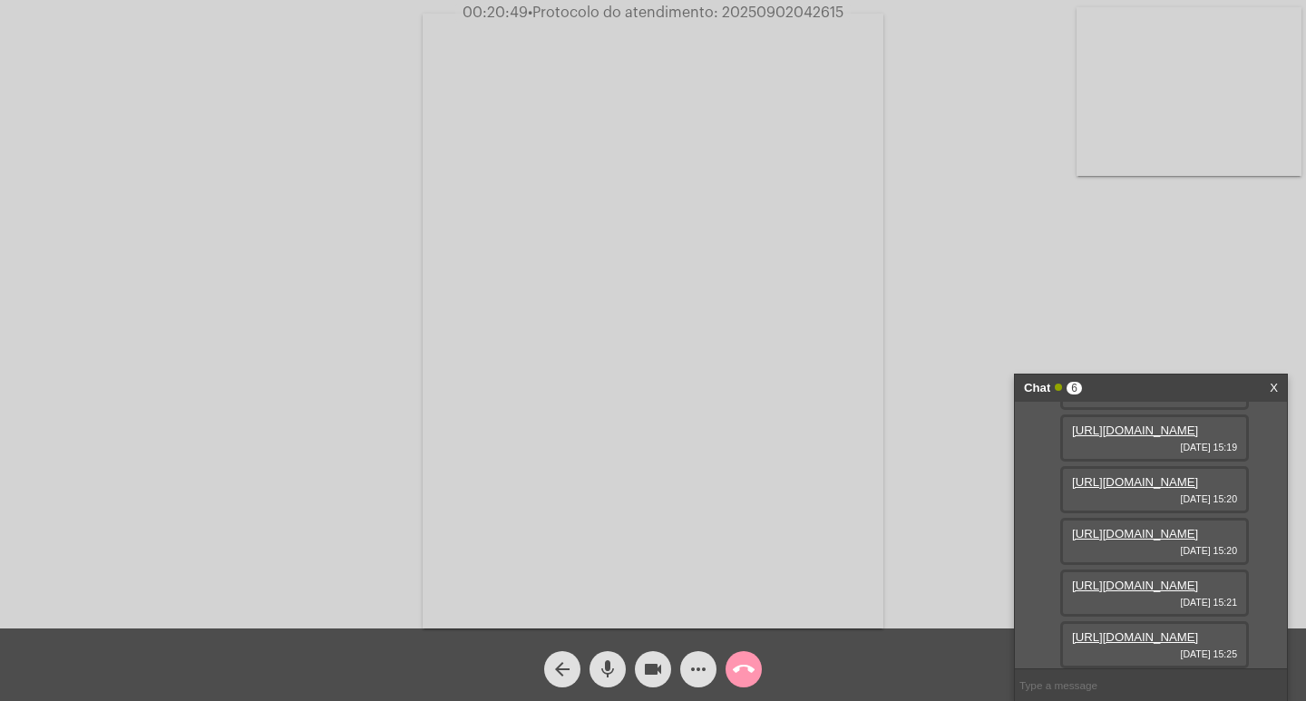
click at [738, 8] on span "• Protocolo do atendimento: 20250902042615" at bounding box center [686, 12] width 316 height 15
copy span "20250902042615"
drag, startPoint x: 715, startPoint y: 312, endPoint x: 645, endPoint y: 448, distance: 153.0
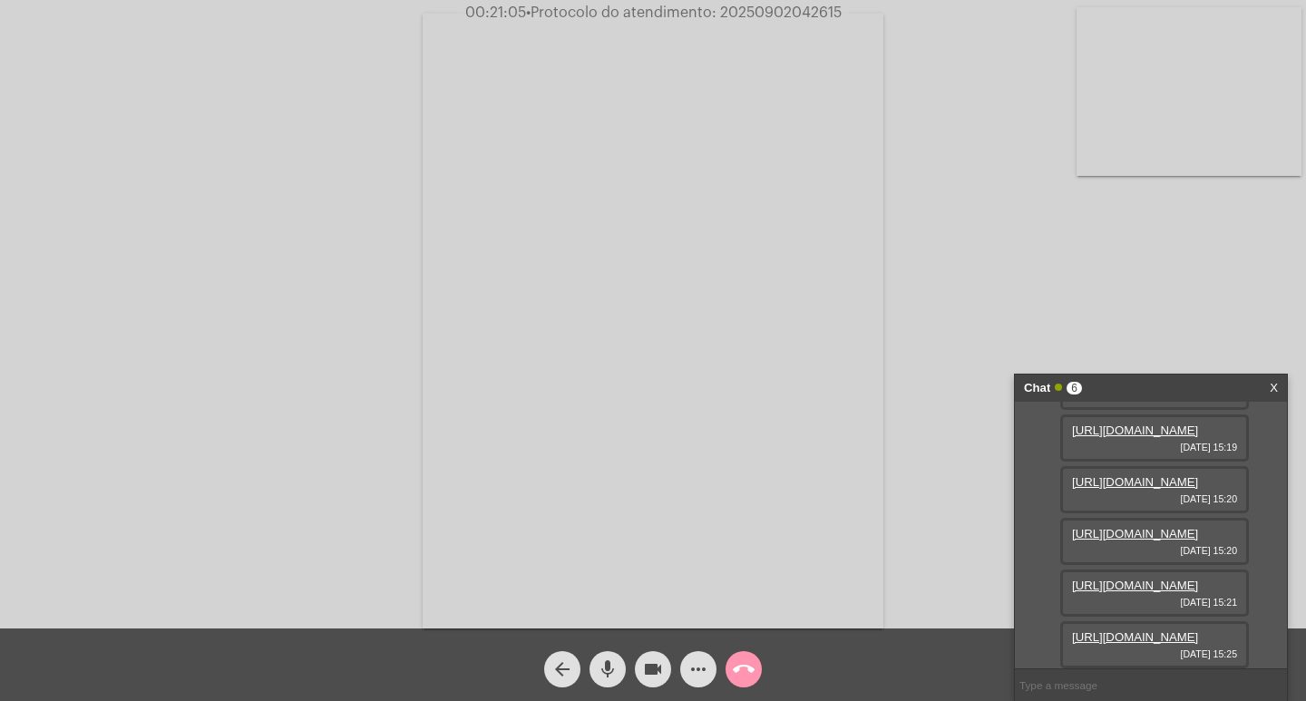
click at [707, 337] on video at bounding box center [653, 321] width 461 height 615
click at [734, 655] on span "call_end" at bounding box center [744, 669] width 22 height 36
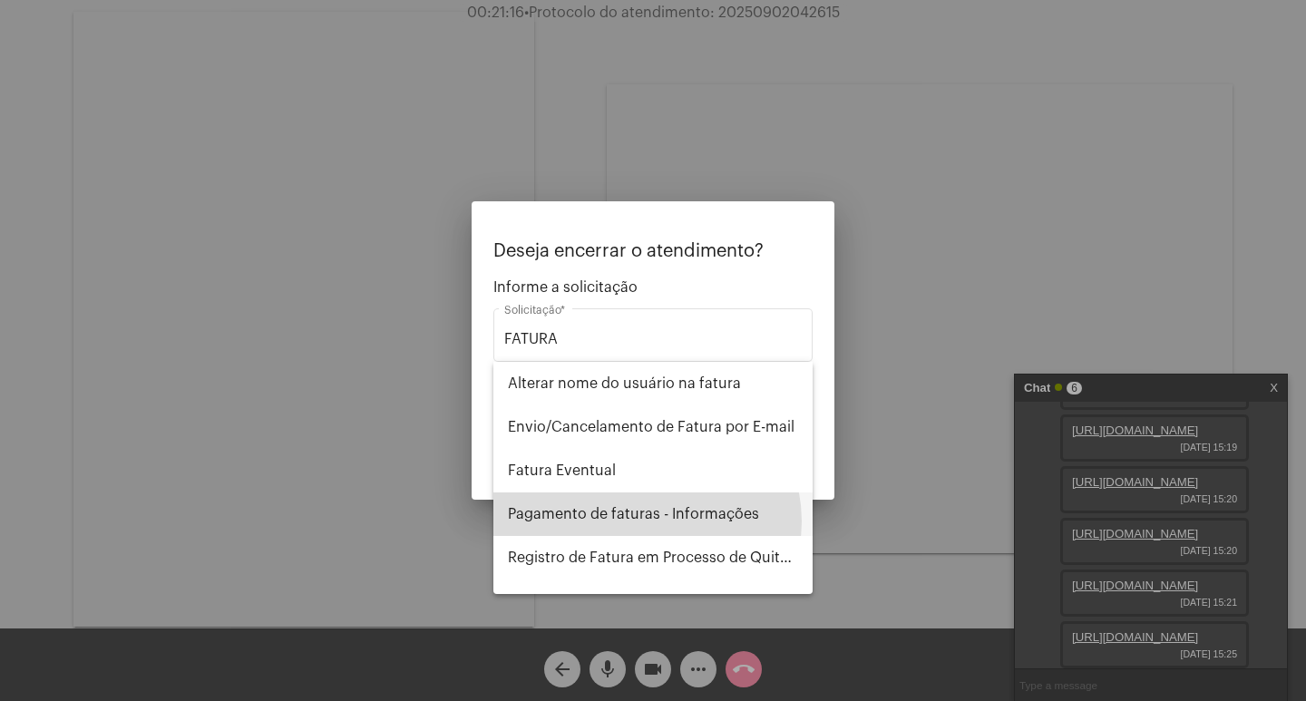
click at [645, 522] on span "Pagamento de faturas - Informações" at bounding box center [653, 515] width 290 height 44
type input "Pagamento de faturas - Informações"
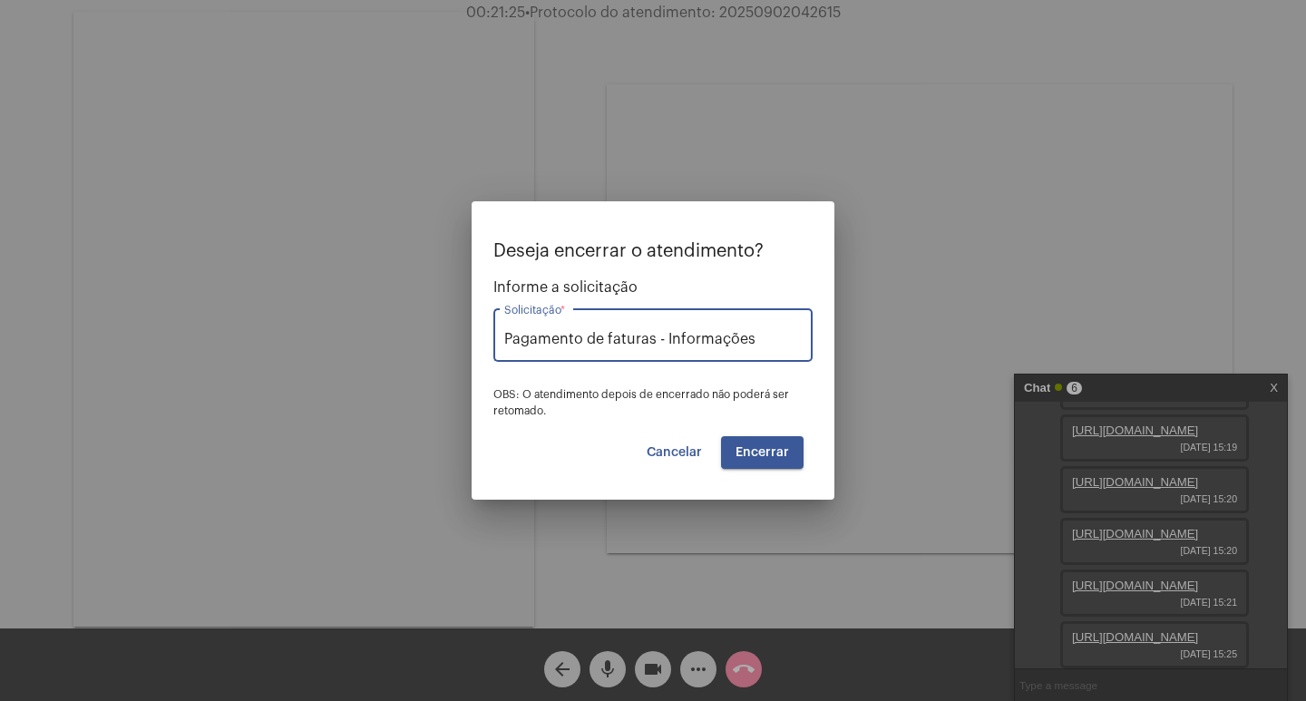
click at [743, 457] on span "Encerrar" at bounding box center [763, 452] width 54 height 13
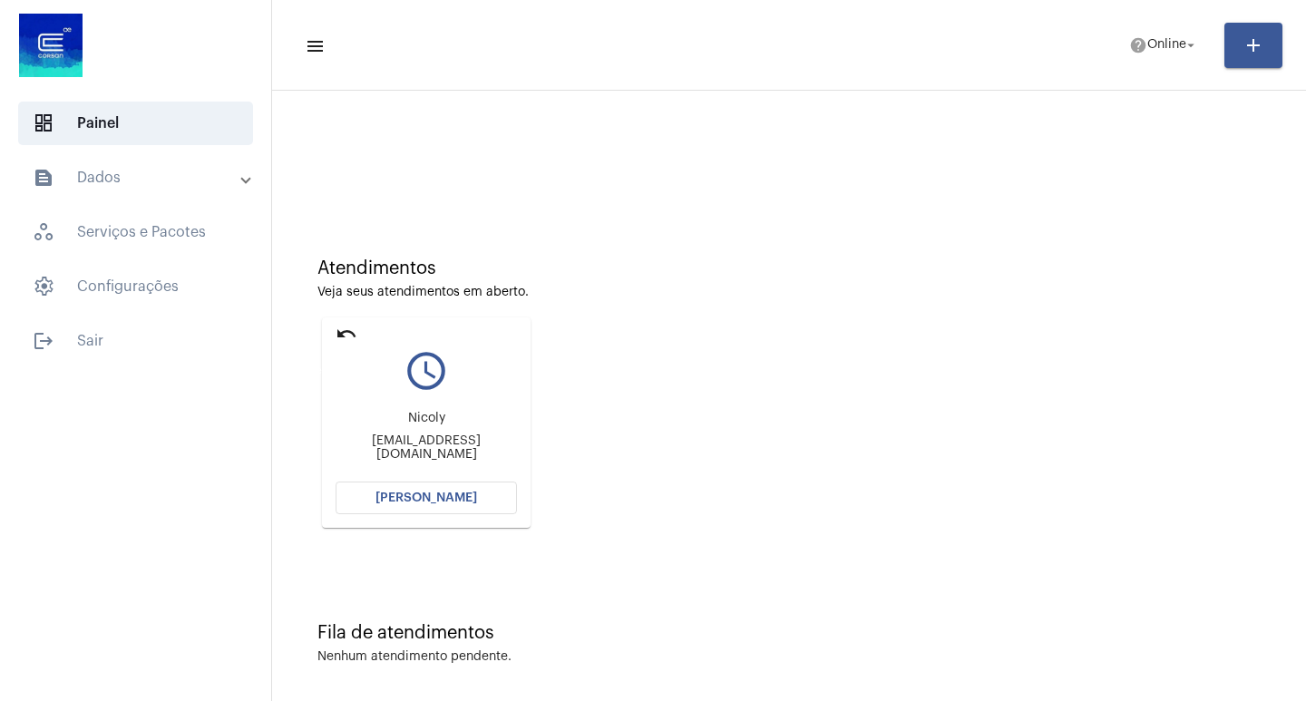
click at [336, 328] on mat-icon "undo" at bounding box center [347, 334] width 22 height 22
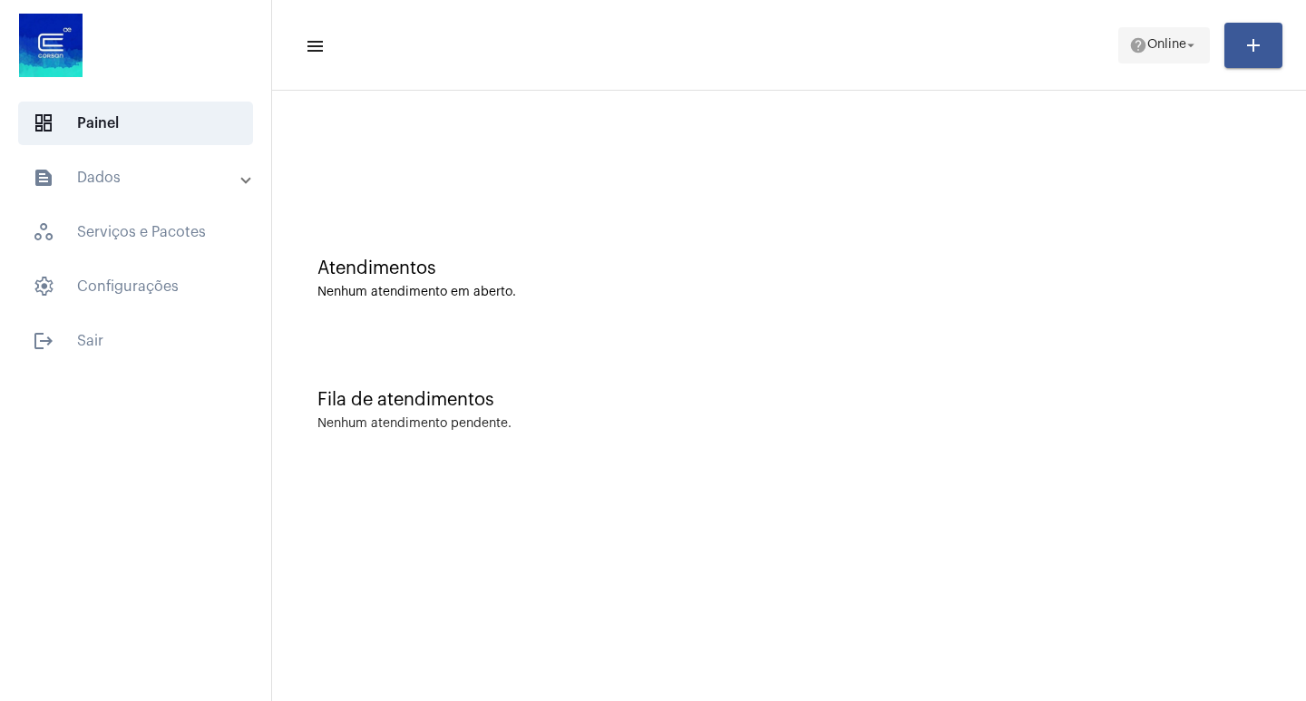
click at [1169, 49] on span "Online" at bounding box center [1167, 45] width 39 height 13
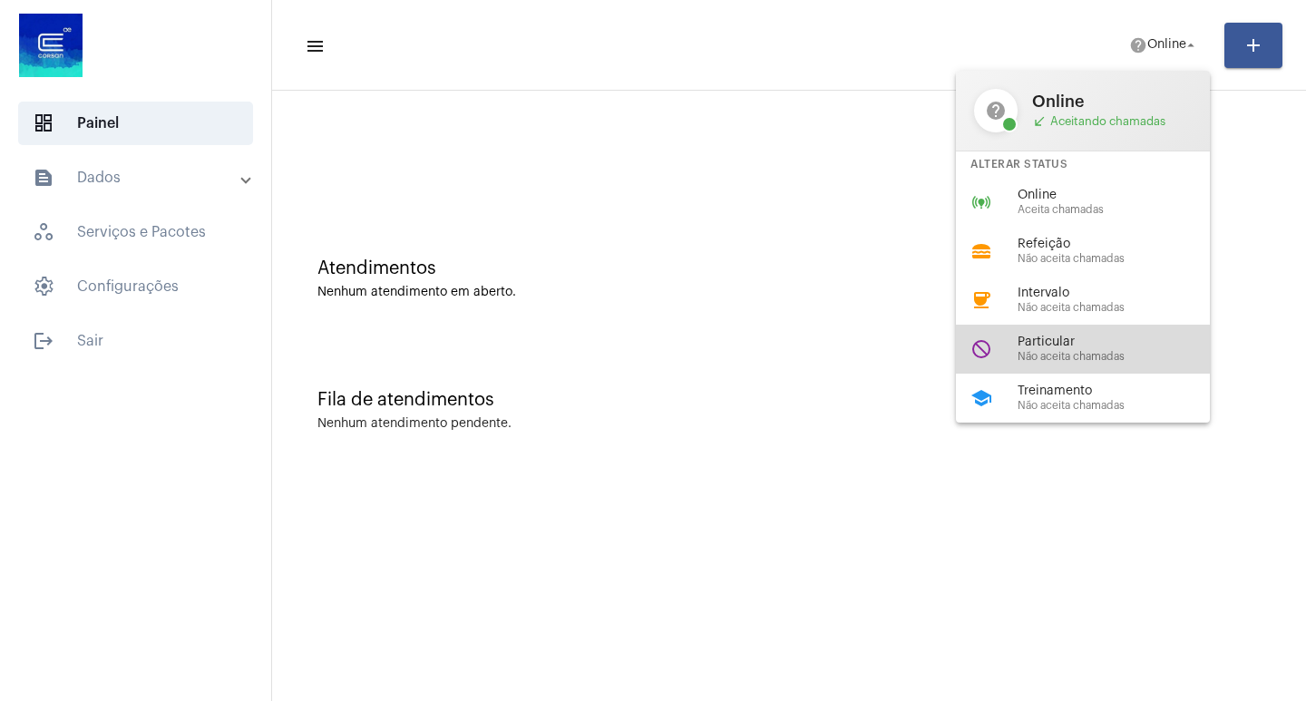
click at [1088, 361] on span "Não aceita chamadas" at bounding box center [1121, 357] width 207 height 12
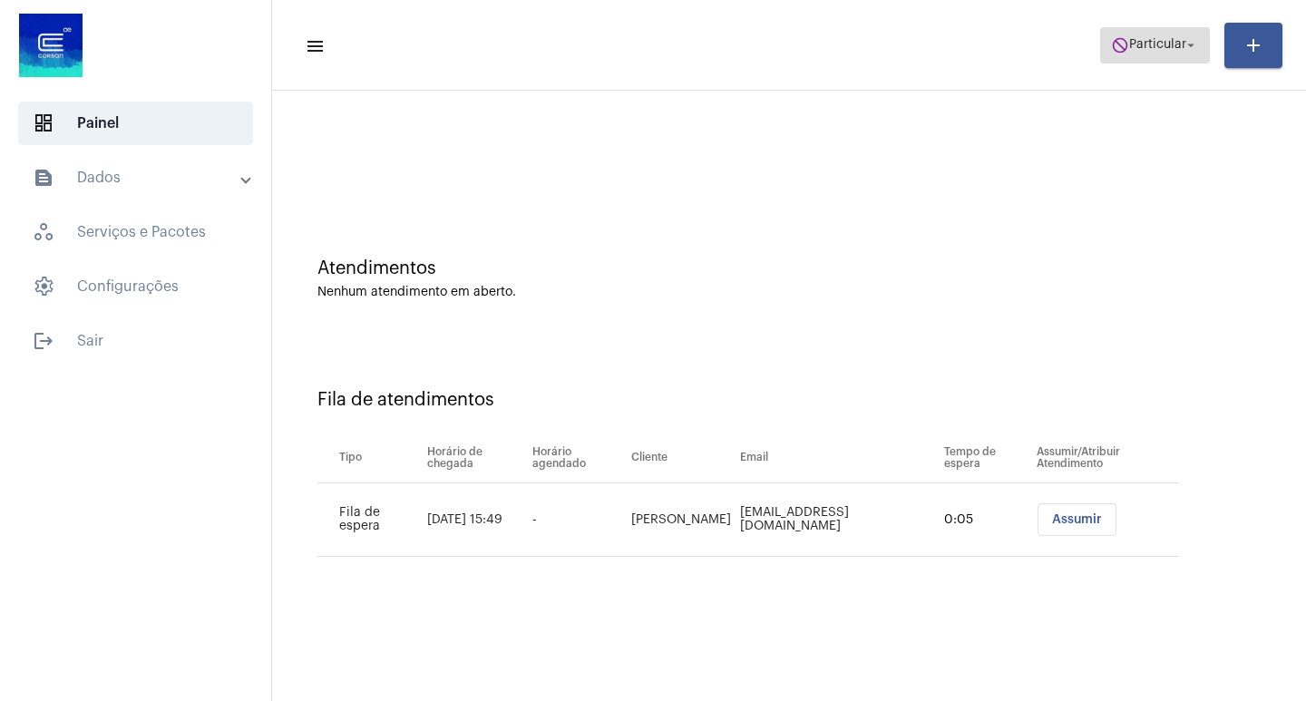
click at [1155, 44] on span "Particular" at bounding box center [1158, 45] width 57 height 13
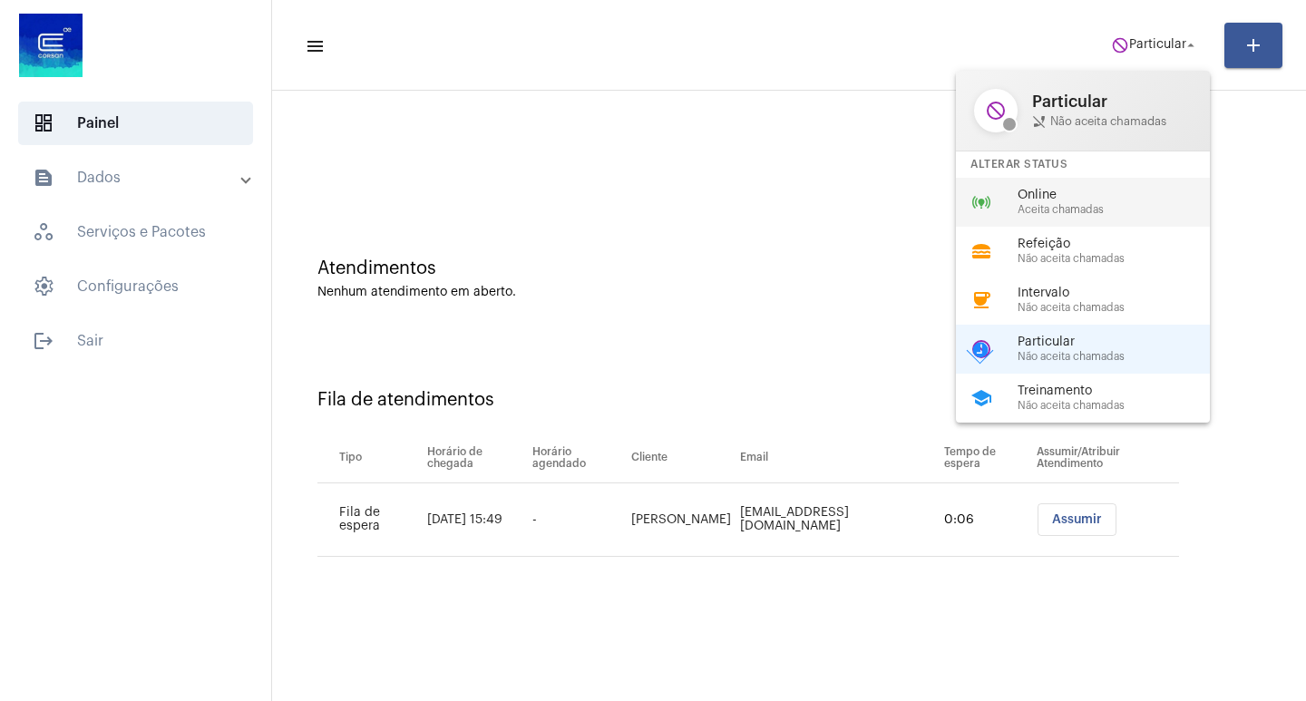
click at [1088, 191] on span "Online" at bounding box center [1121, 196] width 207 height 14
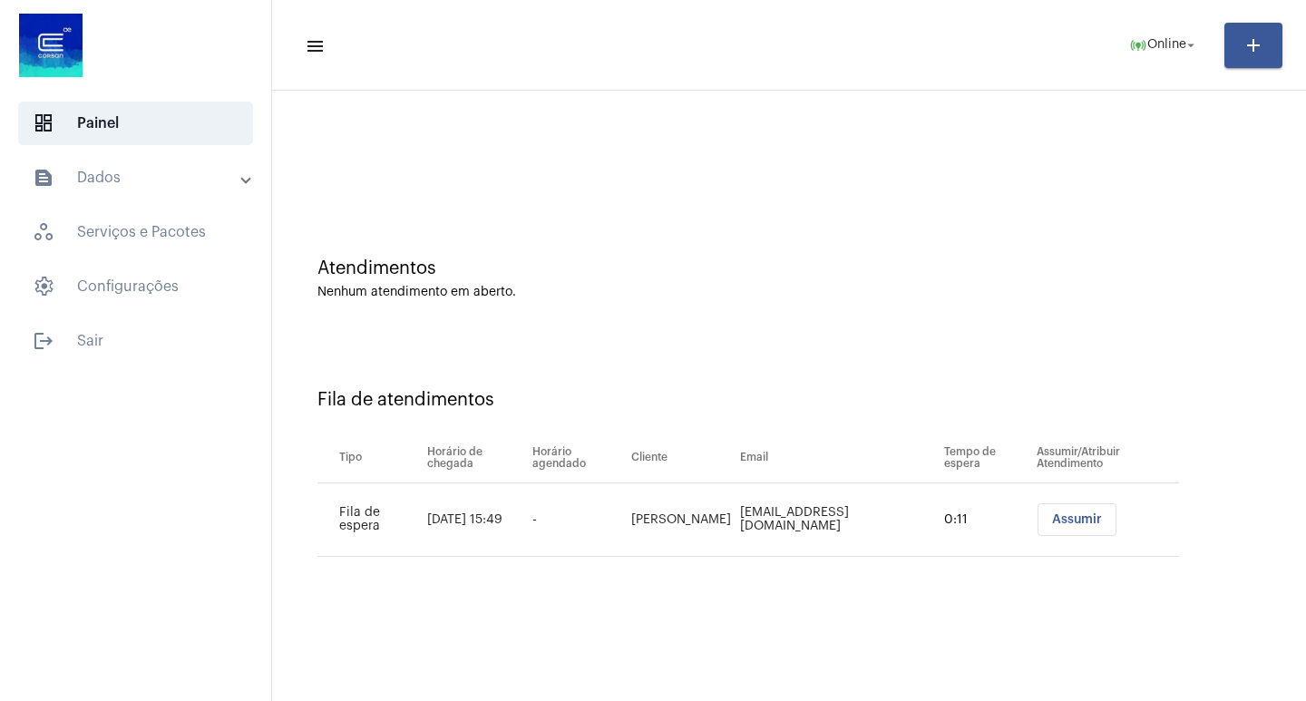
click at [1071, 518] on span "Assumir" at bounding box center [1077, 520] width 50 height 13
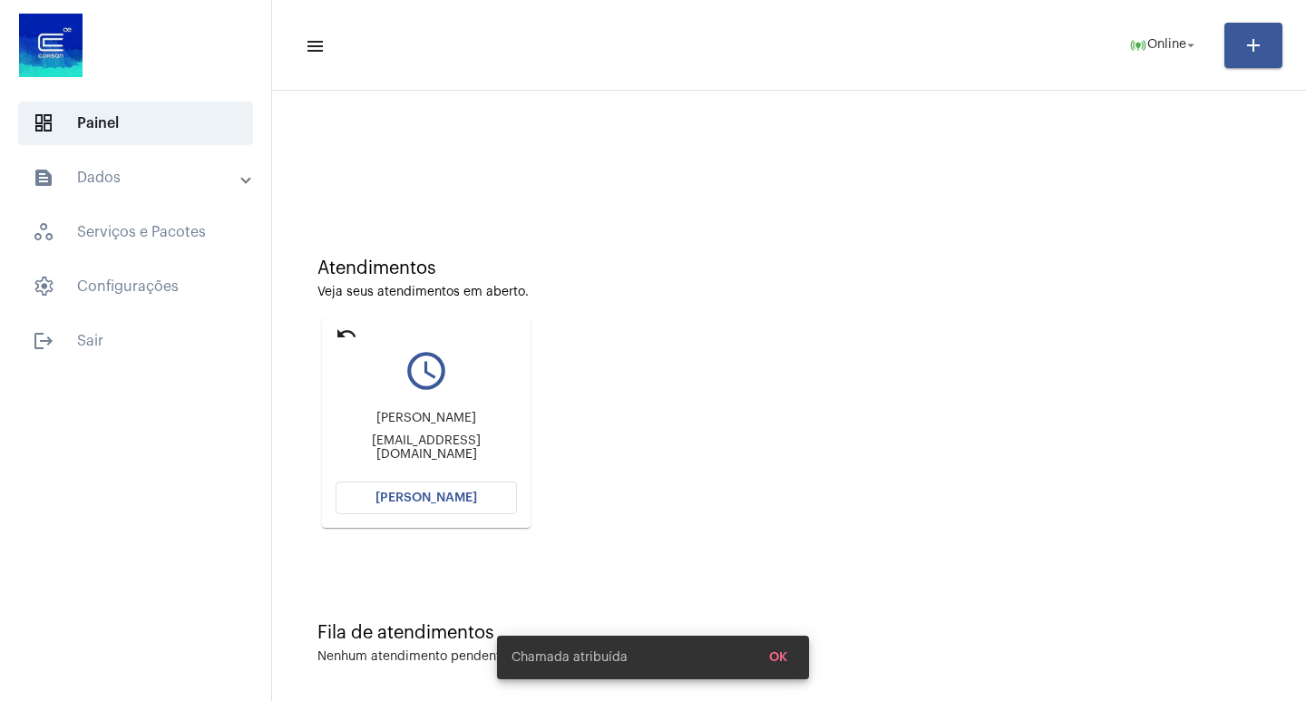
click at [440, 485] on button "[PERSON_NAME]" at bounding box center [426, 498] width 181 height 33
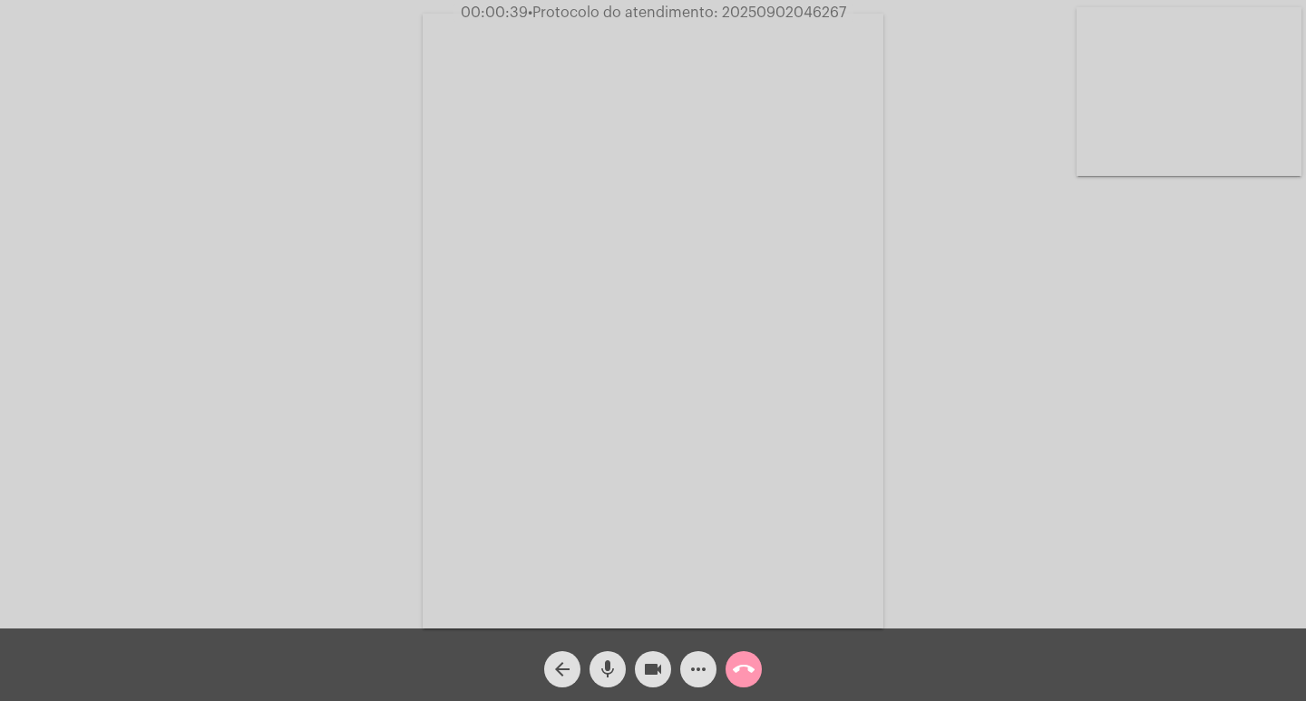
click at [592, 654] on div "mic" at bounding box center [607, 664] width 45 height 45
click at [597, 665] on mat-icon "mic_off" at bounding box center [608, 670] width 22 height 22
click at [643, 664] on mat-icon "videocam" at bounding box center [653, 670] width 22 height 22
click at [649, 668] on mat-icon "videocam_off" at bounding box center [653, 670] width 22 height 22
click at [757, 14] on span "• Protocolo do atendimento: 20250902046267" at bounding box center [687, 12] width 318 height 15
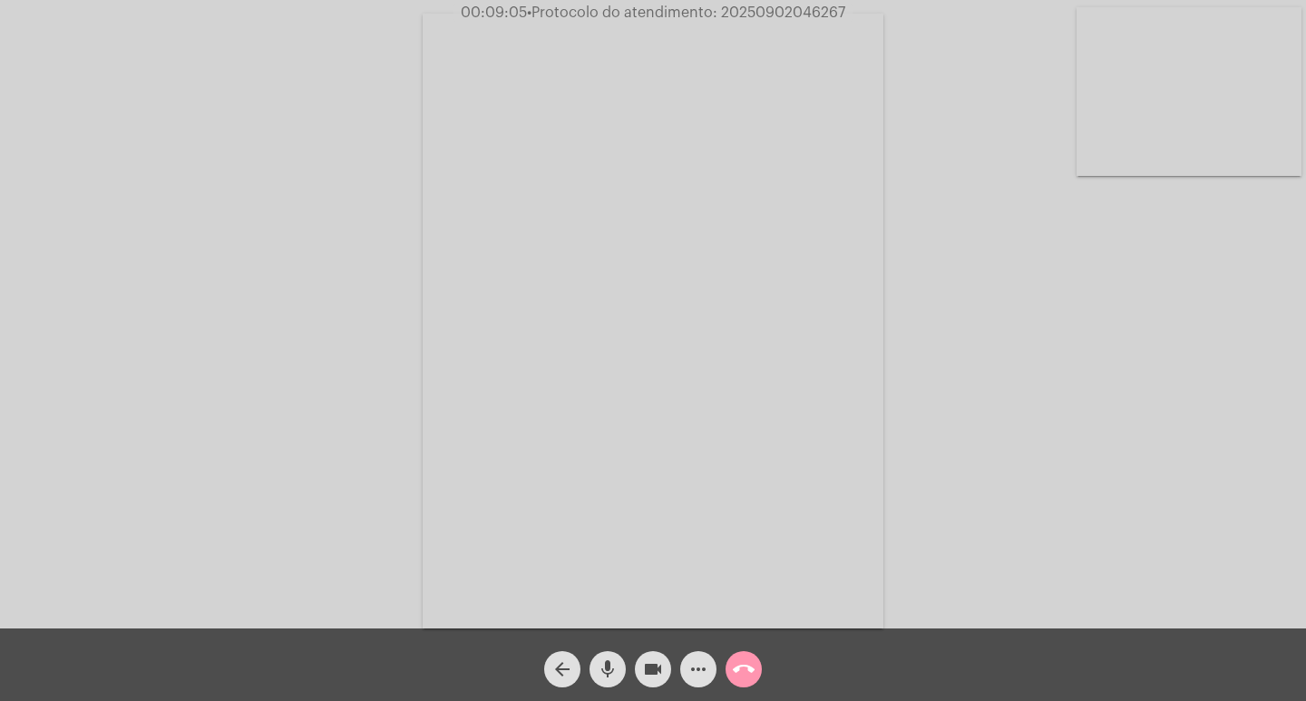
click at [757, 14] on span "• Protocolo do atendimento: 20250902046267" at bounding box center [686, 12] width 318 height 15
copy span "20250902046267"
click at [746, 657] on span "call_end" at bounding box center [744, 669] width 22 height 36
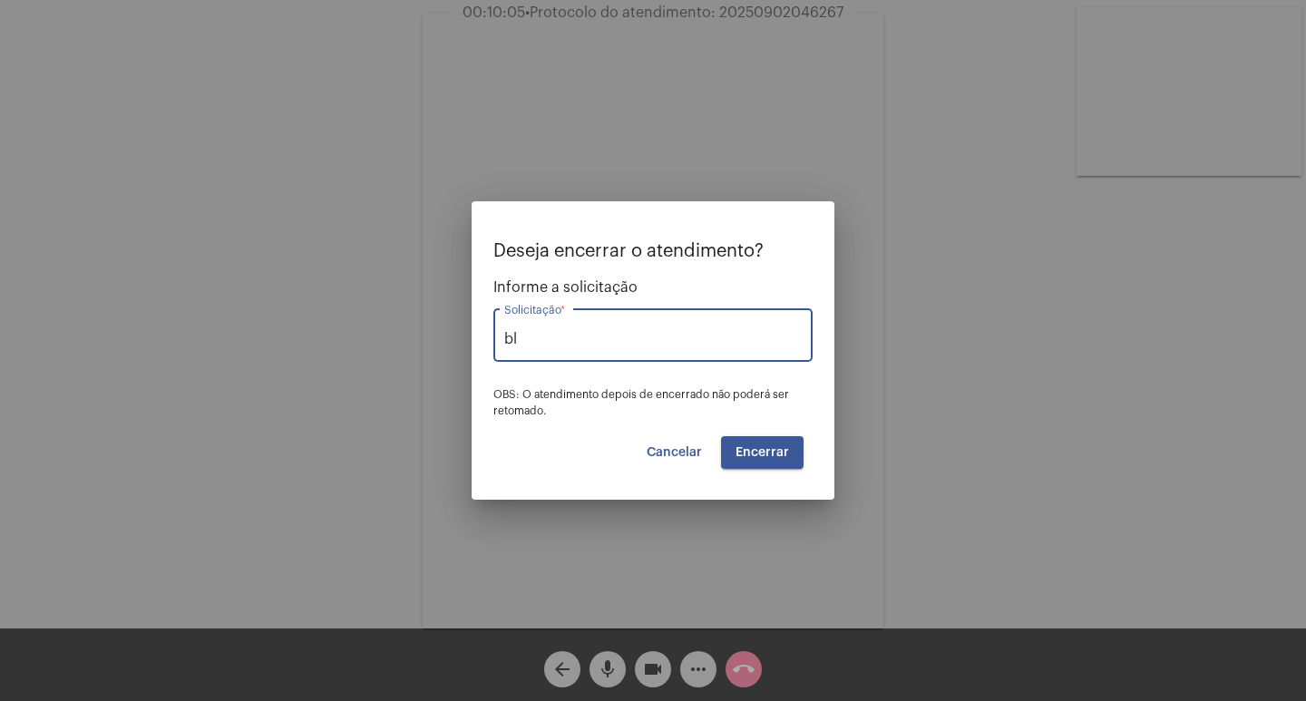
type input "b"
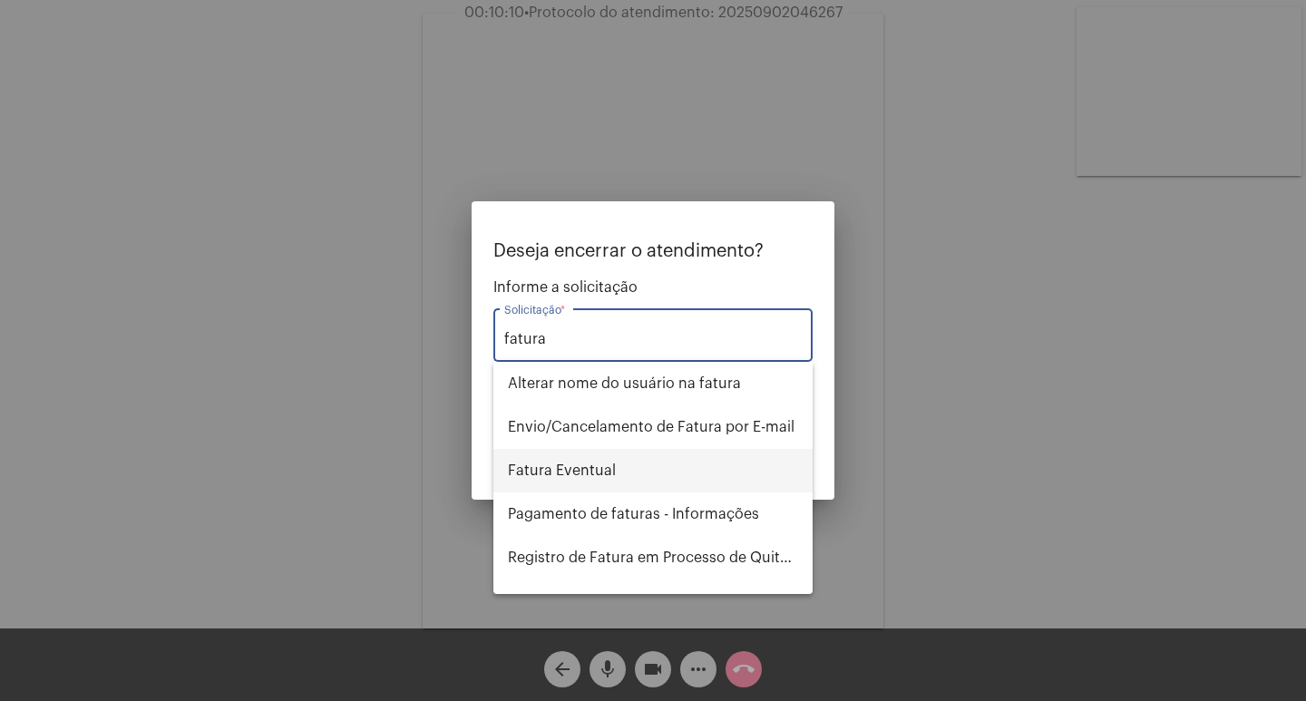
click at [631, 459] on span "Fatura Eventual" at bounding box center [653, 471] width 290 height 44
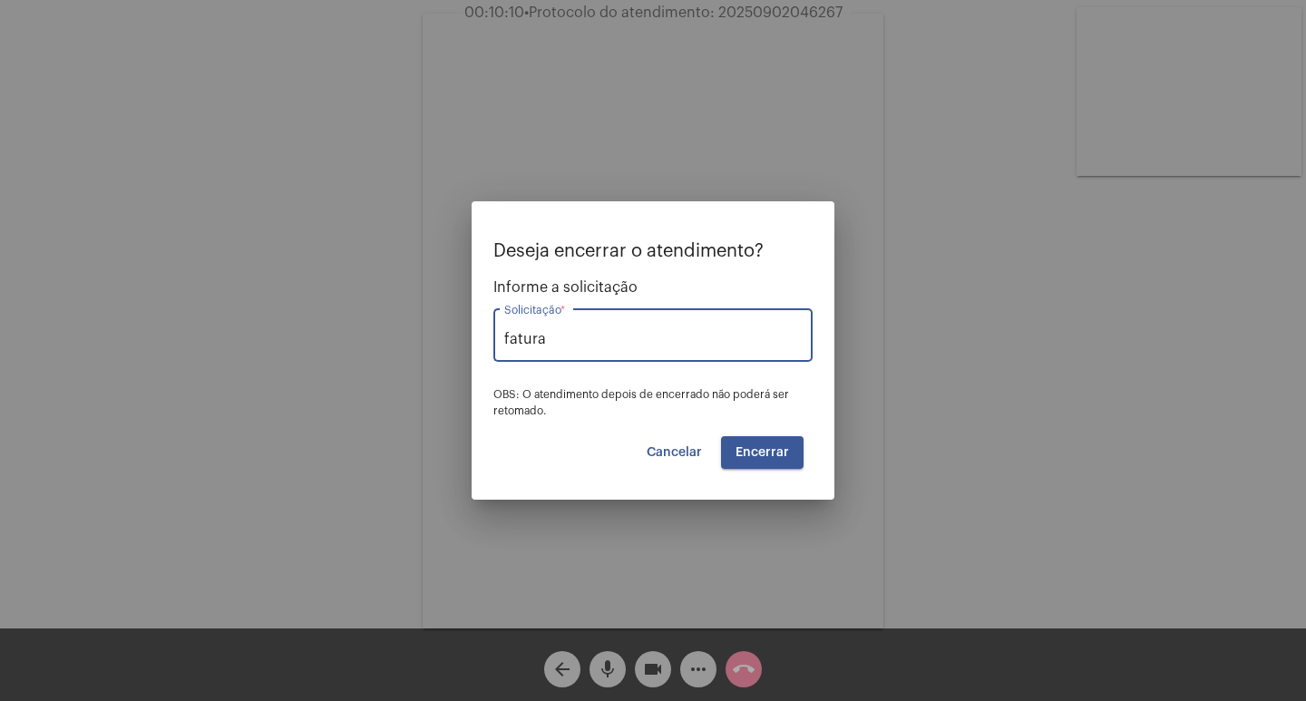
type input "Fatura Eventual"
click at [744, 450] on span "Encerrar" at bounding box center [763, 452] width 54 height 13
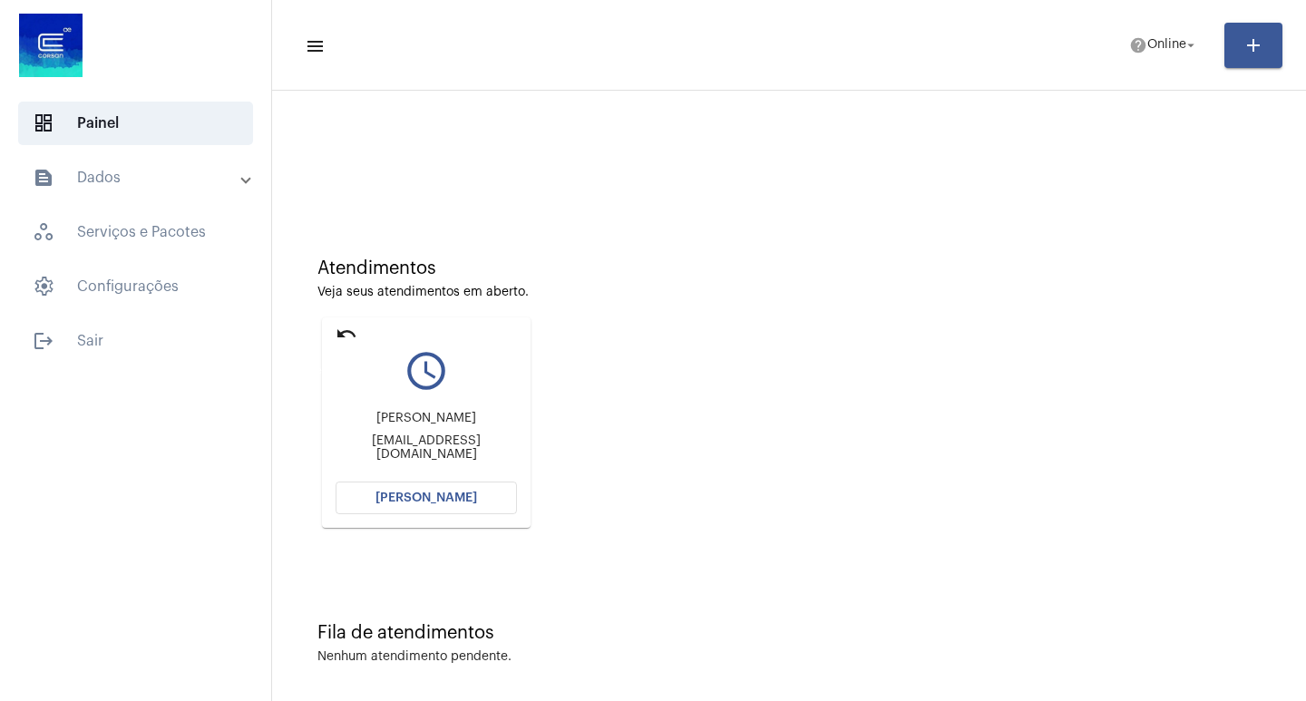
click at [340, 331] on mat-icon "undo" at bounding box center [347, 334] width 22 height 22
click at [430, 504] on span "[PERSON_NAME]" at bounding box center [427, 498] width 102 height 13
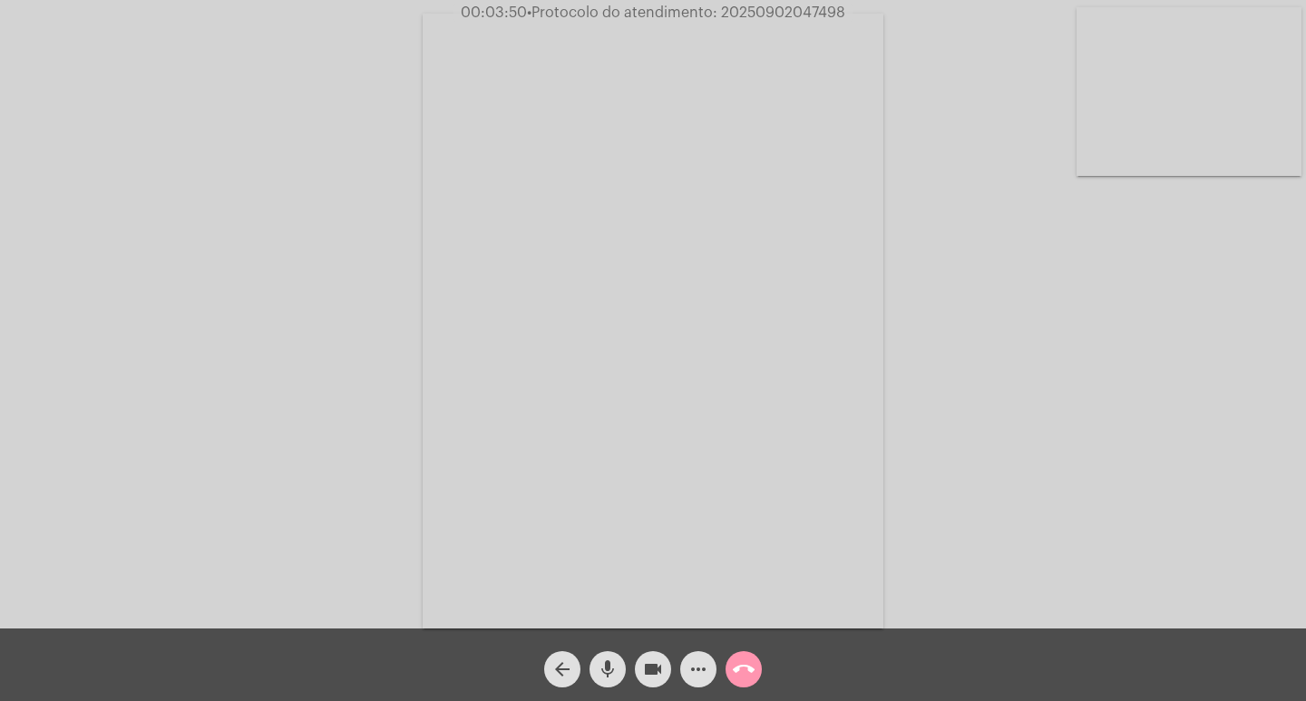
click at [616, 661] on mat-icon "mic" at bounding box center [608, 670] width 22 height 22
click at [650, 668] on mat-icon "videocam" at bounding box center [653, 670] width 22 height 22
click at [661, 670] on mat-icon "videocam_off" at bounding box center [653, 670] width 22 height 22
click at [594, 661] on button "mic_off" at bounding box center [608, 669] width 36 height 36
click at [746, 673] on mat-icon "call_end" at bounding box center [744, 670] width 22 height 22
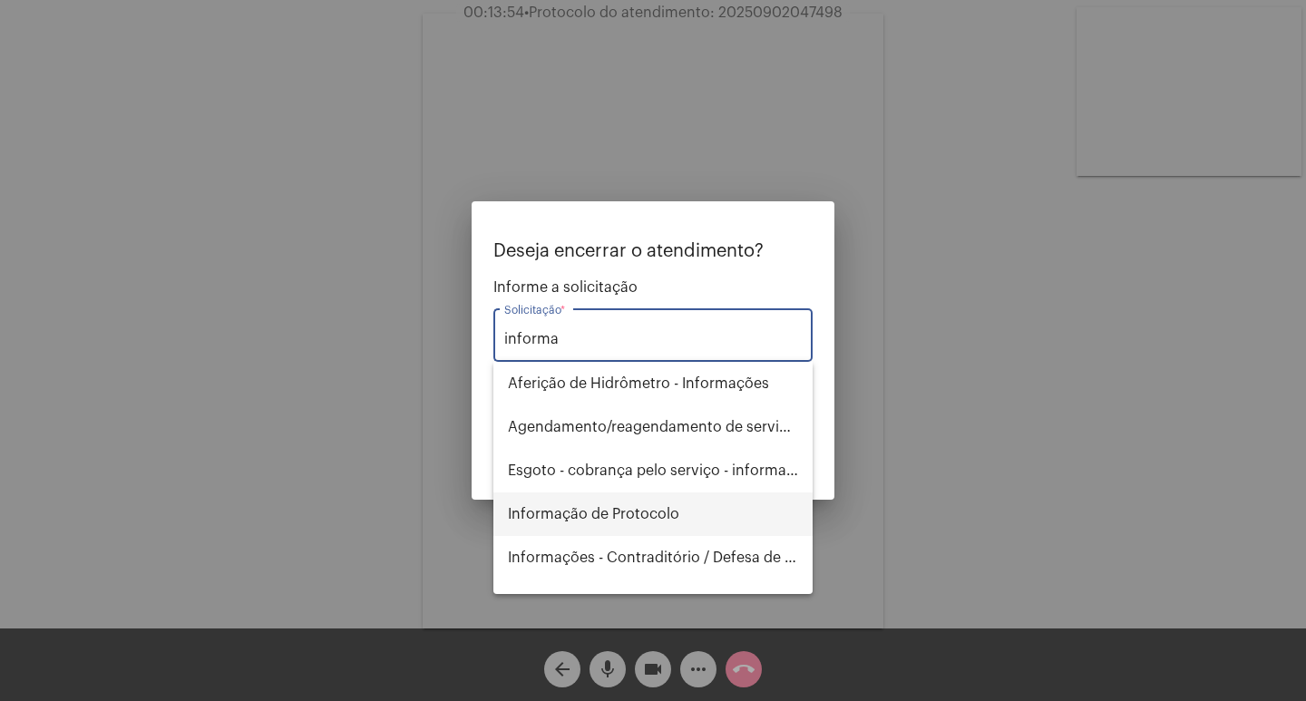
click at [718, 522] on span "Informação de Protocolo" at bounding box center [653, 515] width 290 height 44
type input "Informação de Protocolo"
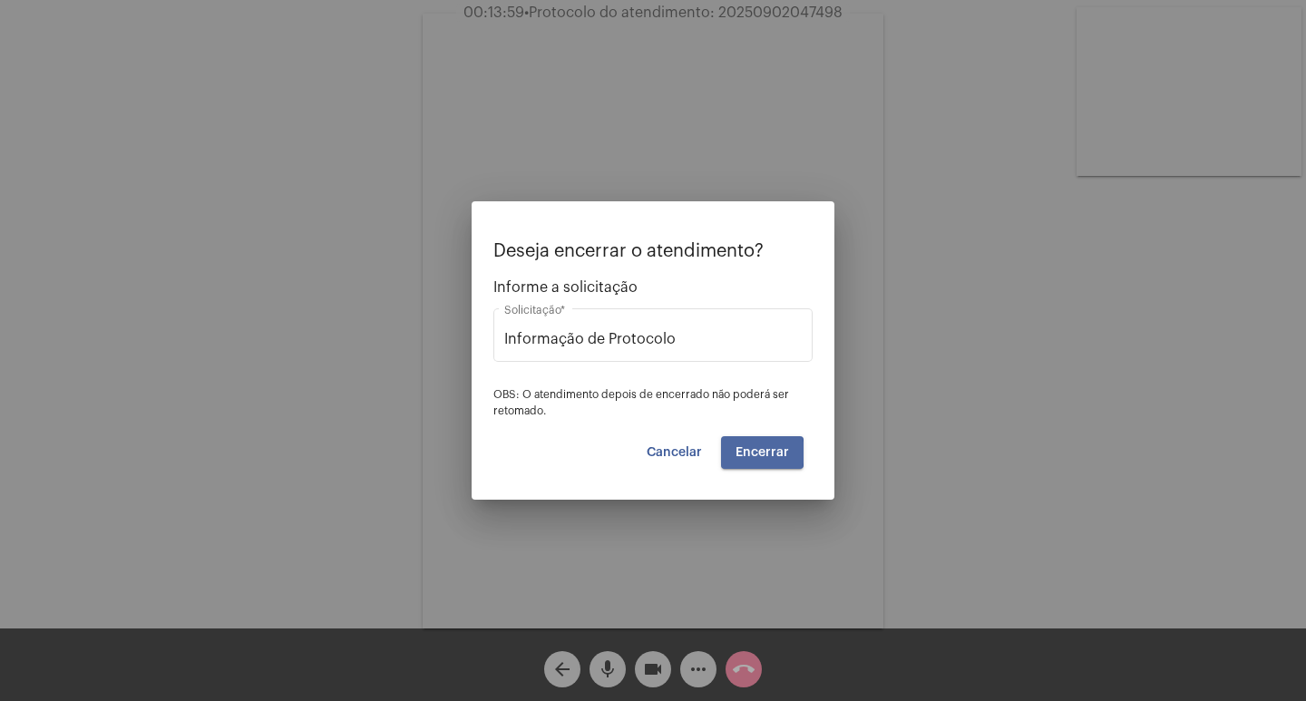
click at [755, 453] on span "Encerrar" at bounding box center [763, 452] width 54 height 13
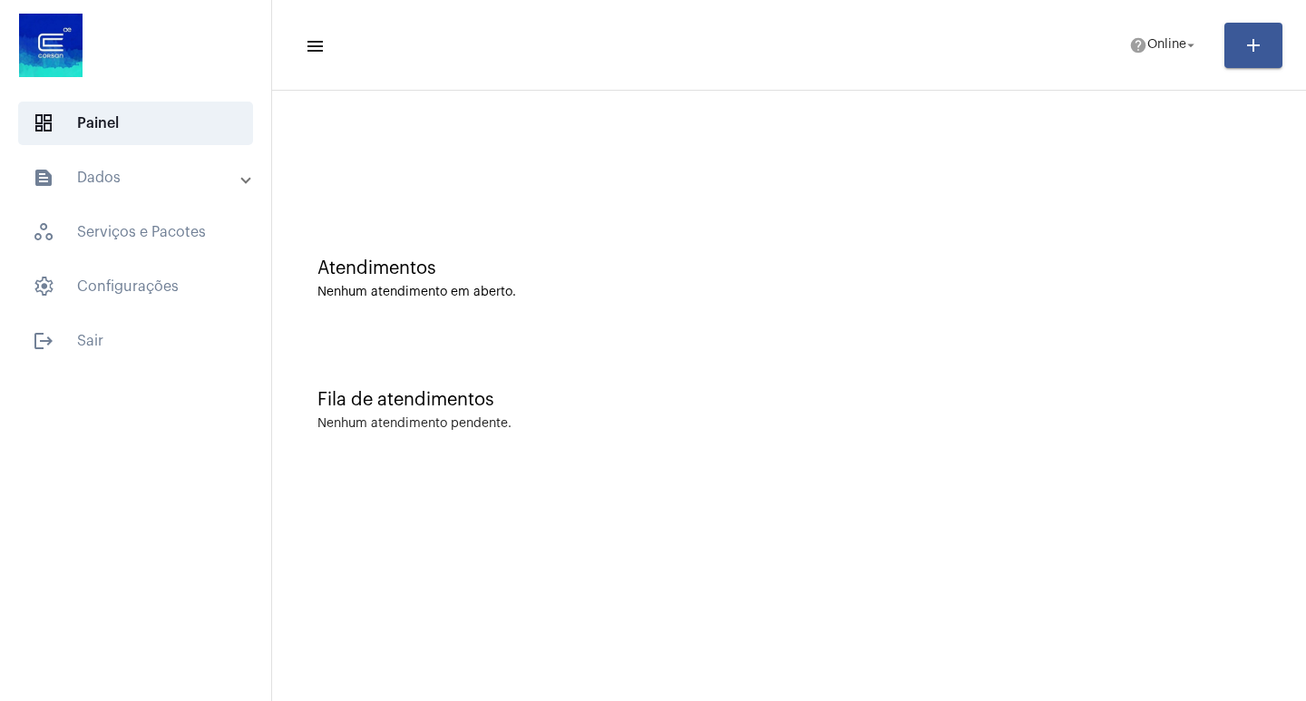
click at [142, 185] on mat-panel-title "text_snippet_outlined Dados" at bounding box center [138, 178] width 210 height 22
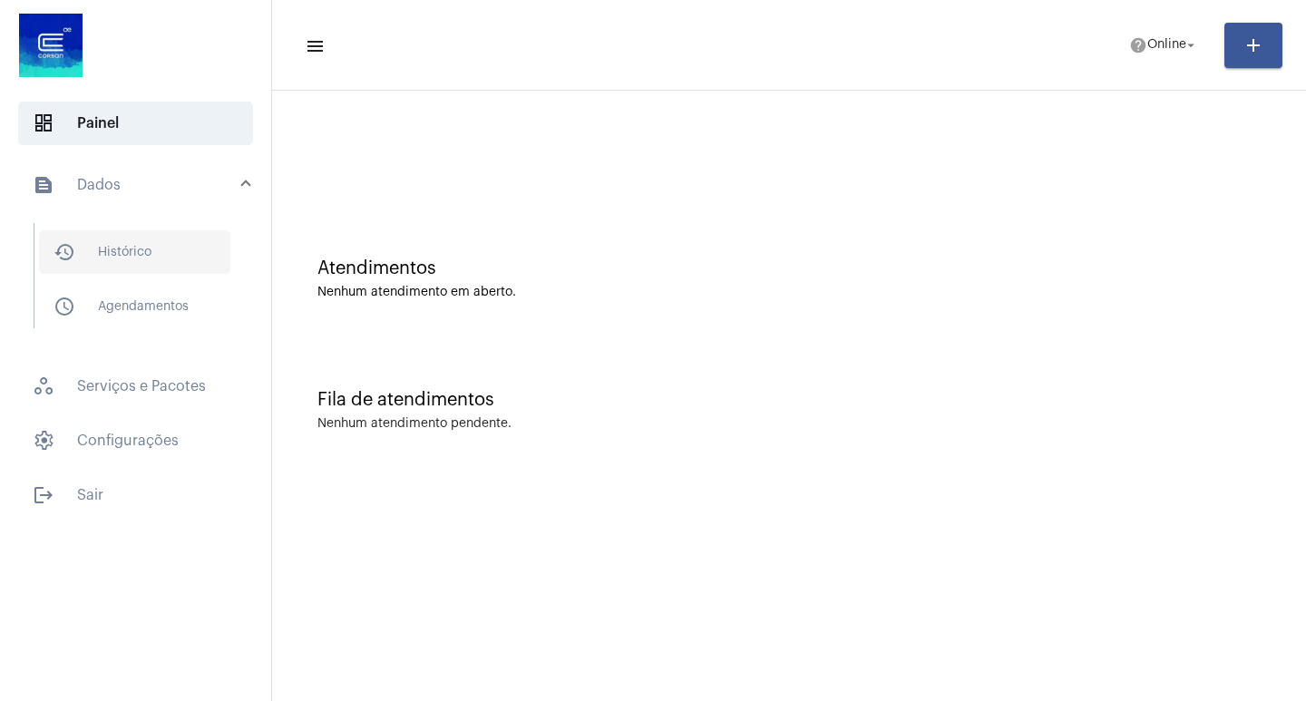
click at [144, 243] on span "history_outlined Histórico" at bounding box center [134, 252] width 191 height 44
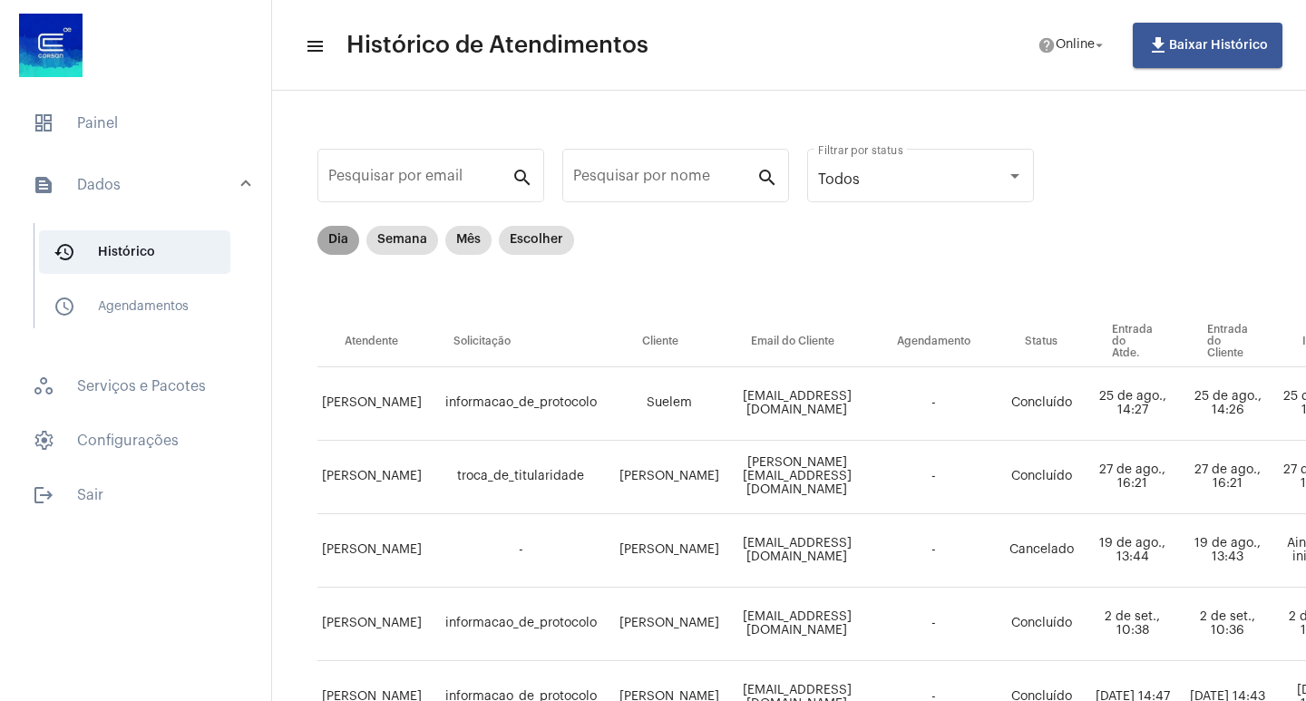
click at [330, 232] on mat-chip "Dia" at bounding box center [339, 240] width 42 height 29
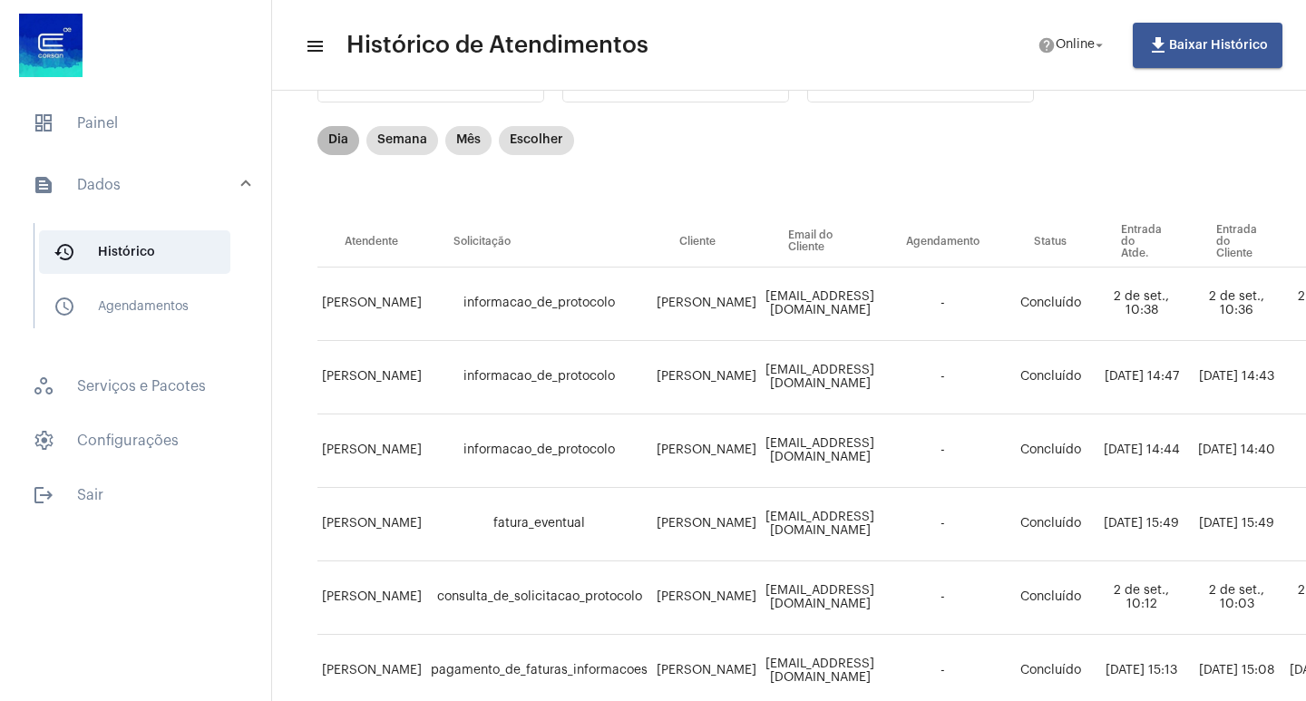
scroll to position [96, 0]
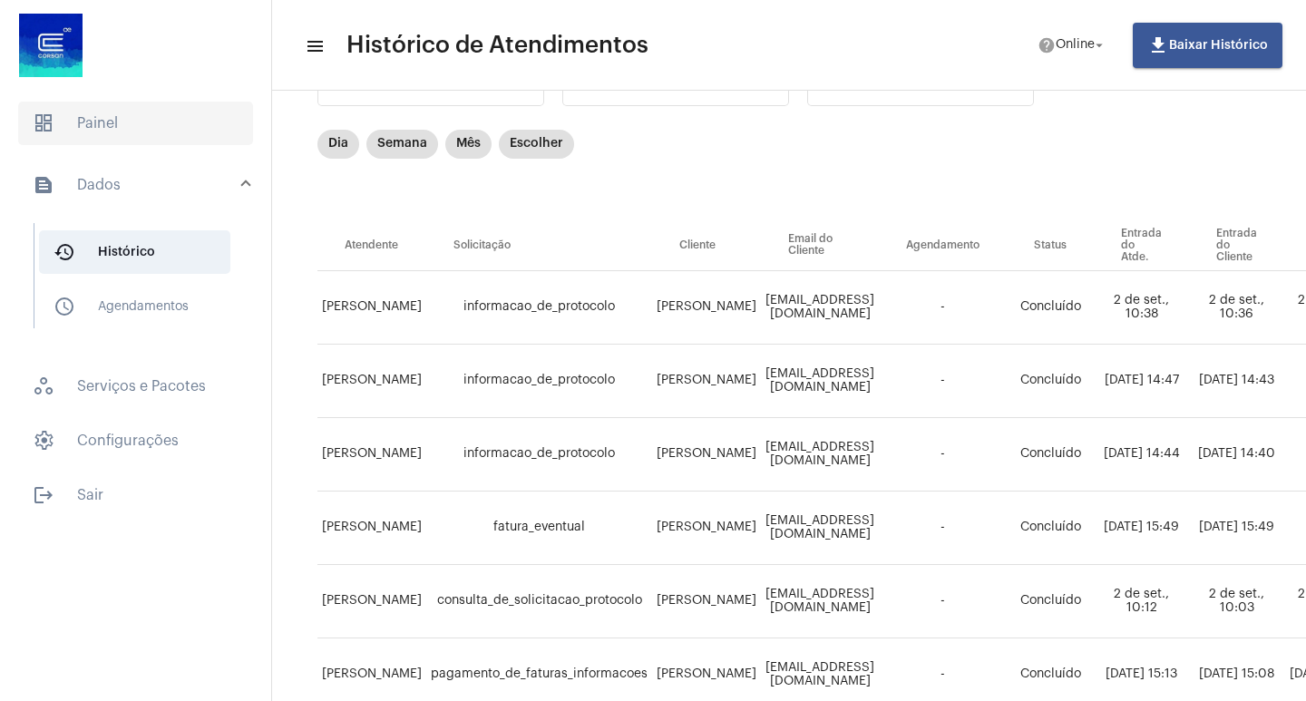
click at [129, 142] on span "dashboard Painel" at bounding box center [135, 124] width 235 height 44
